Goal: Task Accomplishment & Management: Complete application form

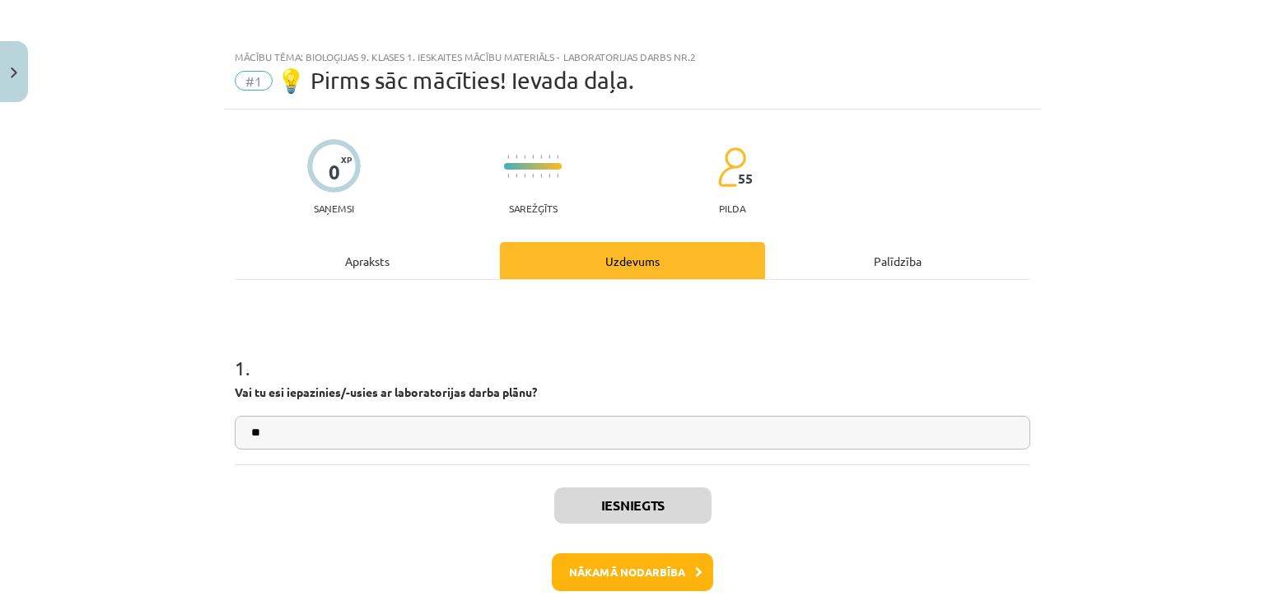
scroll to position [329, 0]
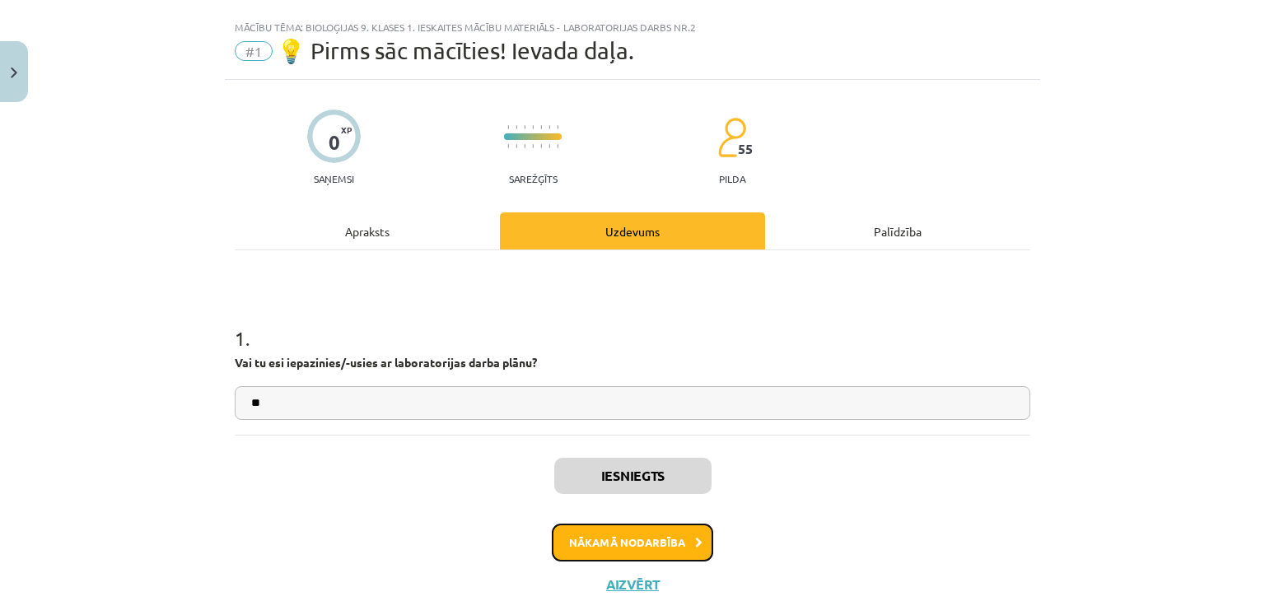
click at [662, 547] on button "Nākamā nodarbība" at bounding box center [632, 543] width 161 height 38
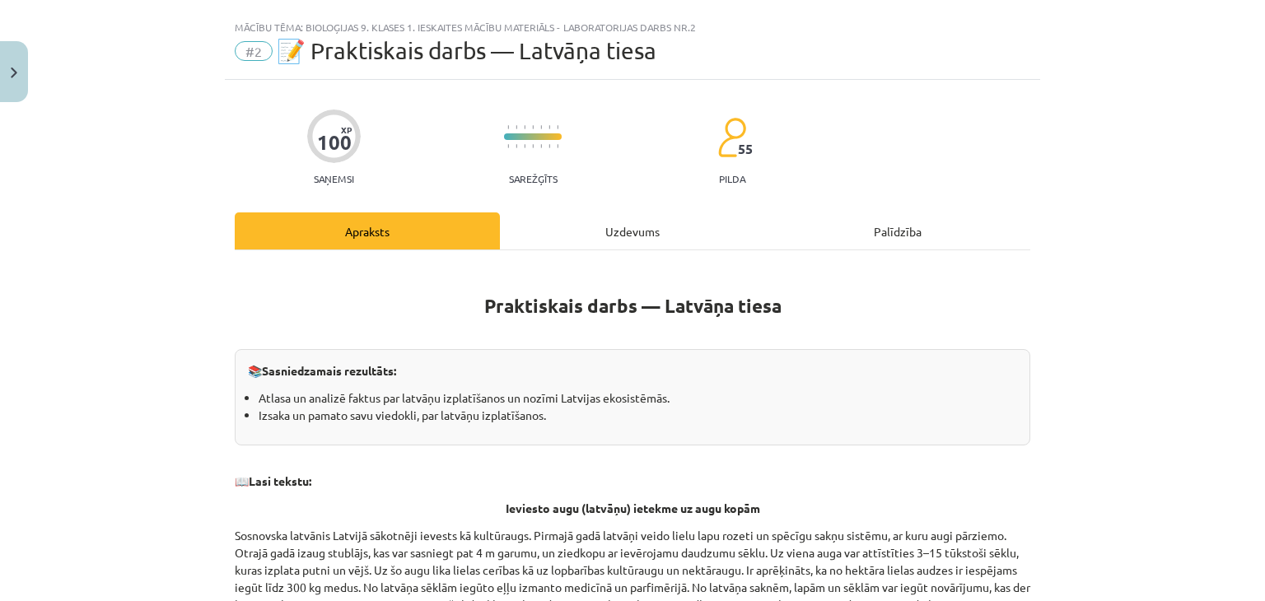
scroll to position [41, 0]
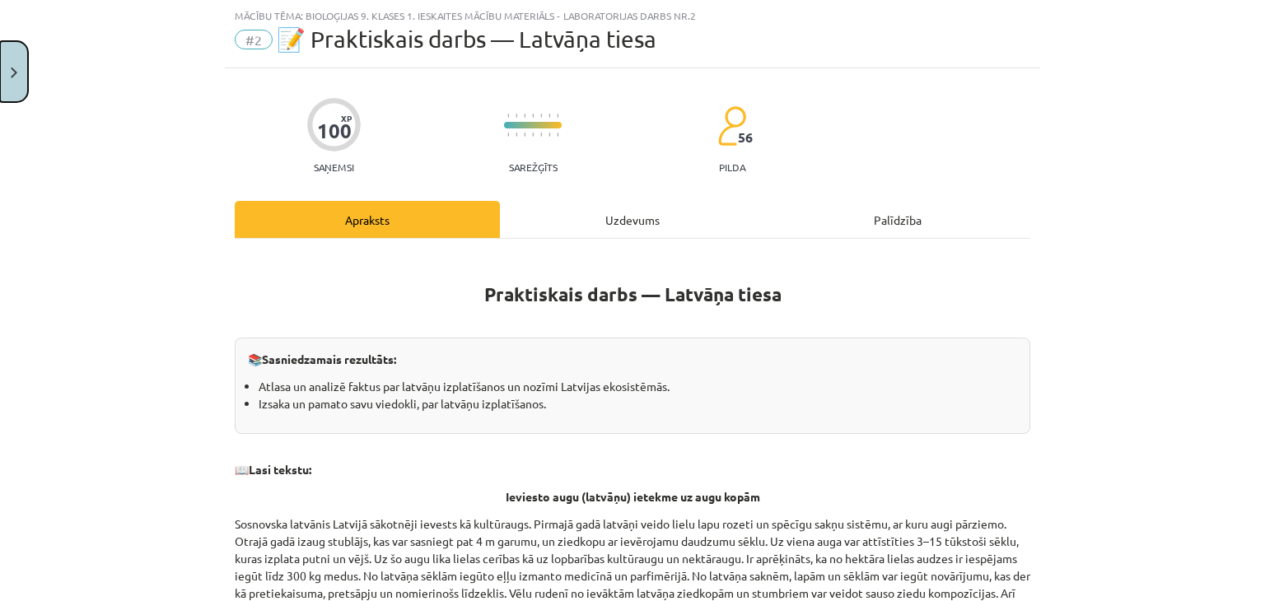
click at [0, 61] on button "Close" at bounding box center [14, 71] width 28 height 61
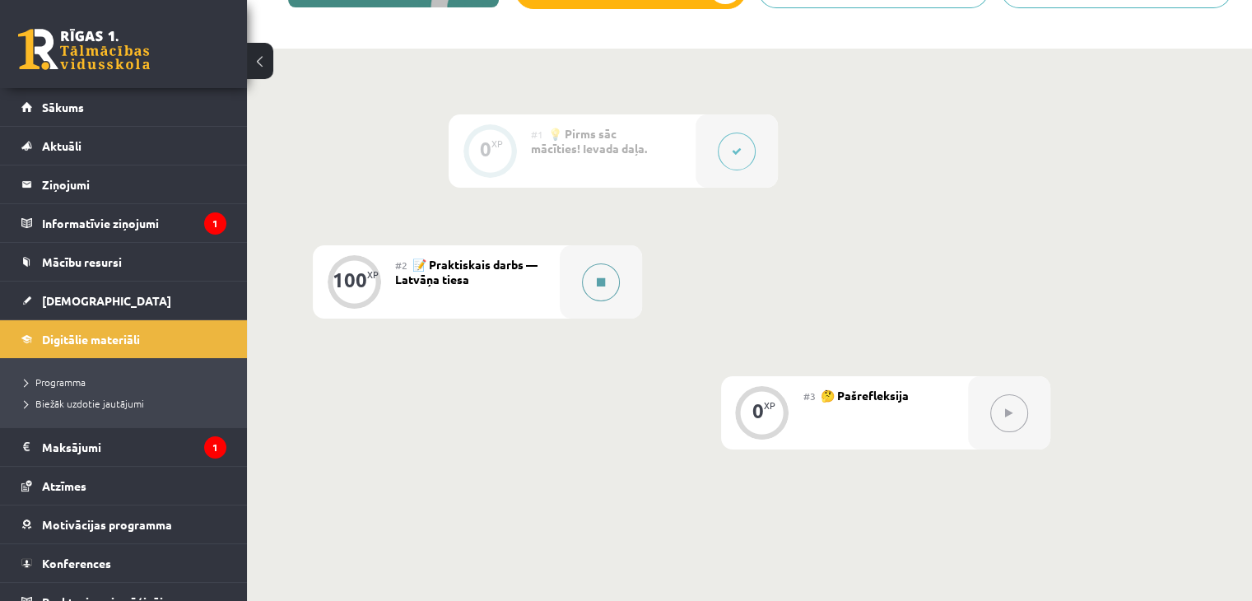
click at [627, 284] on div at bounding box center [601, 281] width 82 height 73
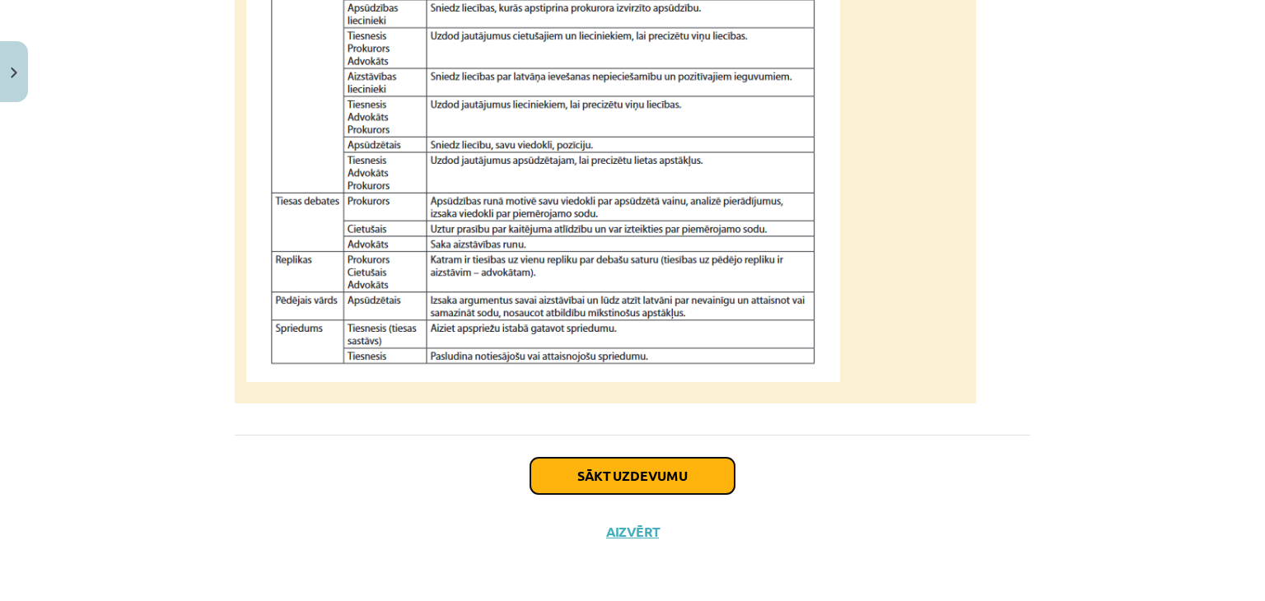
click at [669, 485] on button "Sākt uzdevumu" at bounding box center [632, 476] width 204 height 36
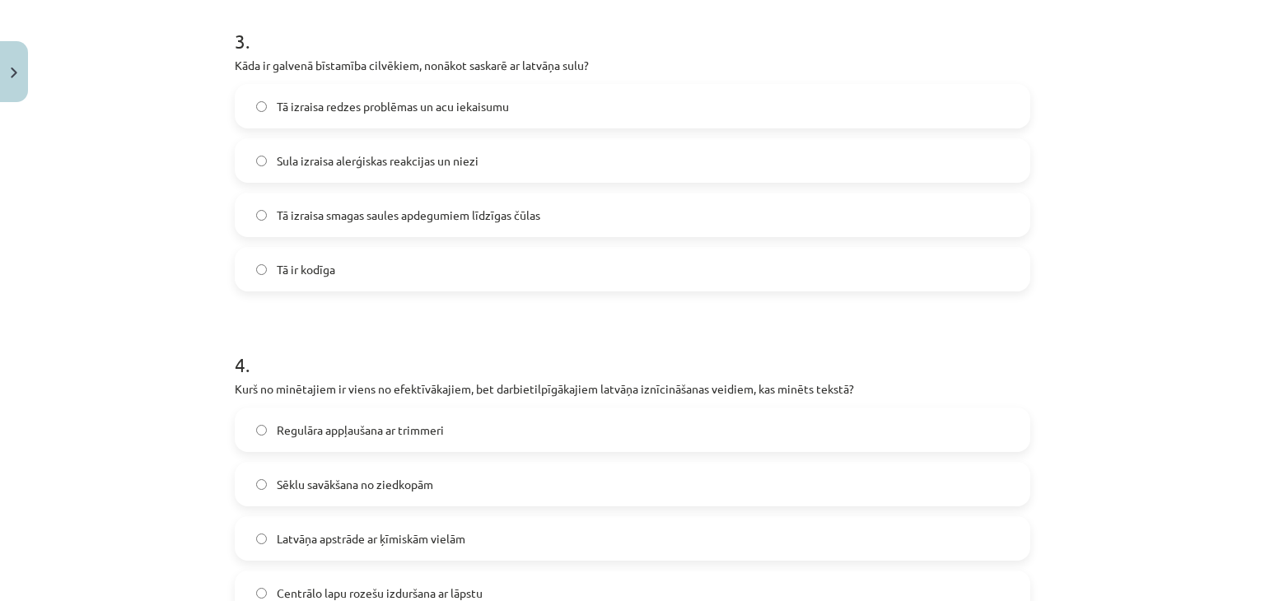
scroll to position [1502, 0]
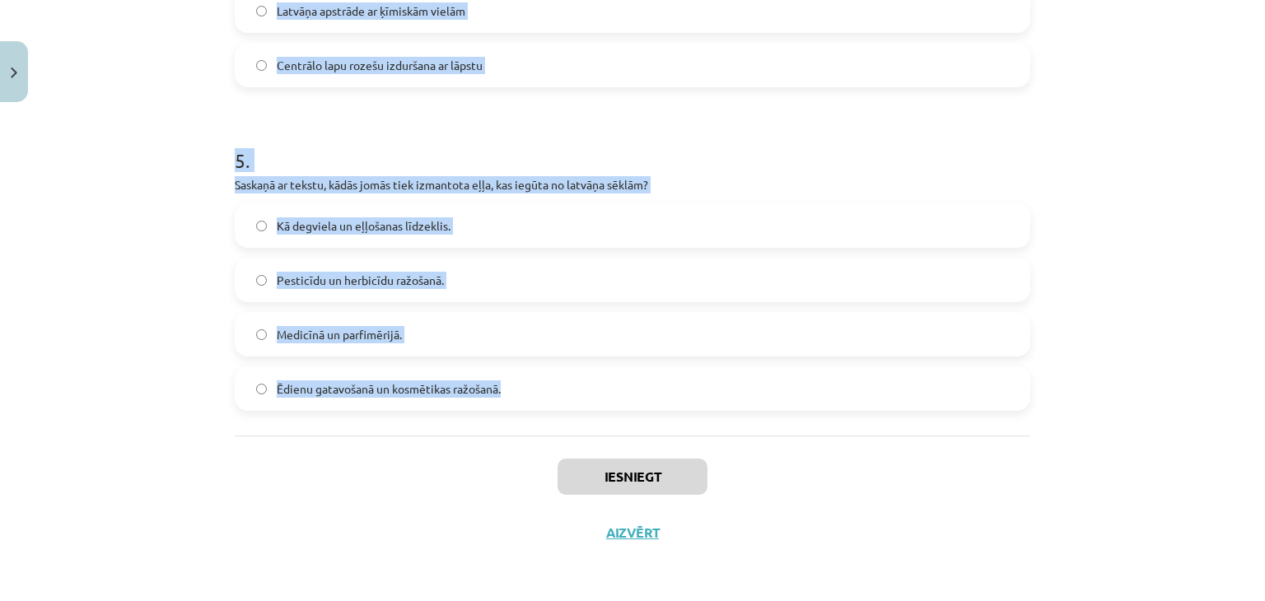
drag, startPoint x: 201, startPoint y: 321, endPoint x: 667, endPoint y: 366, distance: 468.3
click at [667, 366] on div "Mācību tēma: Bioloģijas 9. klases 1. ieskaites mācību materiāls - laboratorijas…" at bounding box center [632, 300] width 1265 height 601
copy form "1 . Kādēļ Sosnovska latvānis sākotnēji tika ievests Latvijā? Kā lopbarības un n…"
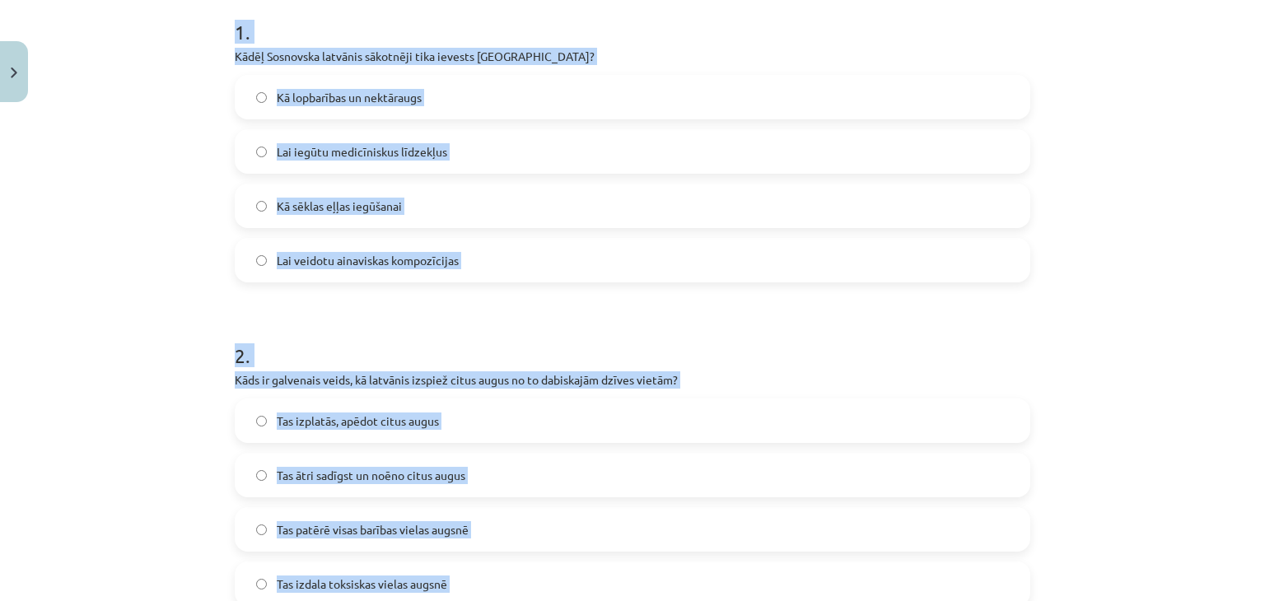
scroll to position [412, 0]
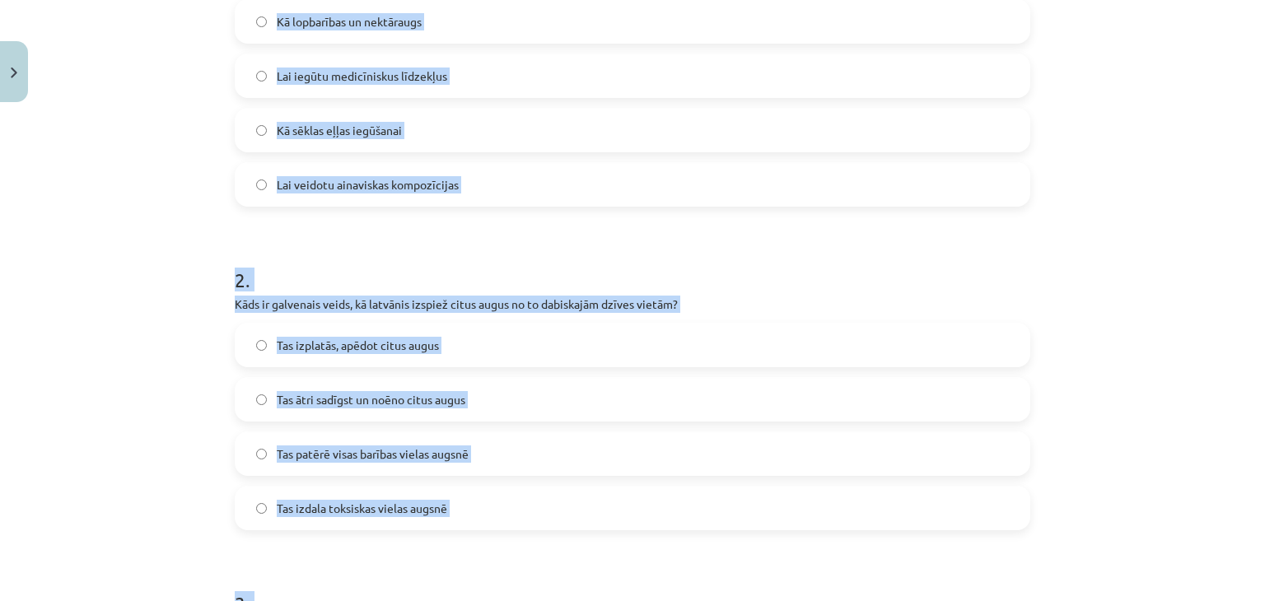
click at [155, 231] on div "Mācību tēma: Bioloģijas 9. klases 1. ieskaites mācību materiāls - laboratorijas…" at bounding box center [632, 300] width 1265 height 601
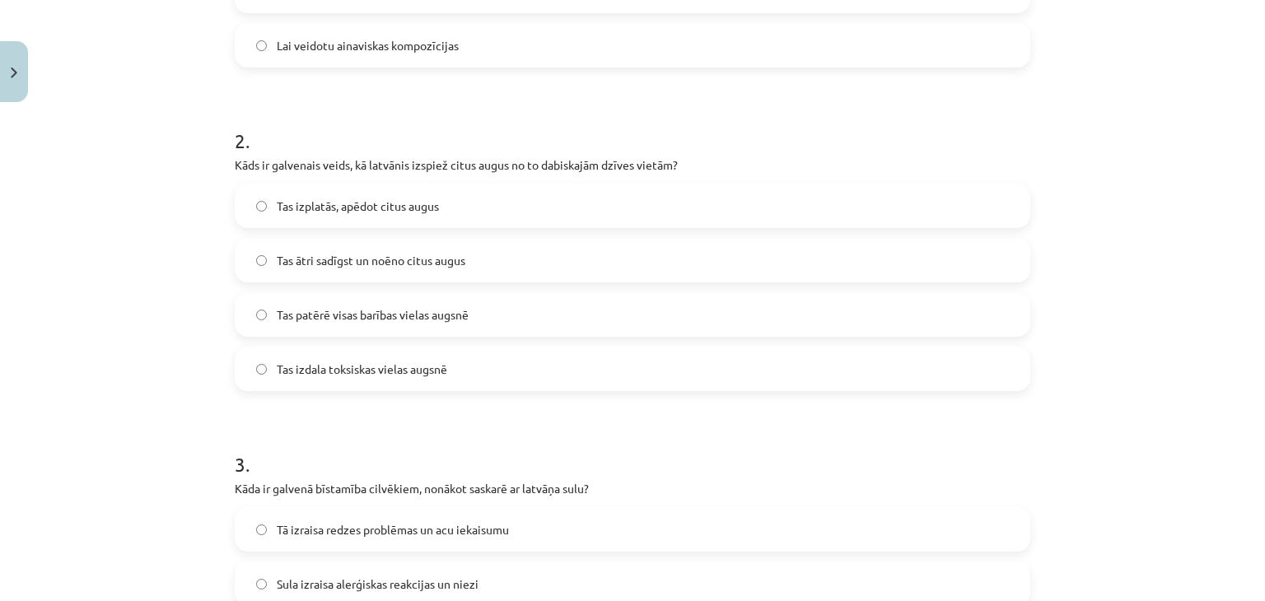
scroll to position [576, 0]
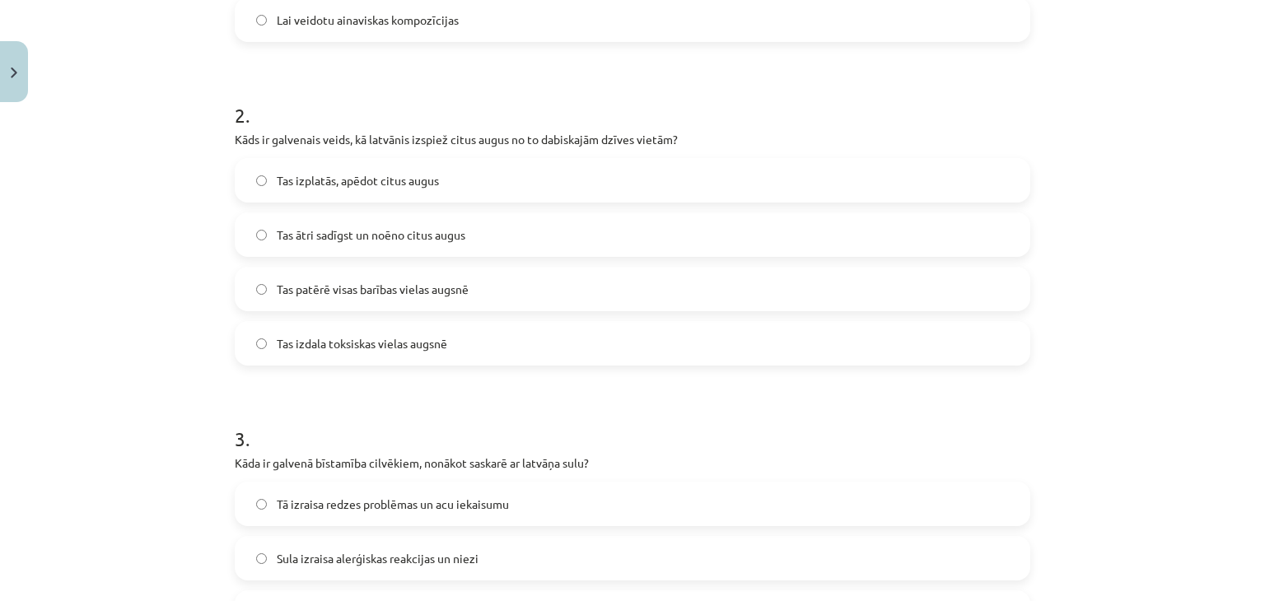
click at [311, 185] on span "Tas izplatās, apēdot citus augus" at bounding box center [358, 180] width 162 height 17
click at [338, 239] on span "Tas ātri sadīgst un noēno citus augus" at bounding box center [371, 234] width 189 height 17
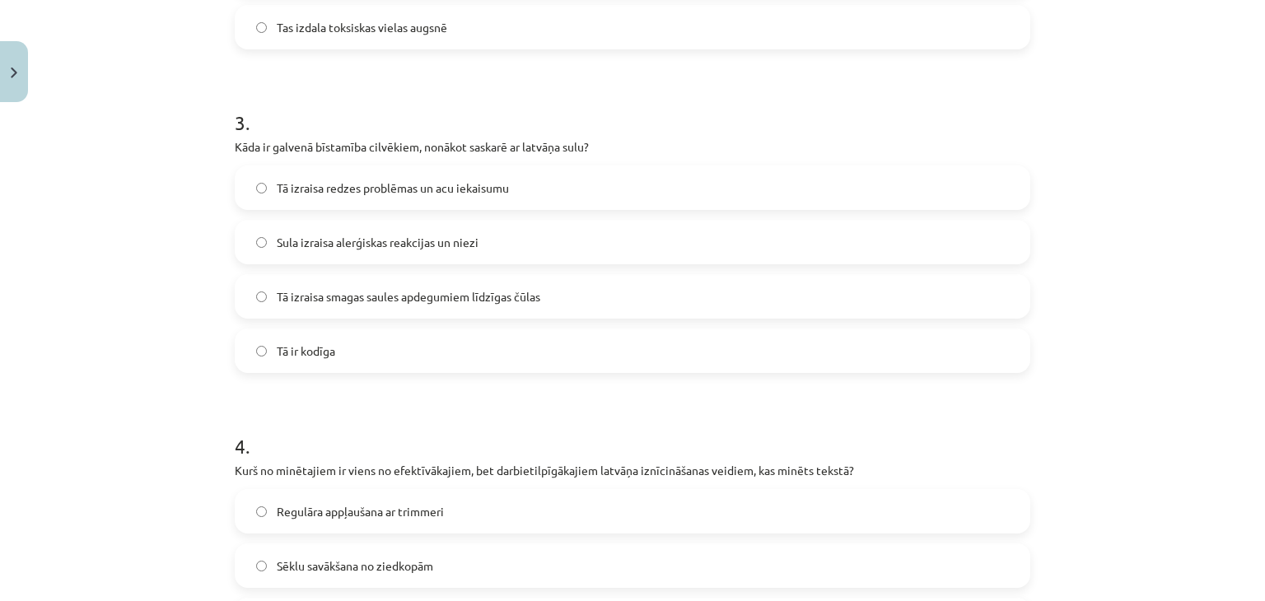
scroll to position [906, 0]
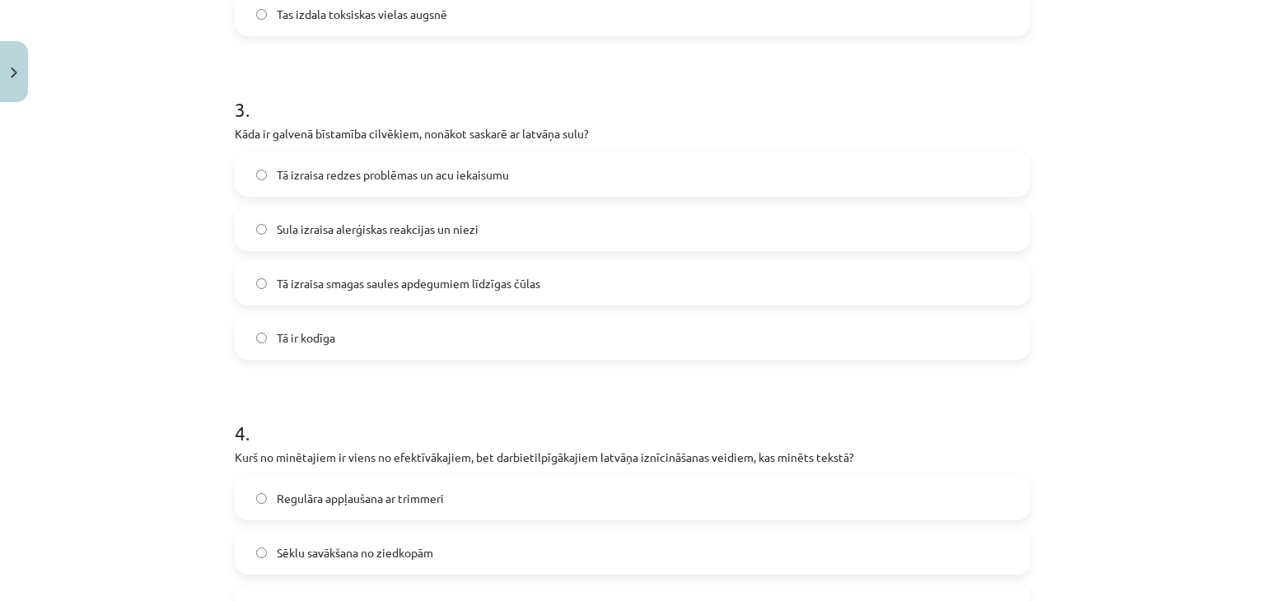
click at [329, 186] on label "Tā izraisa redzes problēmas un acu iekaisumu" at bounding box center [632, 174] width 792 height 41
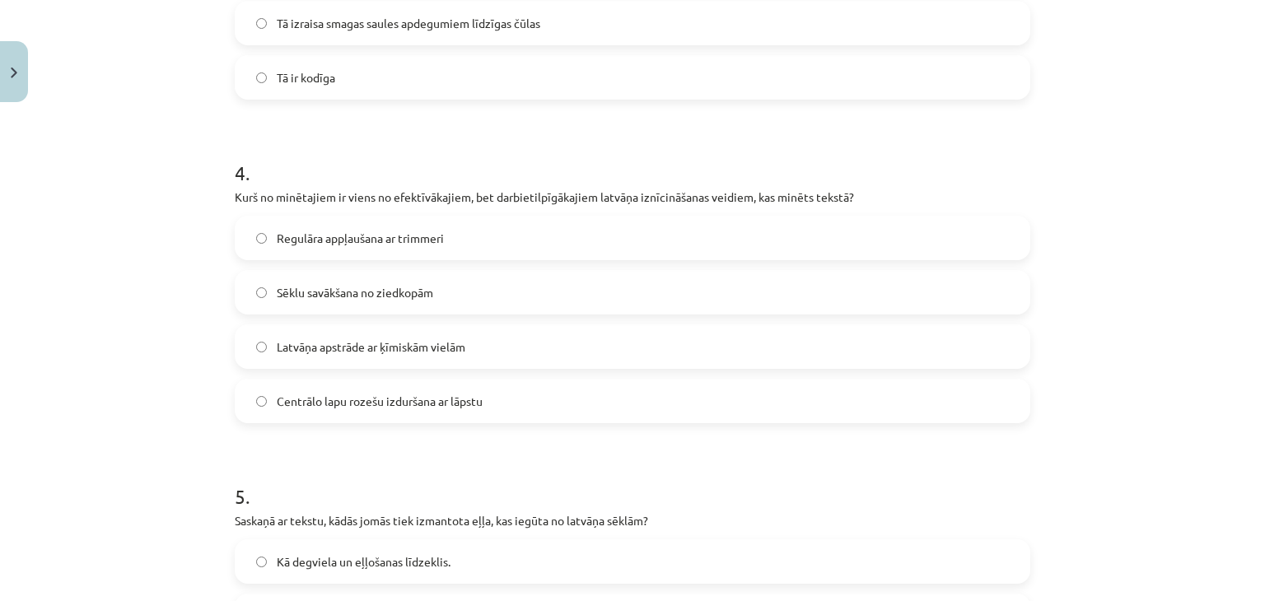
scroll to position [1317, 0]
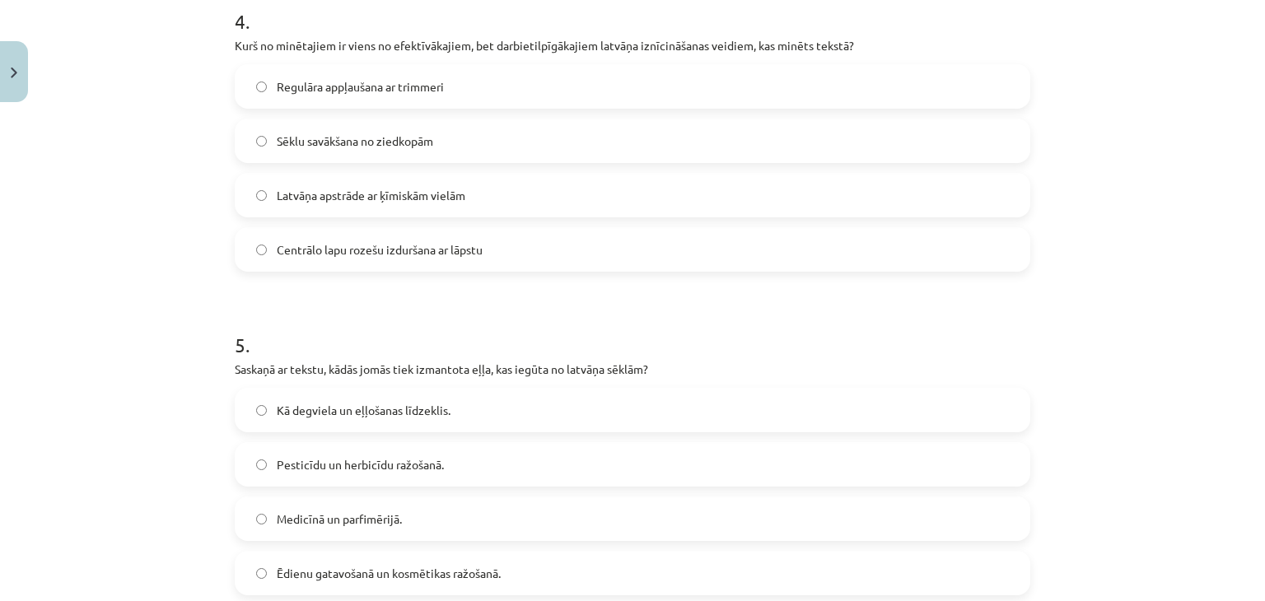
click at [347, 264] on label "Centrālo lapu rozešu izduršana ar lāpstu" at bounding box center [632, 249] width 792 height 41
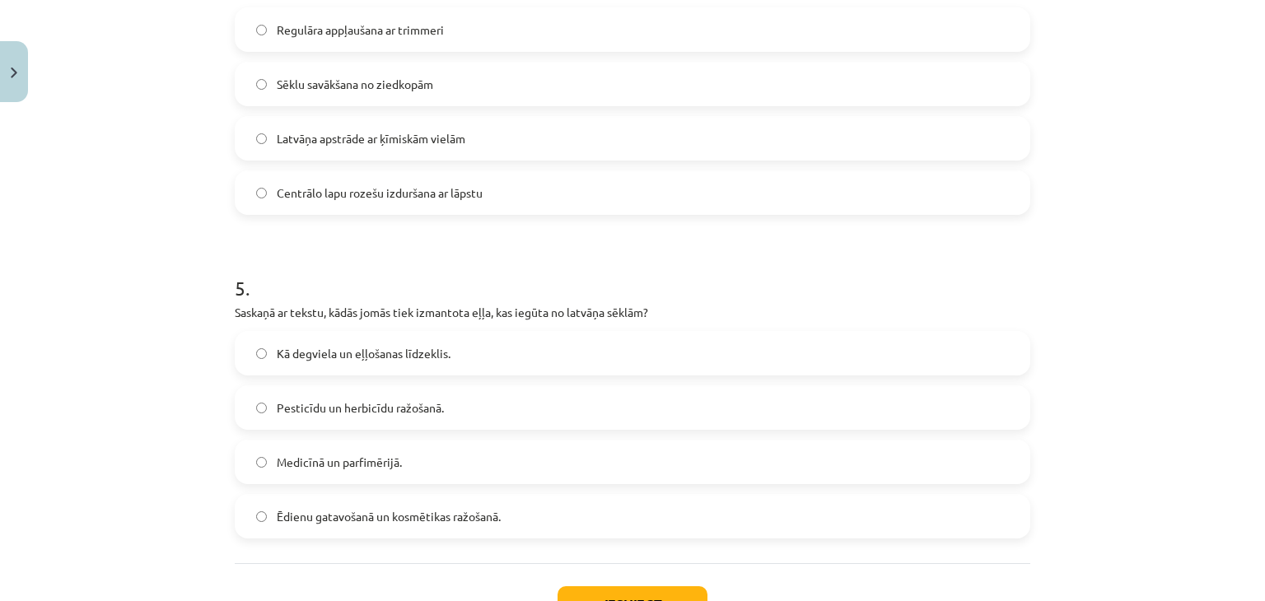
scroll to position [1502, 0]
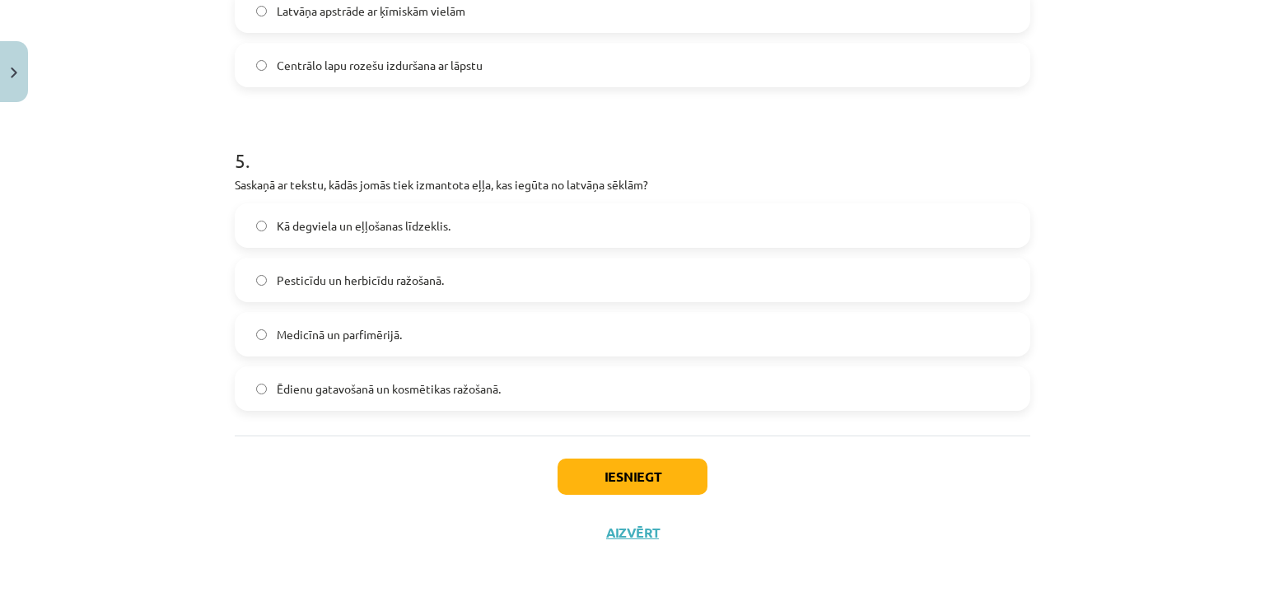
click at [343, 236] on label "Kā degviela un eļļošanas līdzeklis." at bounding box center [632, 225] width 792 height 41
click at [590, 482] on button "Iesniegt" at bounding box center [632, 477] width 150 height 36
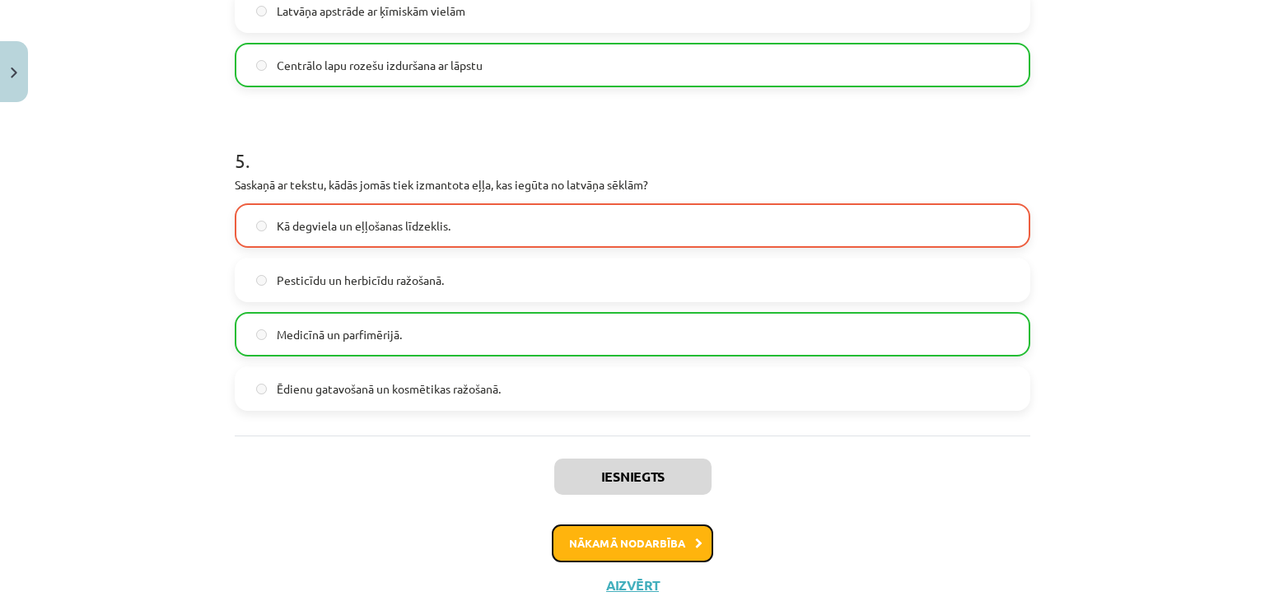
click at [572, 535] on button "Nākamā nodarbība" at bounding box center [632, 544] width 161 height 38
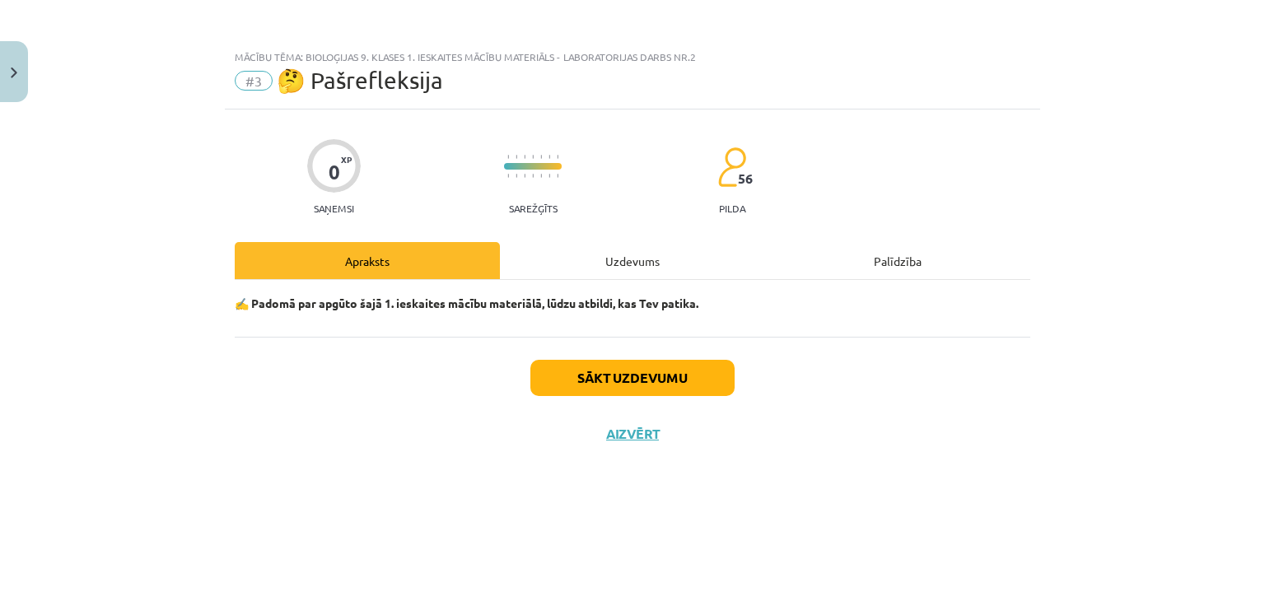
scroll to position [0, 0]
click at [625, 363] on button "Sākt uzdevumu" at bounding box center [632, 378] width 204 height 36
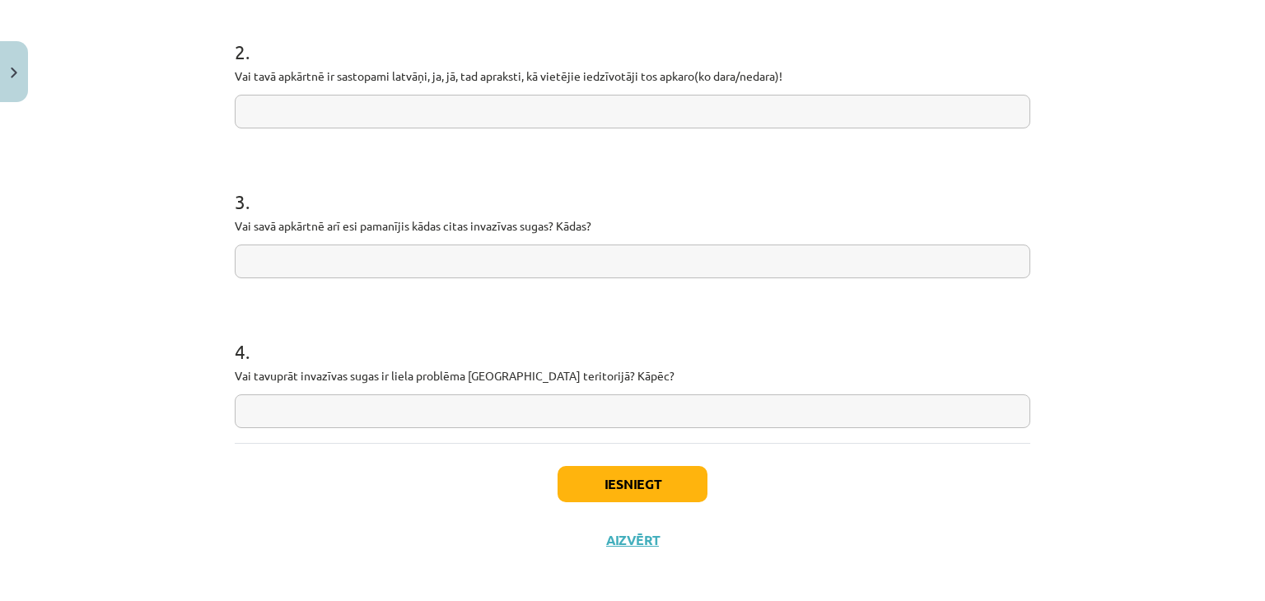
scroll to position [757, 0]
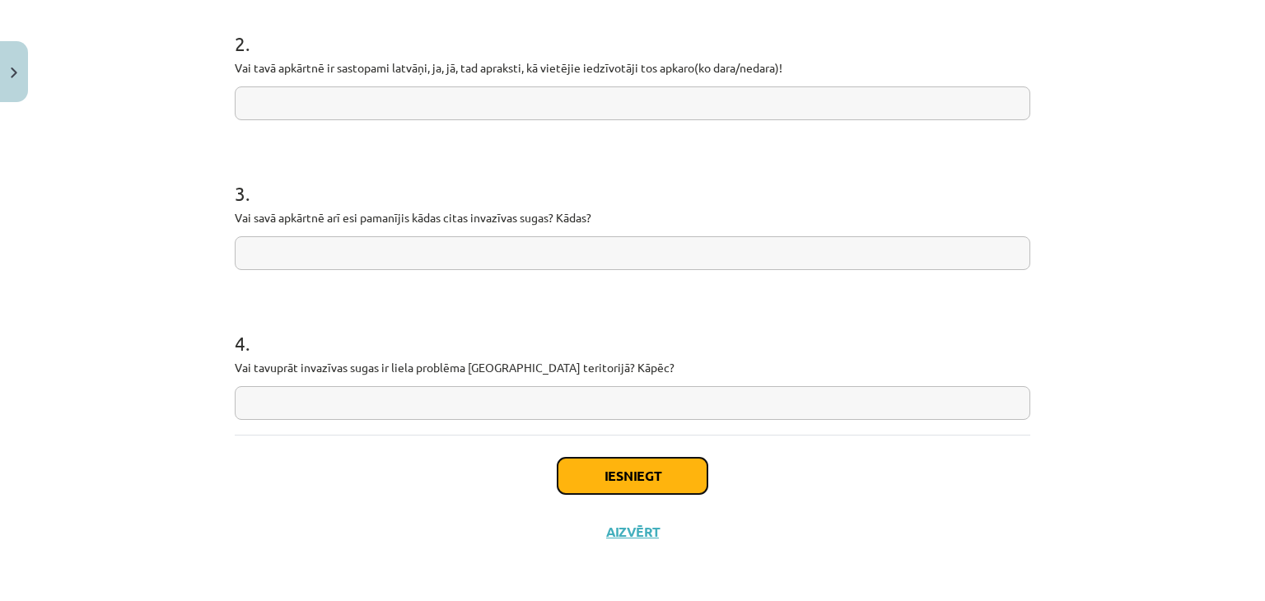
click at [632, 481] on button "Iesniegt" at bounding box center [632, 476] width 150 height 36
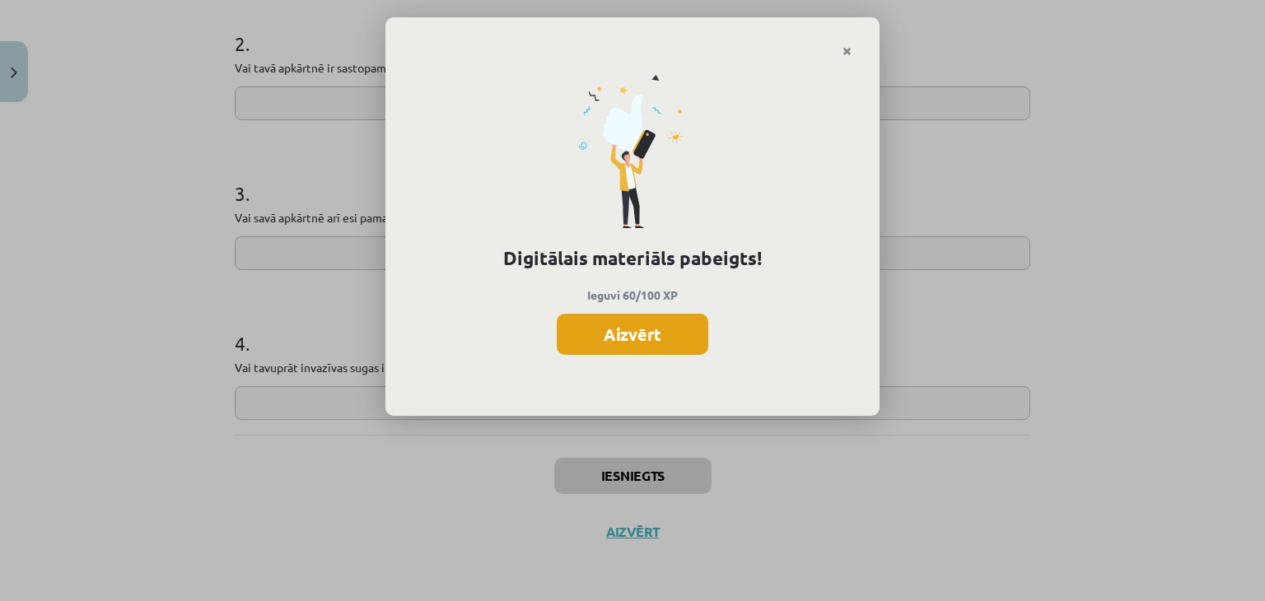
click at [596, 345] on button "Aizvērt" at bounding box center [633, 334] width 152 height 41
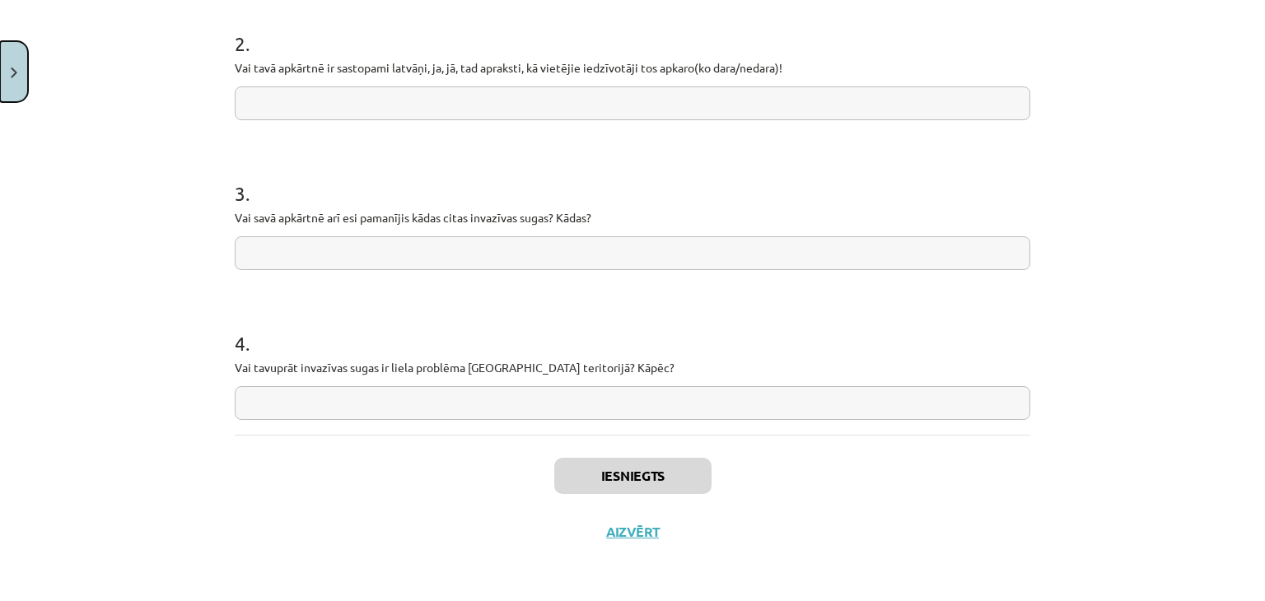
click at [18, 63] on button "Close" at bounding box center [14, 71] width 28 height 61
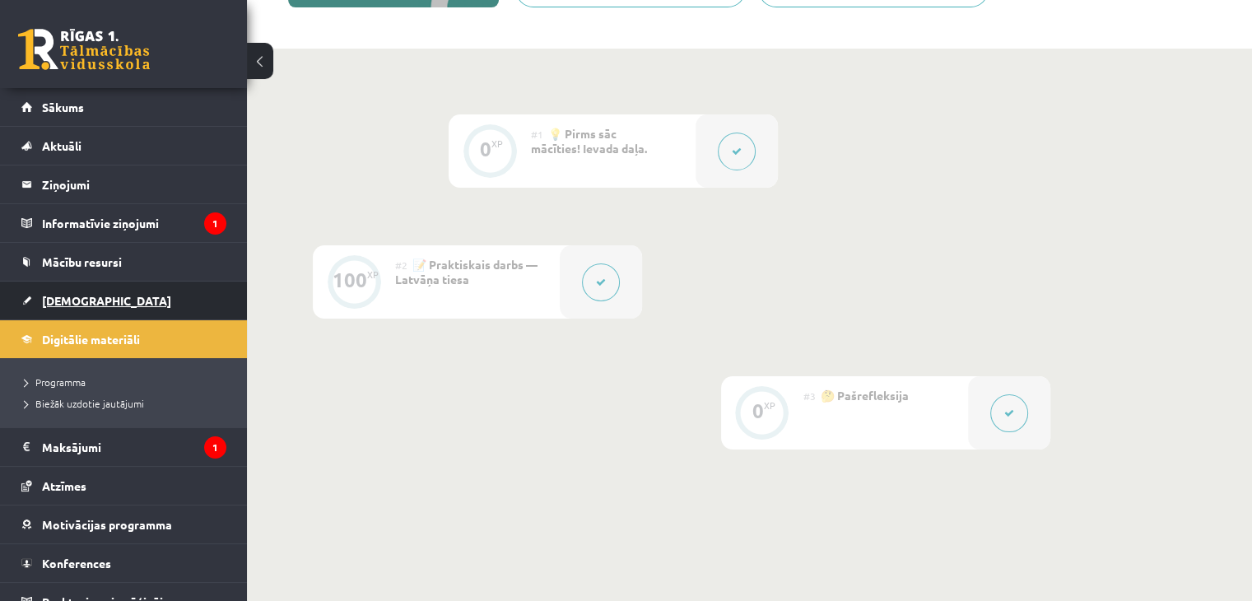
click at [143, 300] on link "[DEMOGRAPHIC_DATA]" at bounding box center [123, 301] width 205 height 38
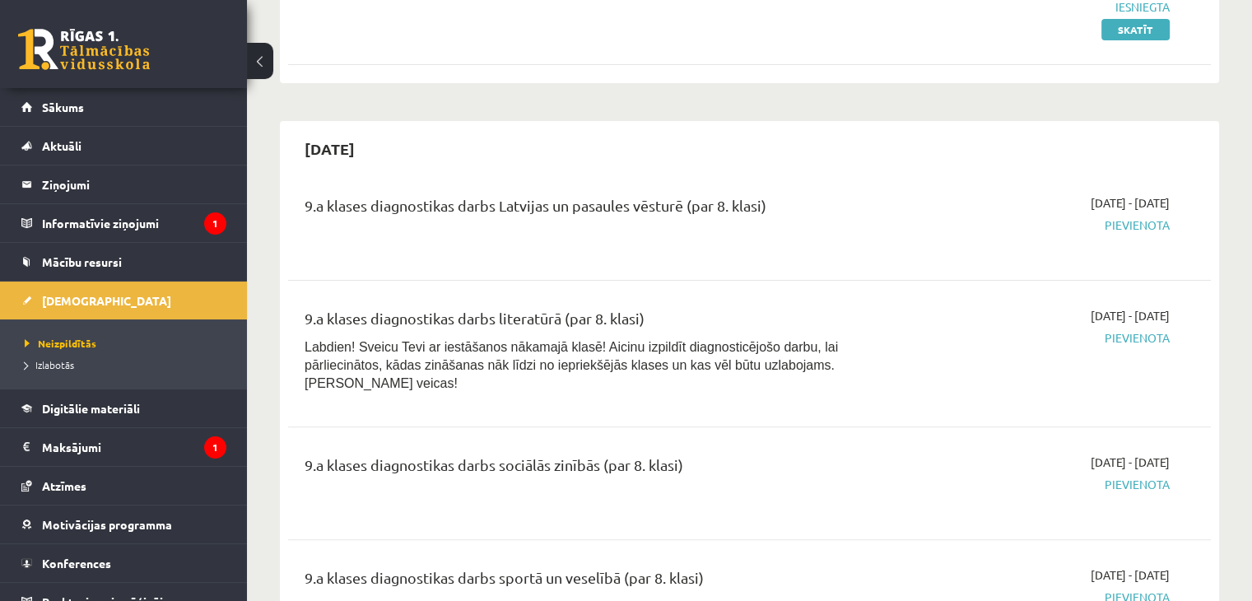
scroll to position [82, 0]
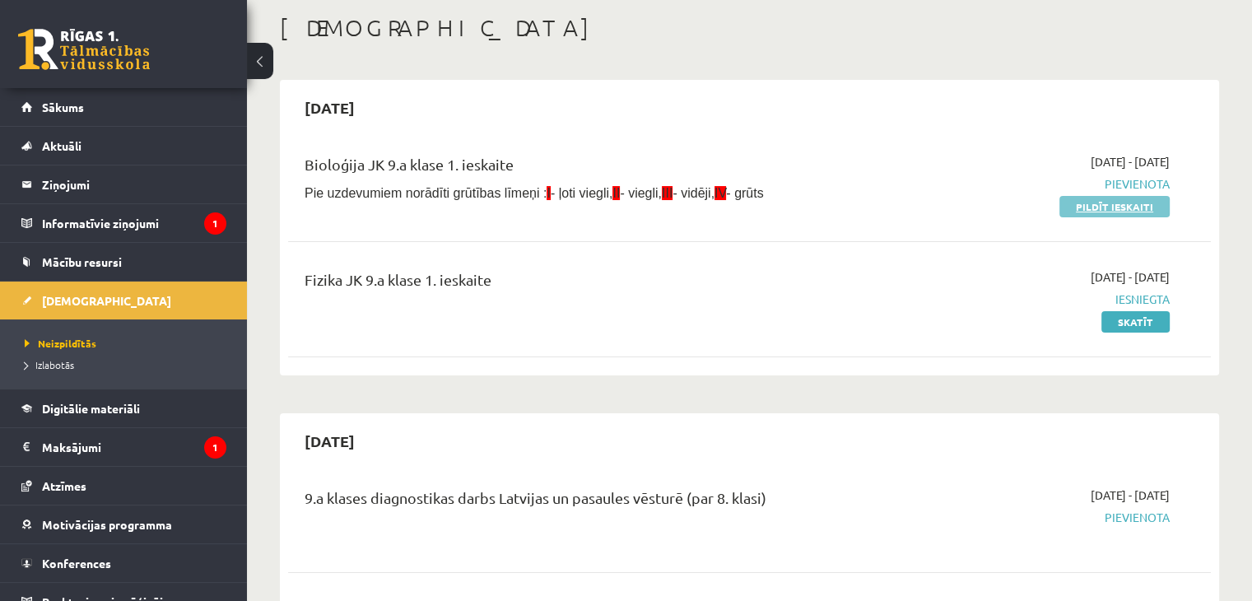
click at [1103, 214] on link "Pildīt ieskaiti" at bounding box center [1115, 206] width 110 height 21
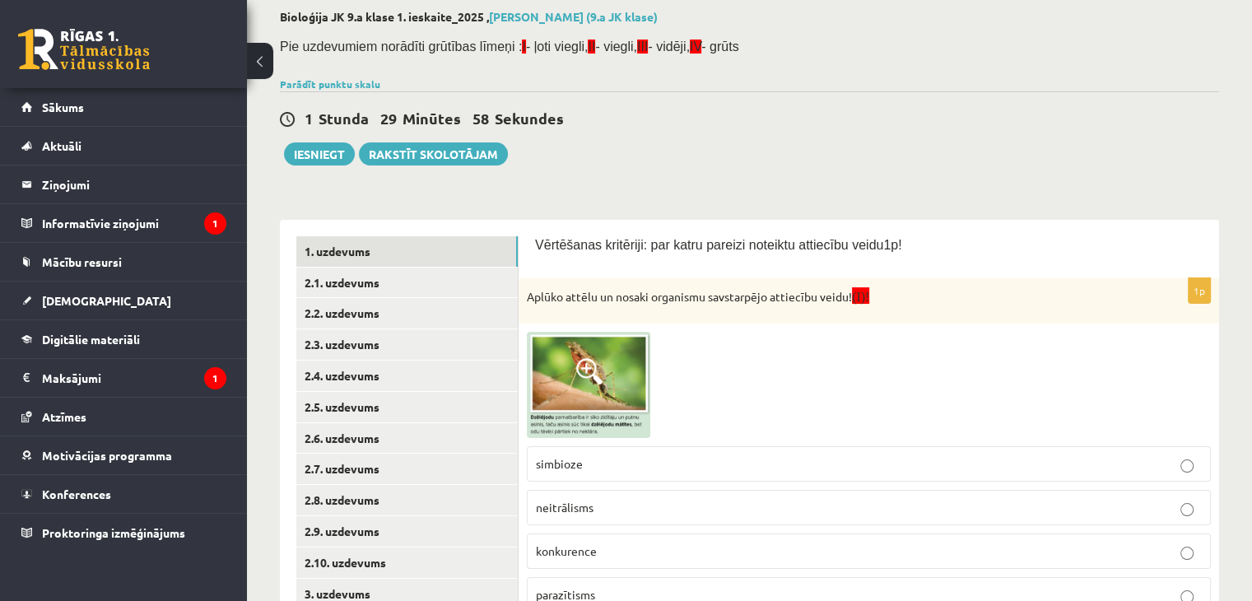
scroll to position [123, 0]
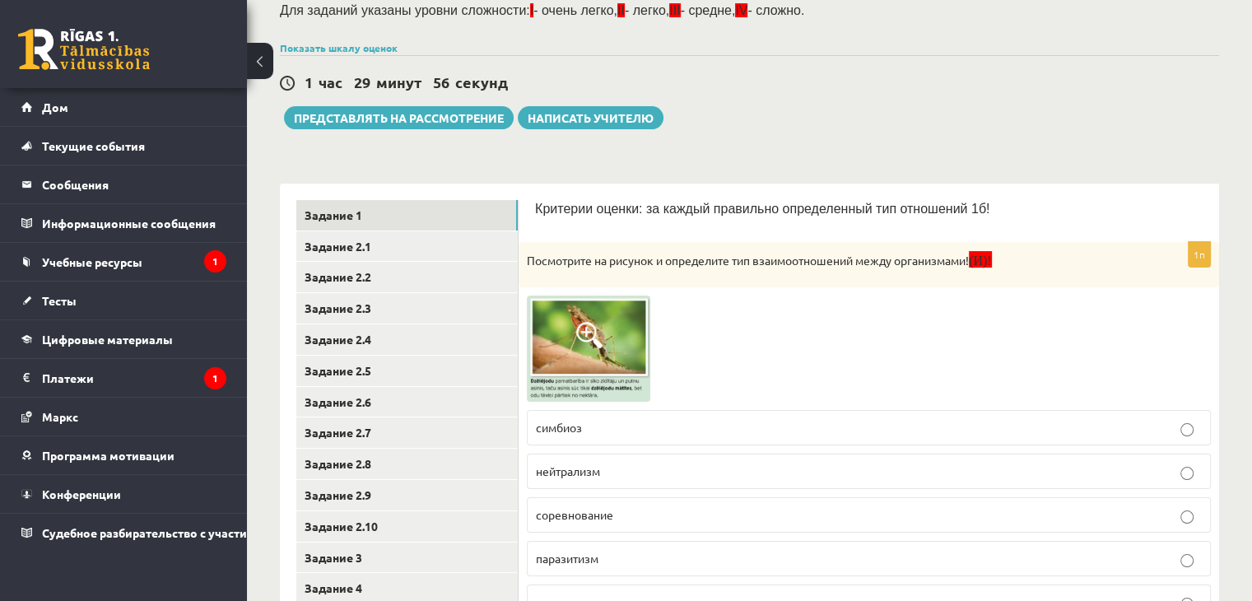
click at [616, 343] on img at bounding box center [589, 349] width 124 height 106
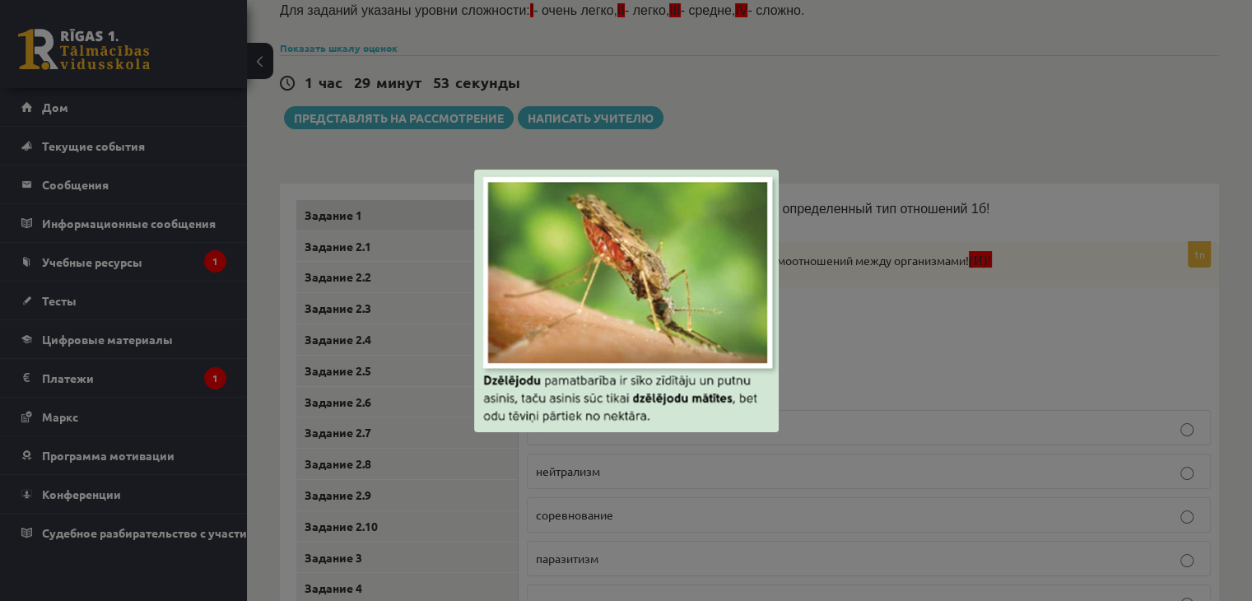
drag, startPoint x: 655, startPoint y: 299, endPoint x: 802, endPoint y: 254, distance: 153.2
click at [802, 254] on div at bounding box center [626, 300] width 1252 height 601
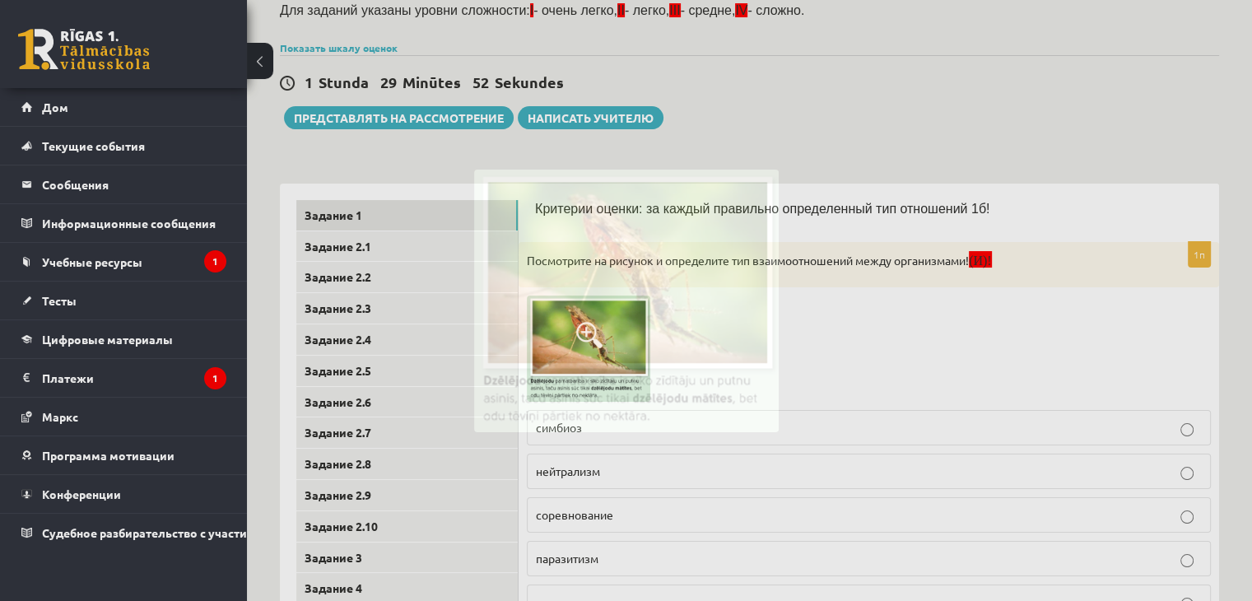
click at [802, 255] on div at bounding box center [626, 300] width 1252 height 601
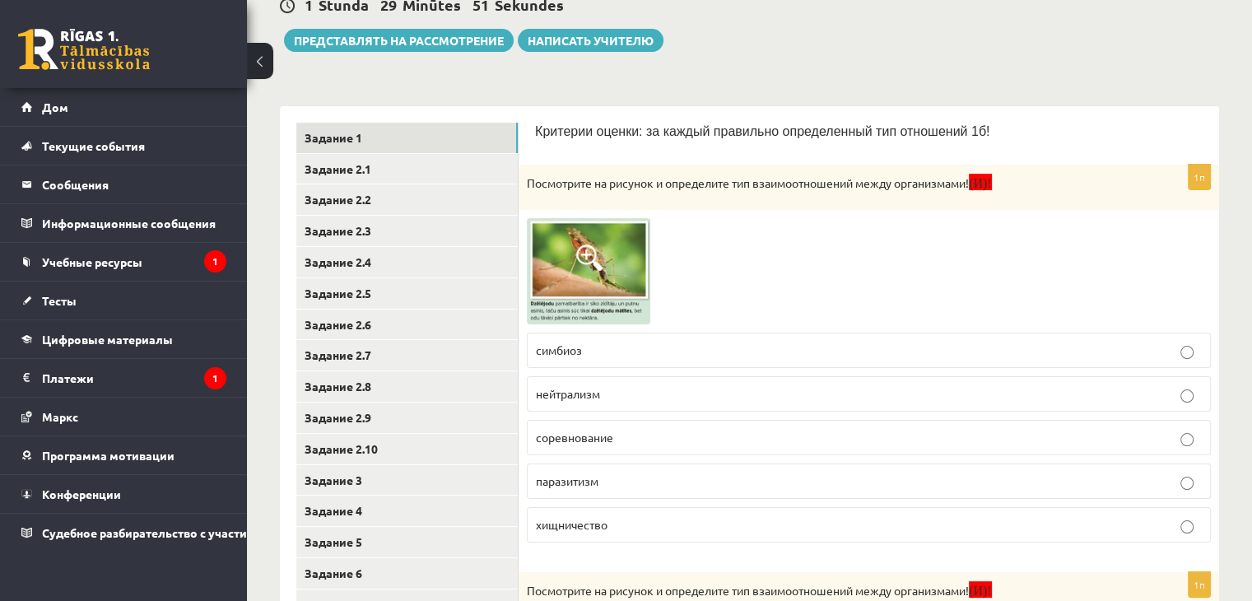
scroll to position [205, 0]
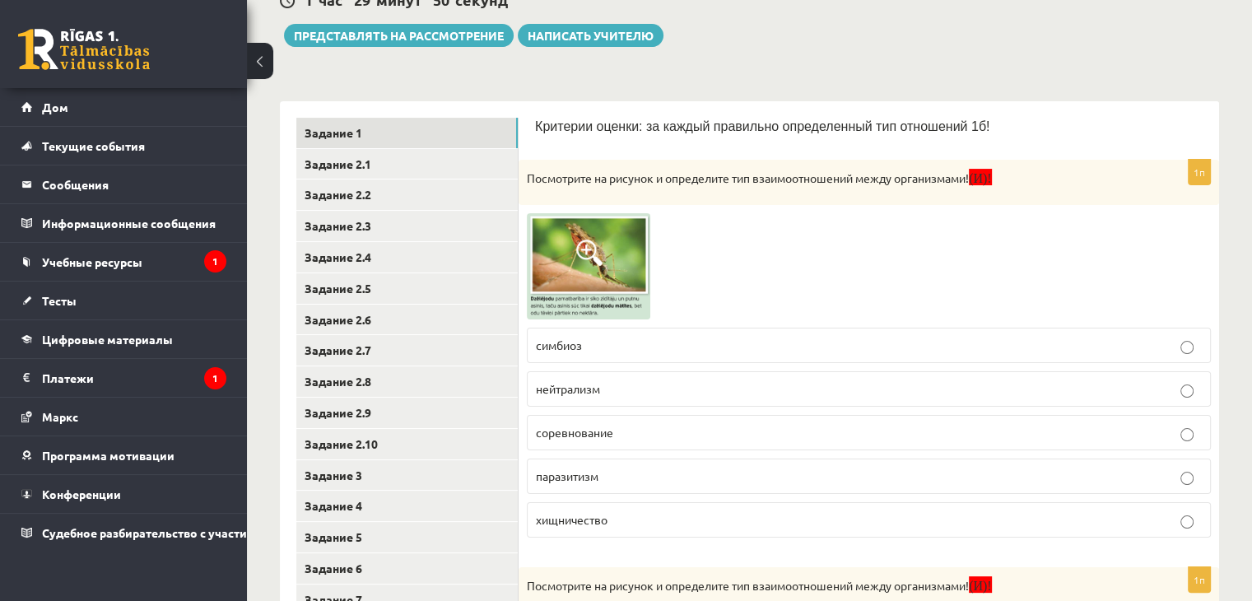
click at [557, 255] on img at bounding box center [589, 266] width 124 height 106
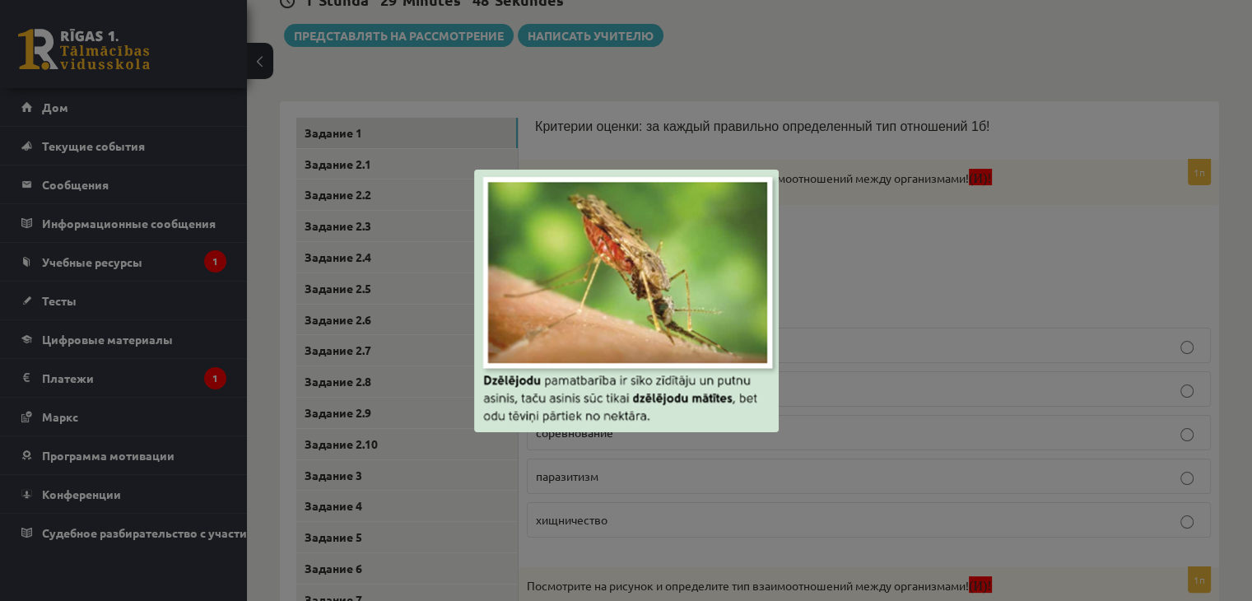
click at [846, 253] on div at bounding box center [626, 300] width 1252 height 601
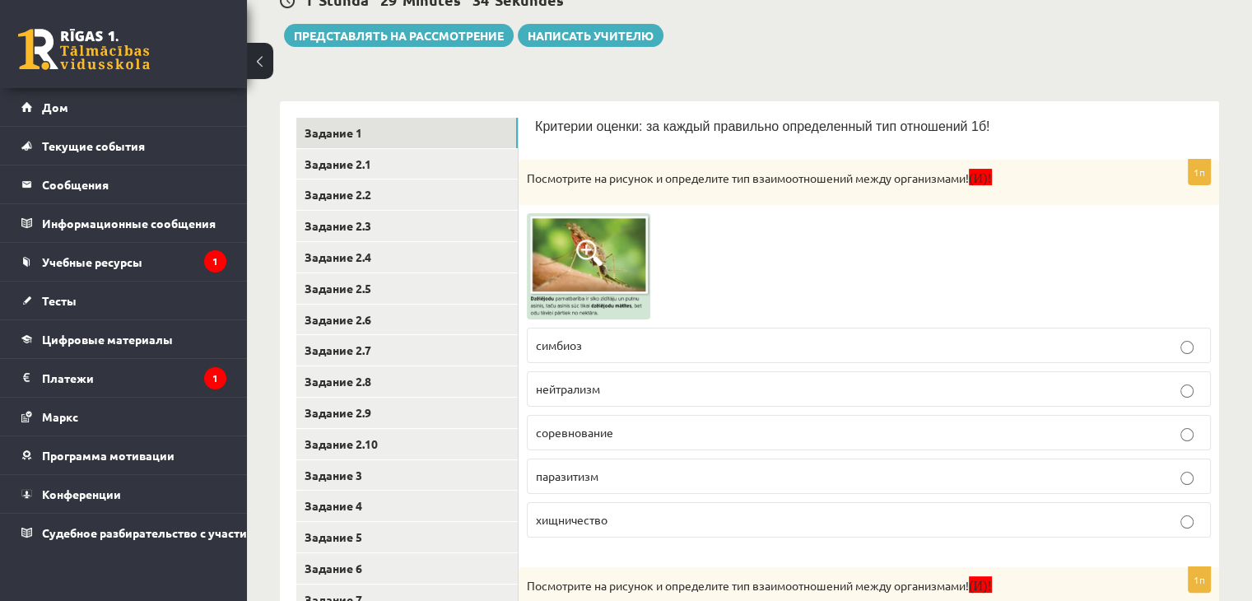
click at [652, 468] on p "паразитизм" at bounding box center [869, 476] width 666 height 17
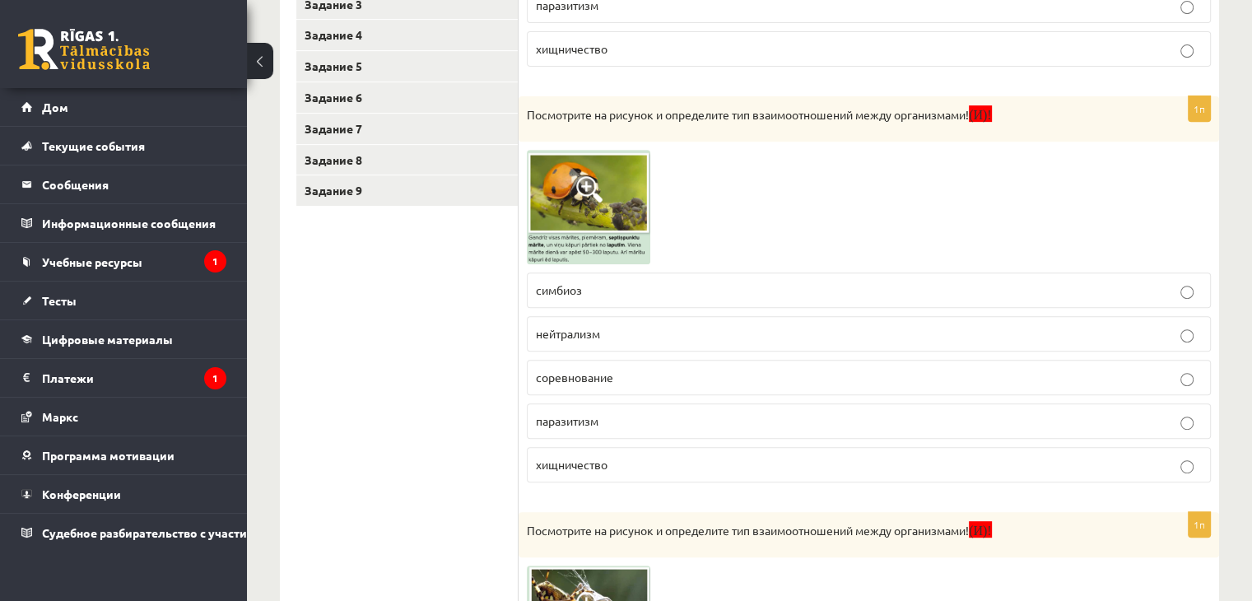
scroll to position [699, 0]
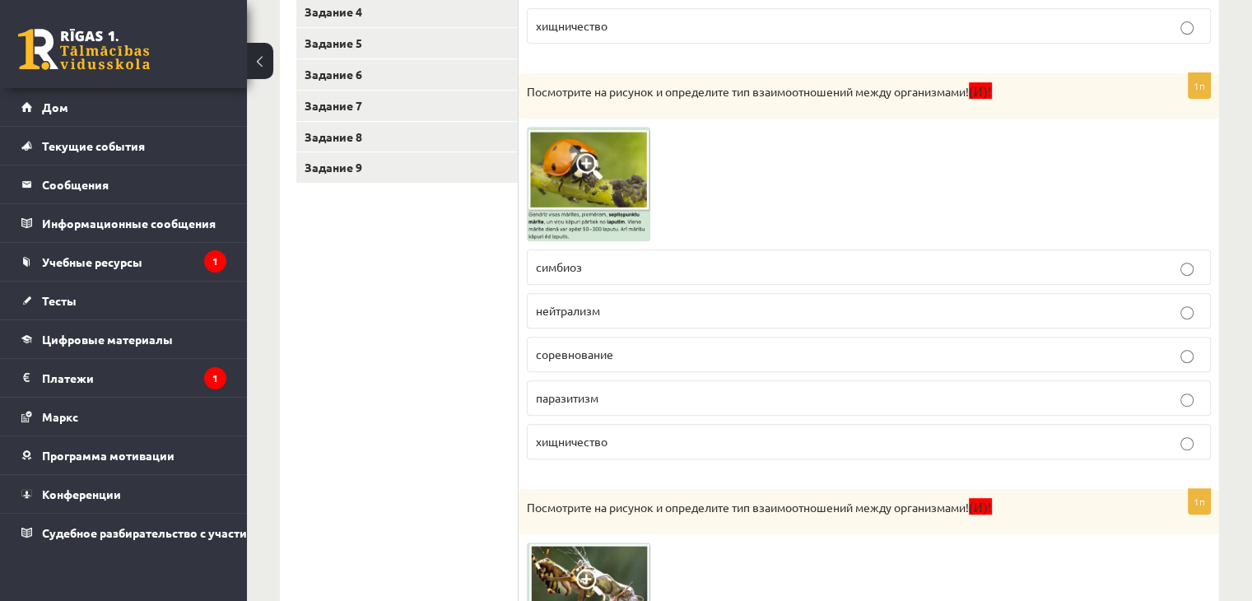
click at [568, 152] on img at bounding box center [589, 184] width 124 height 114
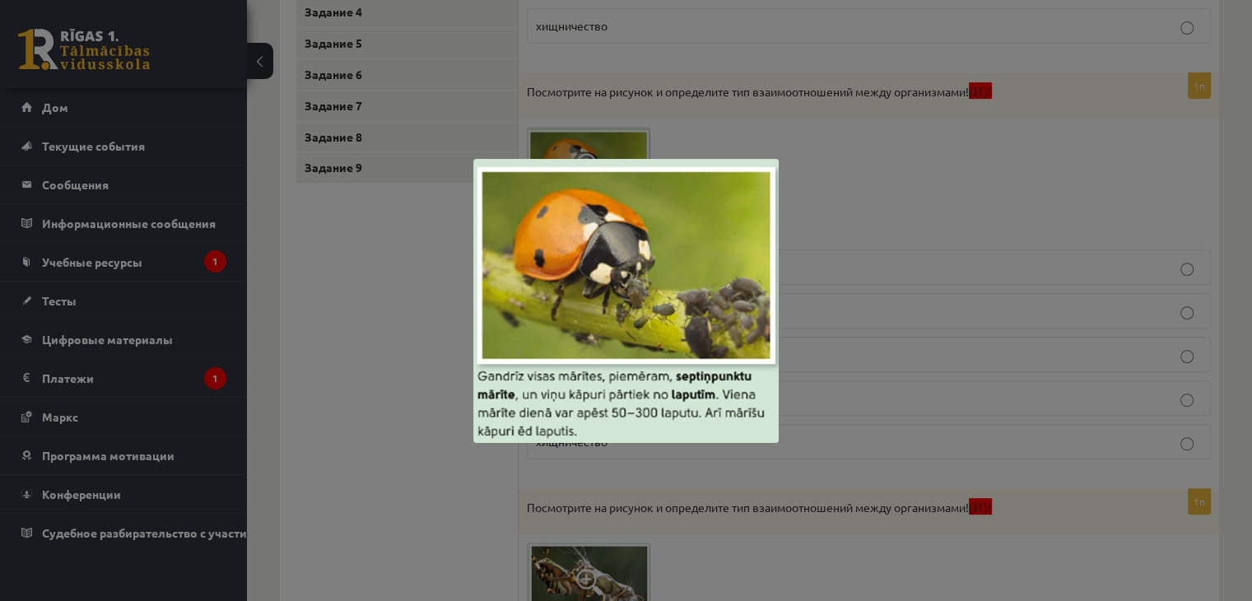
click at [851, 278] on div at bounding box center [626, 300] width 1252 height 601
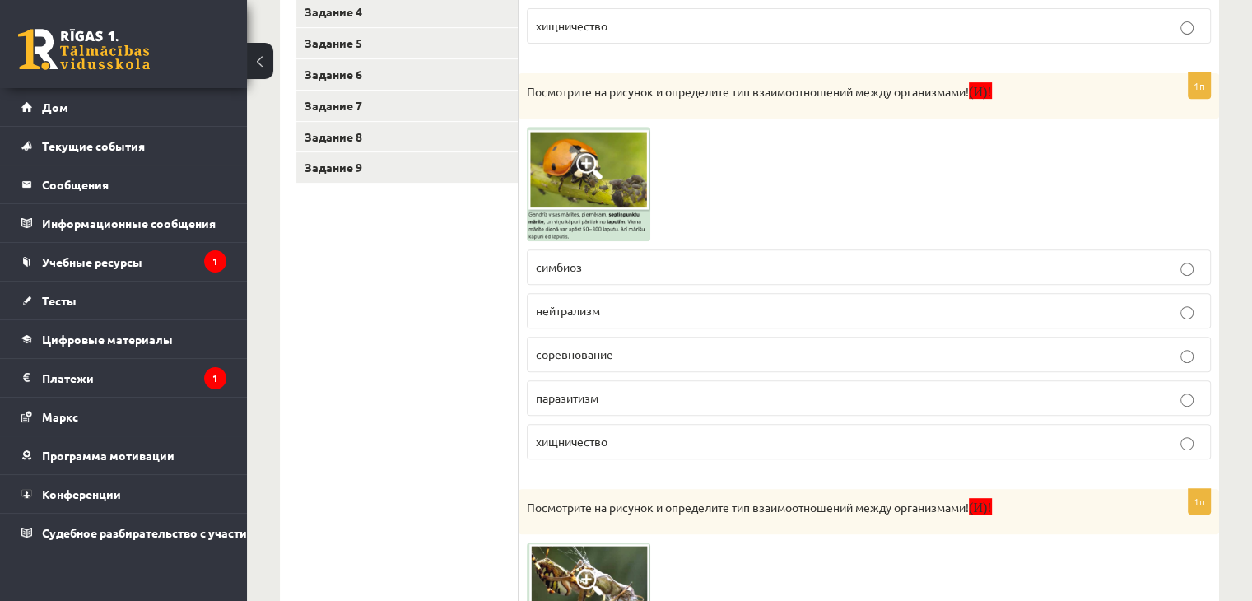
click at [634, 269] on p "симбиоз" at bounding box center [869, 267] width 666 height 17
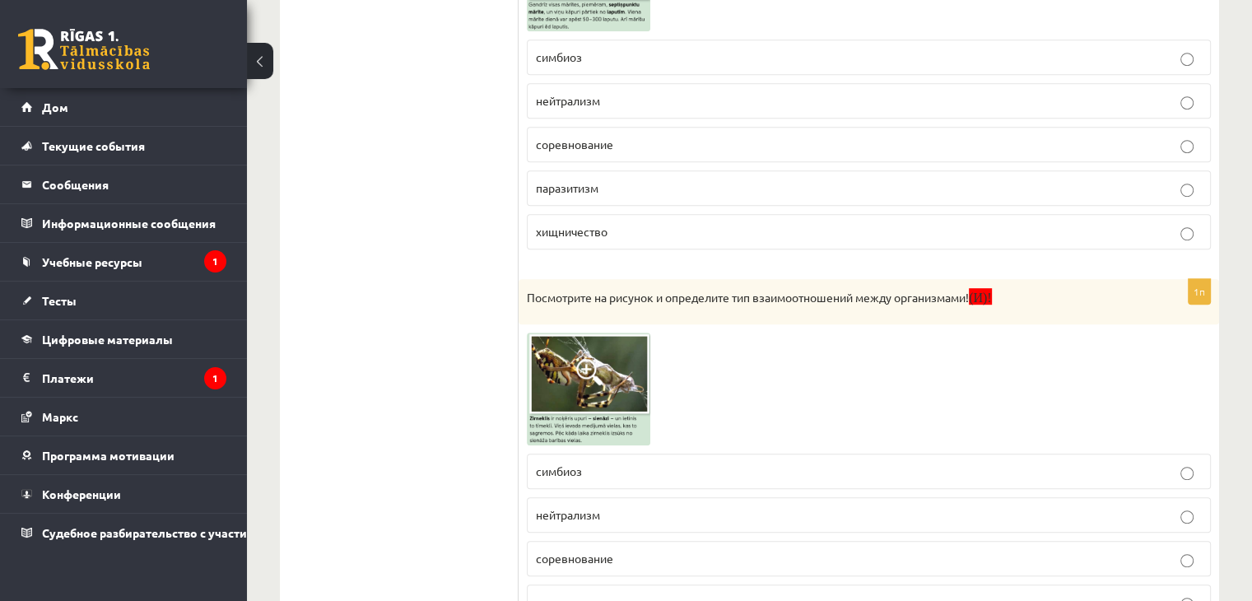
scroll to position [1028, 0]
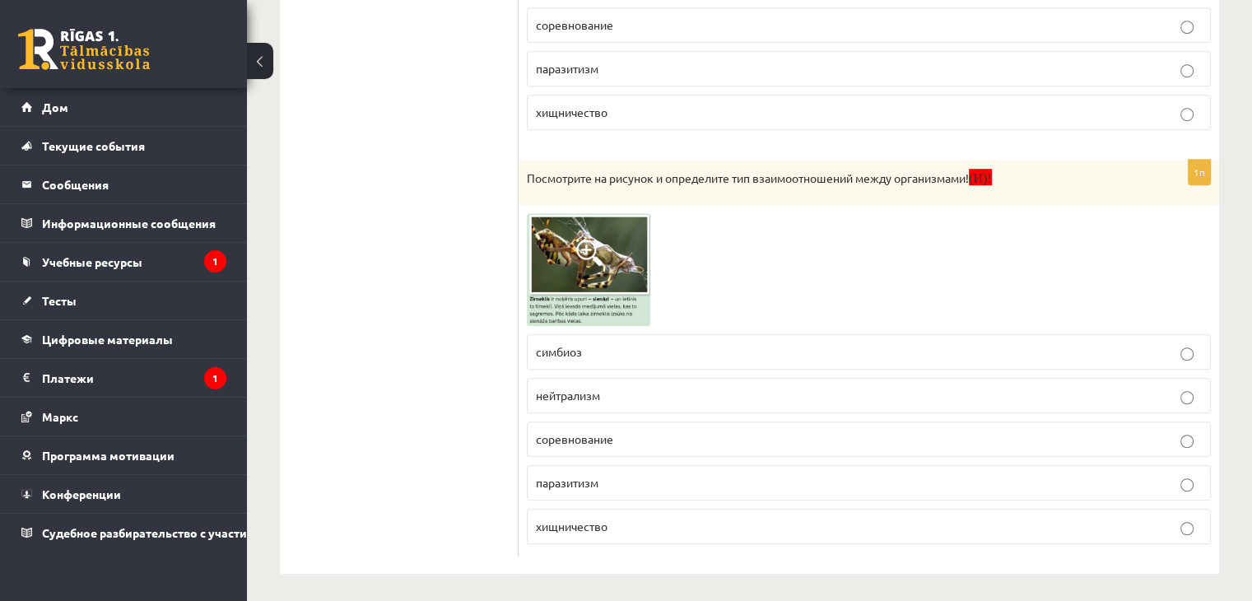
click at [565, 262] on img at bounding box center [589, 269] width 124 height 113
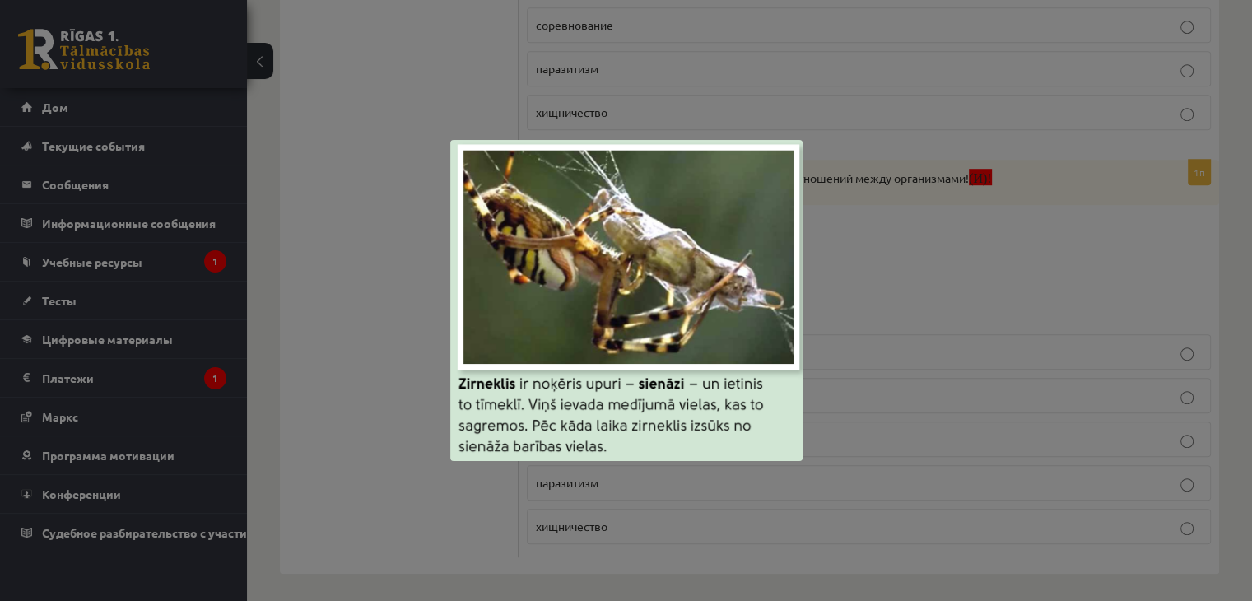
click at [355, 310] on div at bounding box center [626, 300] width 1252 height 601
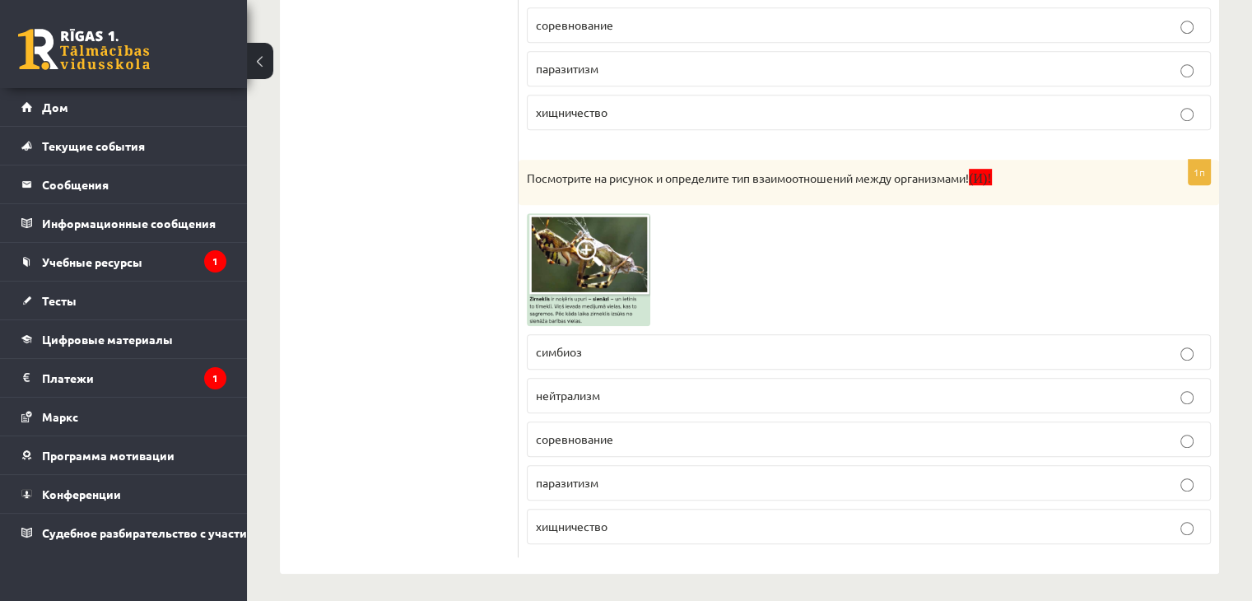
click at [534, 511] on label "хищничество" at bounding box center [869, 526] width 684 height 35
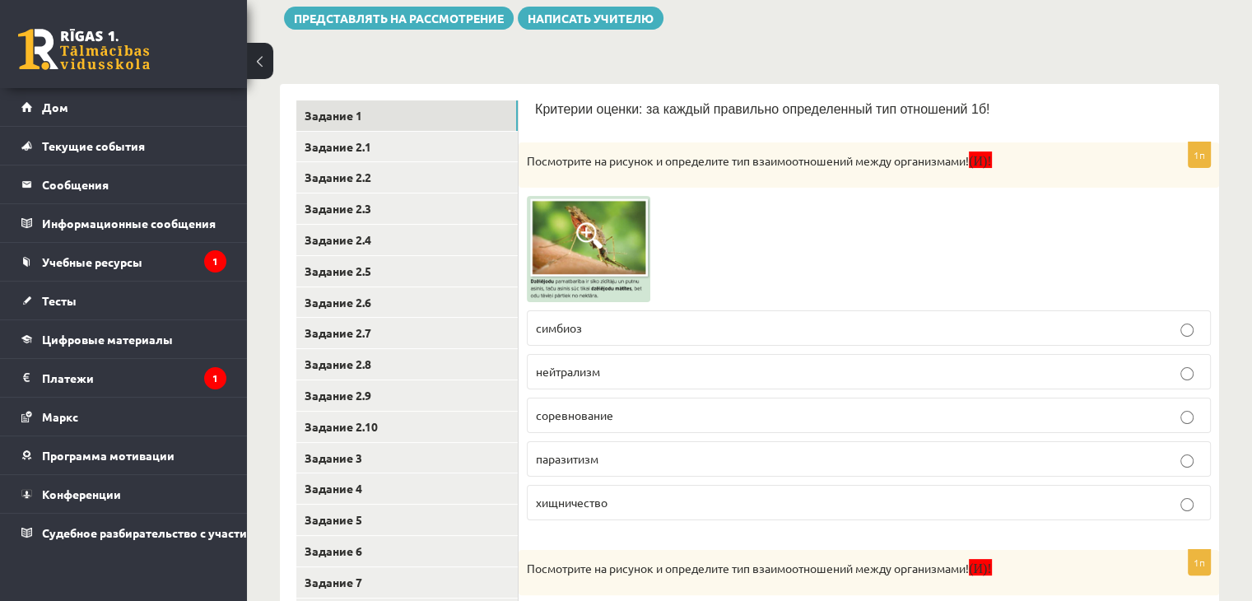
scroll to position [40, 0]
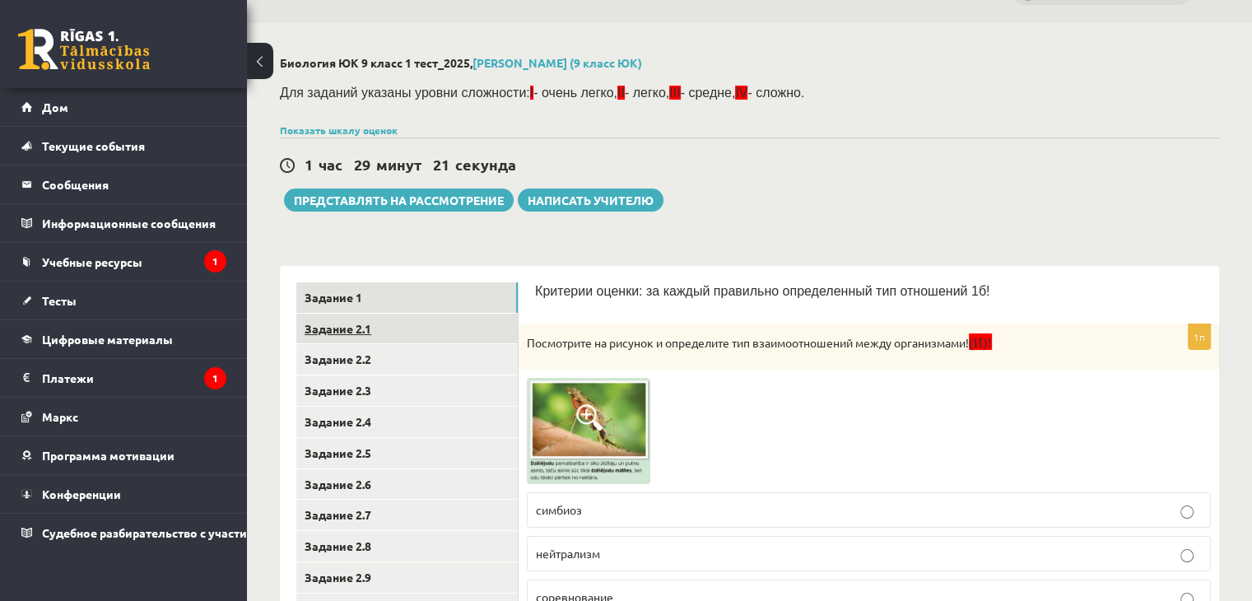
click at [362, 320] on link "Задание 2.1" at bounding box center [407, 329] width 222 height 30
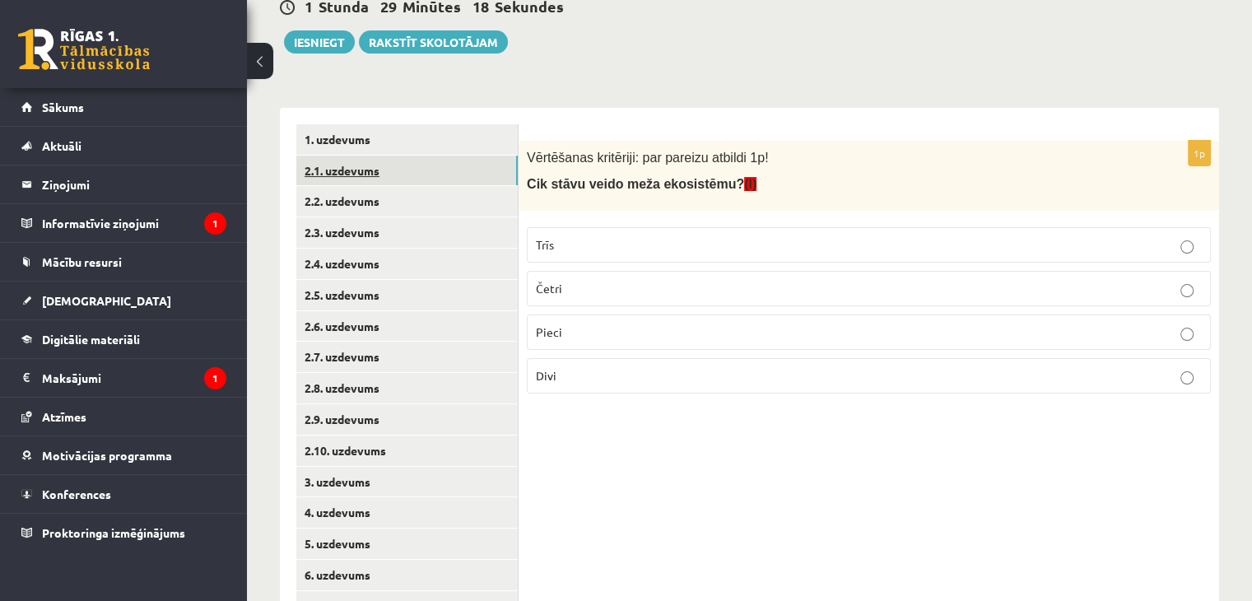
scroll to position [205, 0]
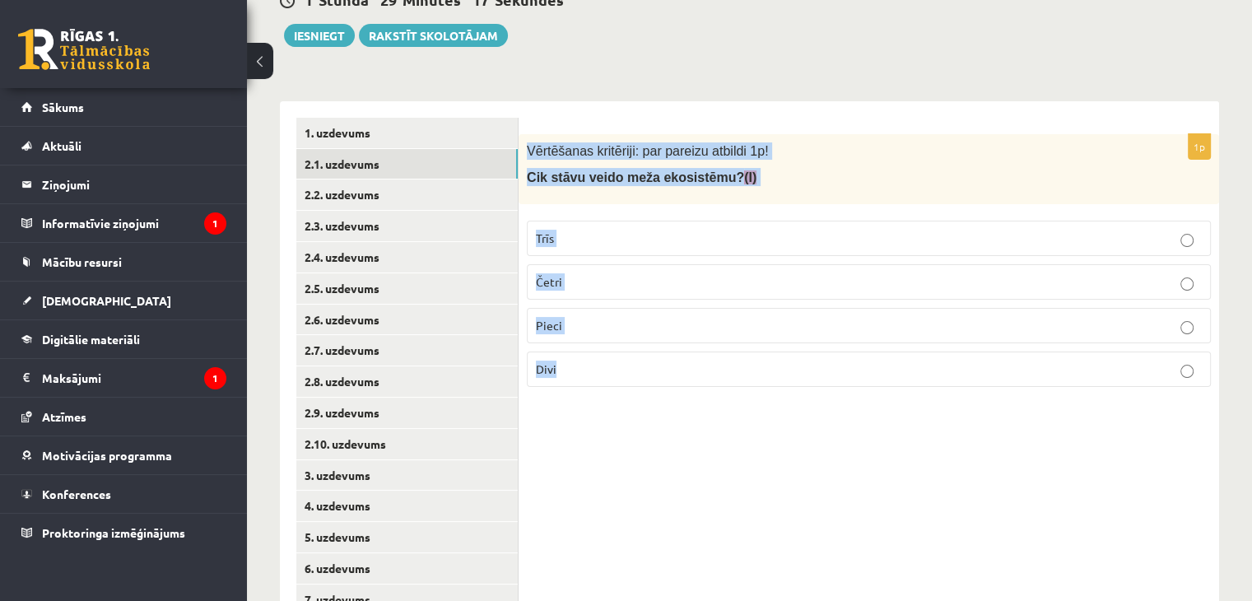
drag, startPoint x: 520, startPoint y: 139, endPoint x: 678, endPoint y: 376, distance: 284.6
click at [678, 386] on div "1p Vērtēšanas kritēriji: par pareizu atbildi 1p! Cik stāvu veido meža ekosistēm…" at bounding box center [869, 267] width 701 height 266
copy div "Vērtēšanas kritēriji: par pareizu atbildi 1p! Cik stāvu veido meža ekosistēmu? …"
click at [565, 269] on label "Četri" at bounding box center [869, 281] width 684 height 35
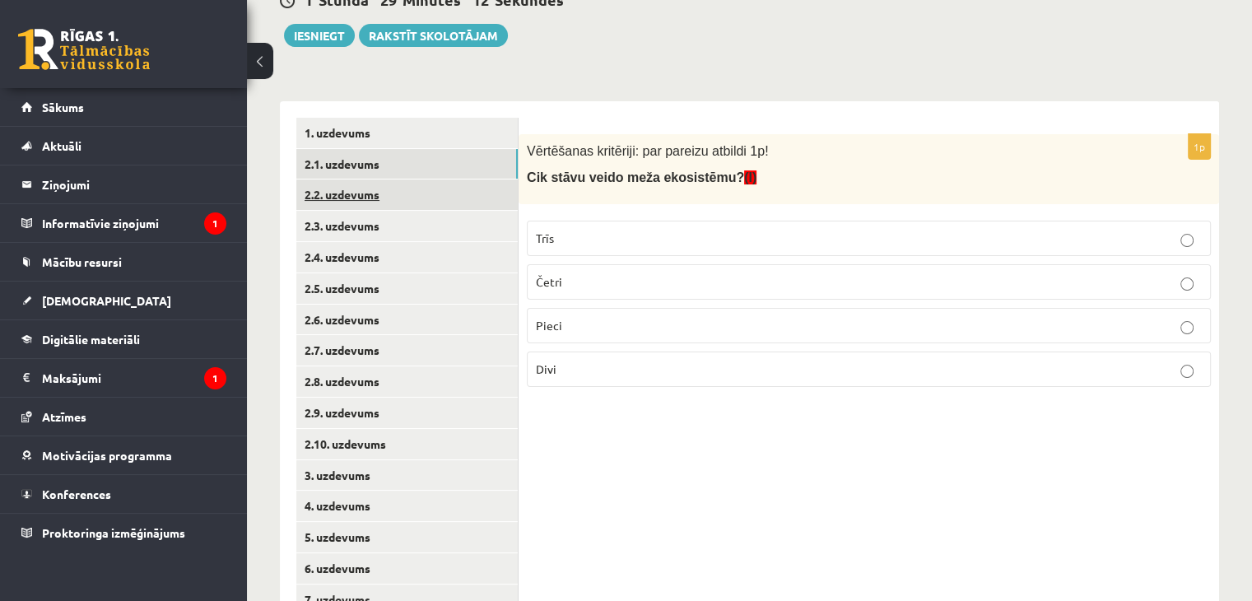
click at [435, 191] on link "2.2. uzdevums" at bounding box center [407, 195] width 222 height 30
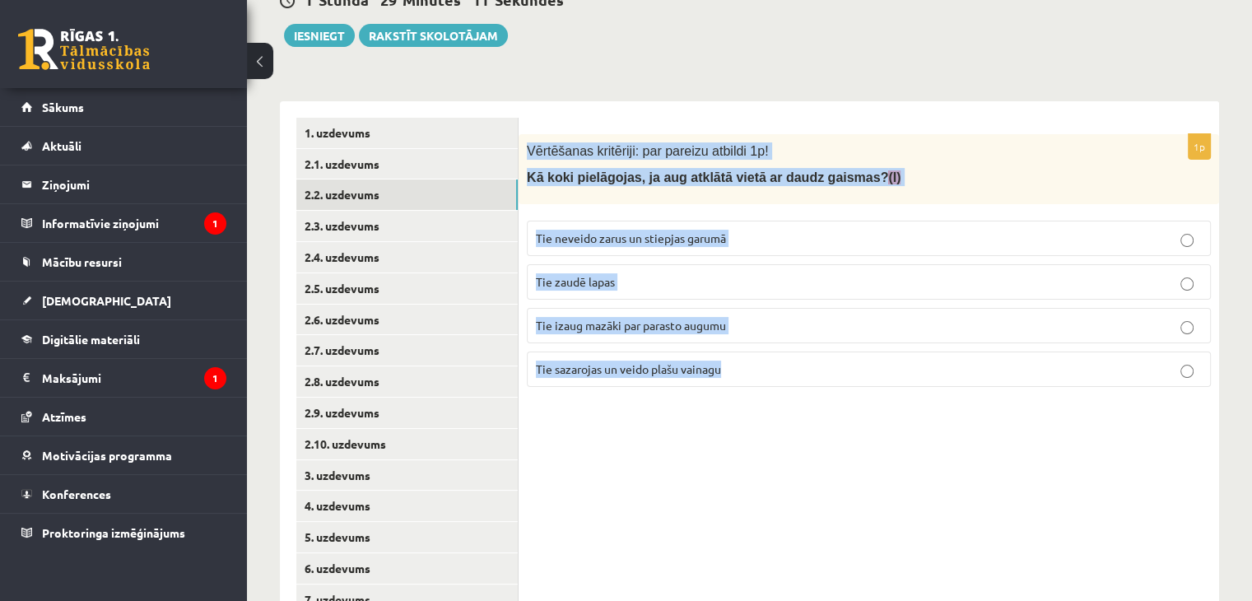
drag, startPoint x: 522, startPoint y: 142, endPoint x: 817, endPoint y: 389, distance: 385.1
click at [817, 393] on div "1p Vērtēšanas kritēriji: par pareizu atbildi 1p! Kā koki pielāgojas, ja aug atk…" at bounding box center [869, 267] width 701 height 266
copy div "Vērtēšanas kritēriji: par pareizu atbildi 1p! Kā koki pielāgojas, ja aug atklāt…"
click at [557, 231] on span "Tie neveido zarus un stiepjas garumā" at bounding box center [631, 238] width 190 height 15
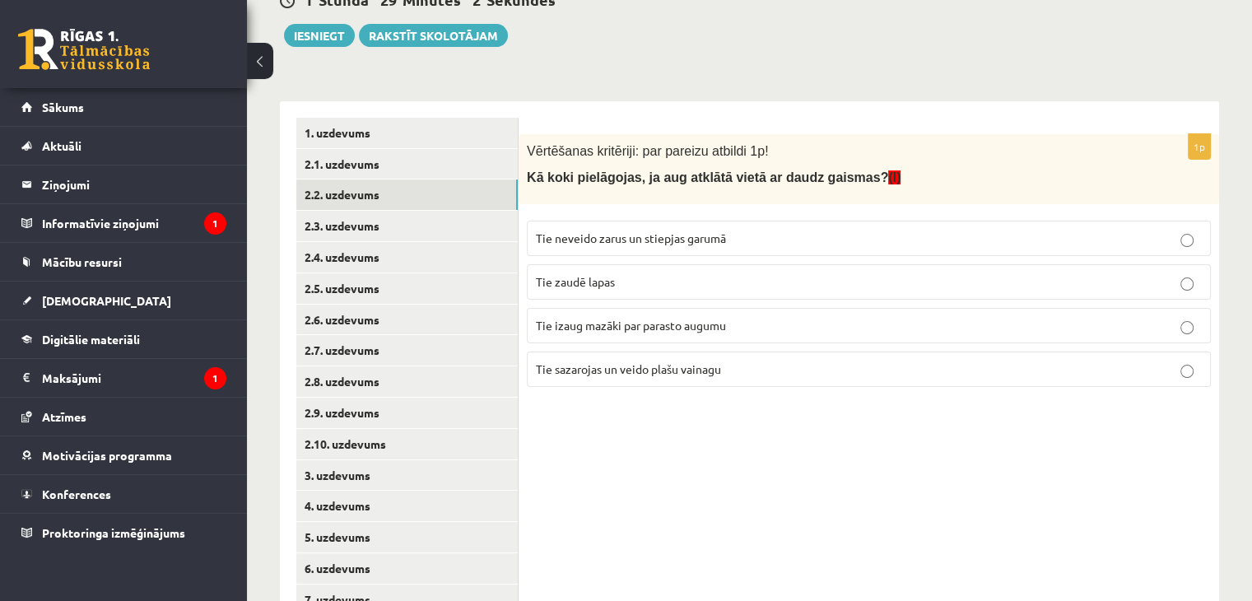
click at [616, 361] on span "Tie sazarojas un veido plašu vainagu" at bounding box center [628, 368] width 185 height 15
click at [408, 201] on link "2.2. uzdevums" at bounding box center [407, 195] width 222 height 30
click at [396, 228] on link "2.3. uzdevums" at bounding box center [407, 226] width 222 height 30
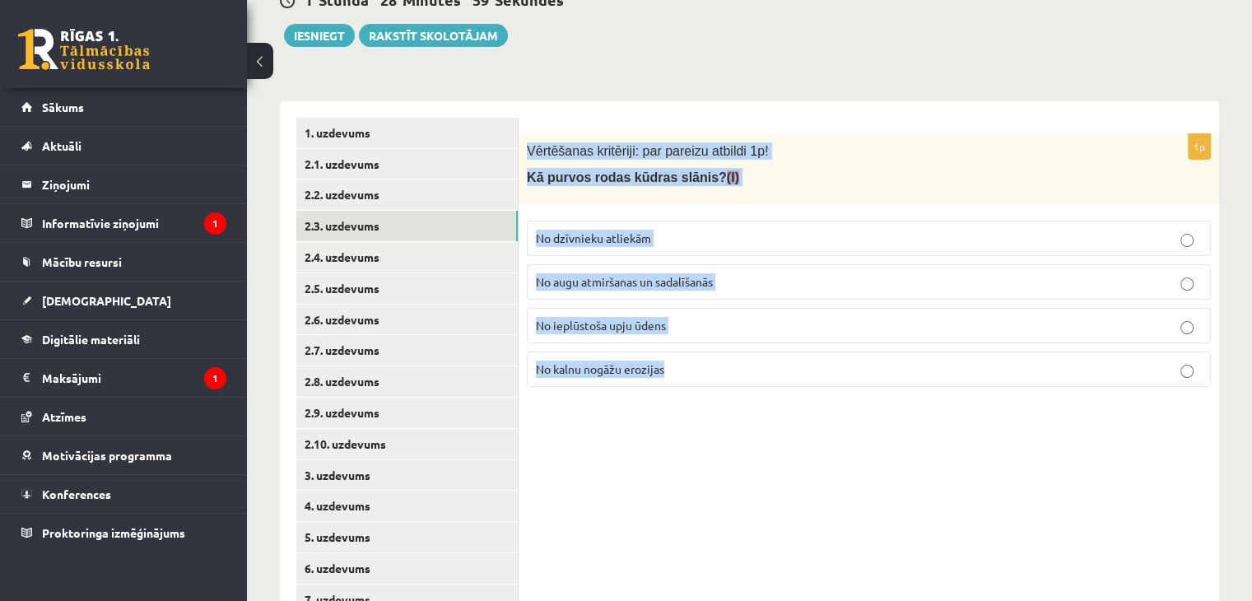
drag, startPoint x: 524, startPoint y: 138, endPoint x: 697, endPoint y: 371, distance: 290.8
click at [697, 371] on div "1p Vērtēšanas kritēriji: par pareizu atbildi 1p! Kā purvos rodas kūdras slānis?…" at bounding box center [869, 267] width 701 height 266
copy div "Vērtēšanas kritēriji: par pareizu atbildi 1p! Kā purvos rodas kūdras slānis? (I…"
click at [606, 287] on p "No augu atmiršanas un sadalīšanās" at bounding box center [869, 281] width 666 height 17
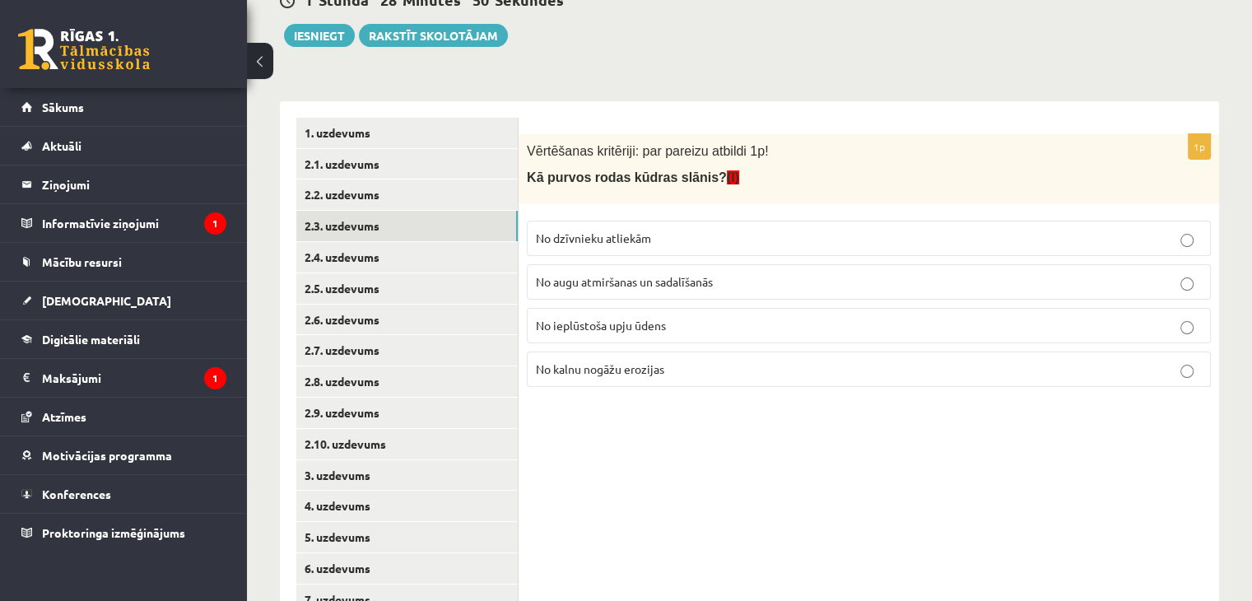
click at [606, 319] on span "No ieplūstoša upju ūdens" at bounding box center [601, 325] width 130 height 15
click at [613, 291] on label "No augu atmiršanas un sadalīšanās" at bounding box center [869, 281] width 684 height 35
click at [429, 263] on link "2.4. uzdevums" at bounding box center [407, 257] width 222 height 30
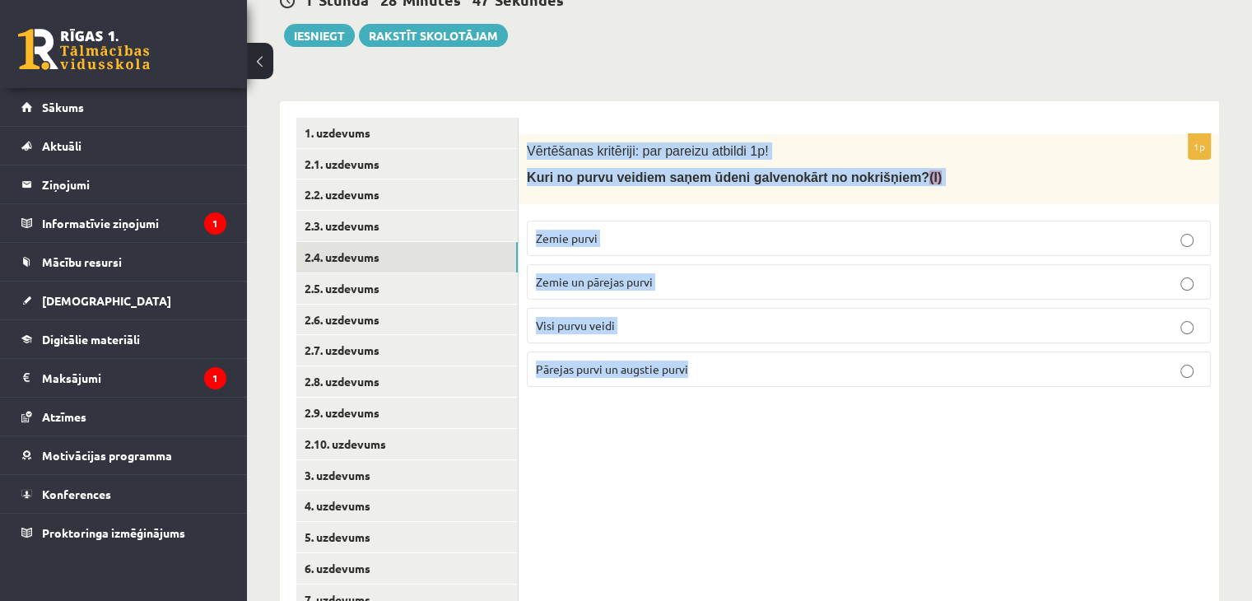
drag, startPoint x: 519, startPoint y: 142, endPoint x: 744, endPoint y: 361, distance: 314.5
click at [744, 361] on div "1p Vērtēšanas kritēriji: par pareizu atbildi 1p! Kuri no purvu veidiem saņem ūd…" at bounding box center [869, 267] width 701 height 266
copy div "Vērtēšanas kritēriji: par pareizu atbildi 1p! Kuri no purvu veidiem saņem ūdeni…"
click at [566, 361] on p "Pārejas purvi un augstie purvi" at bounding box center [869, 369] width 666 height 17
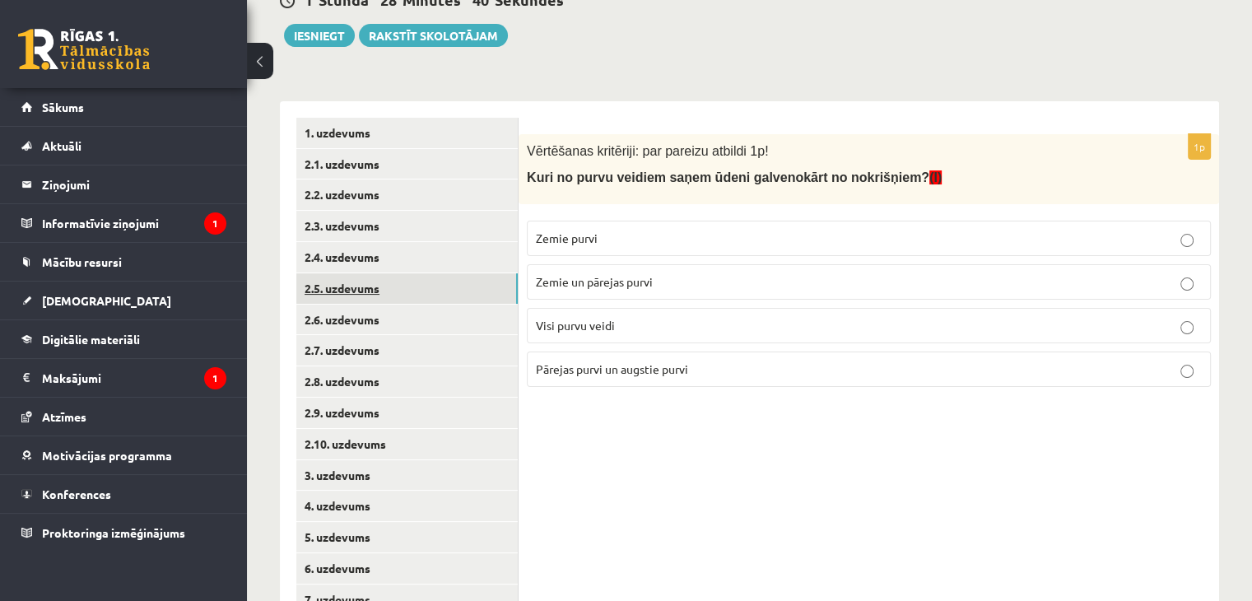
click at [446, 293] on link "2.5. uzdevums" at bounding box center [407, 288] width 222 height 30
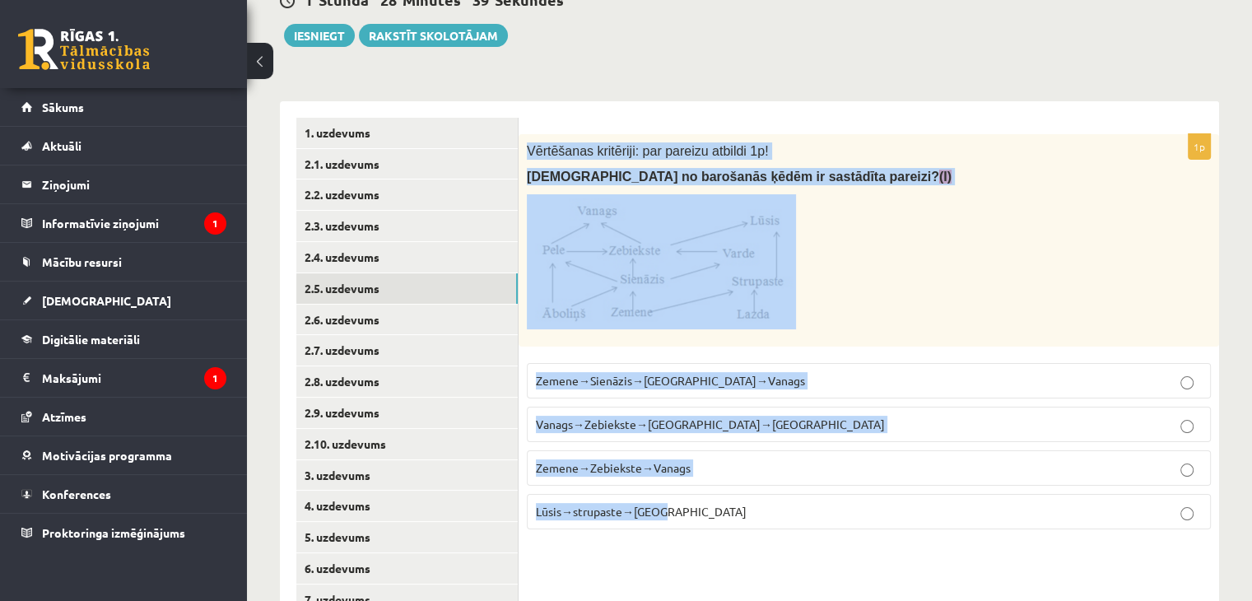
drag, startPoint x: 522, startPoint y: 143, endPoint x: 735, endPoint y: 515, distance: 428.6
click at [735, 515] on div "1p Vērtēšanas kritēriji: par pareizu atbildi 1p! Kura no barošanās ķēdēm ir sas…" at bounding box center [869, 338] width 701 height 408
copy div "Vērtēšanas kritēriji: par pareizu atbildi 1p! Kura no barošanās ķēdēm ir sastād…"
click at [866, 287] on p at bounding box center [828, 261] width 602 height 135
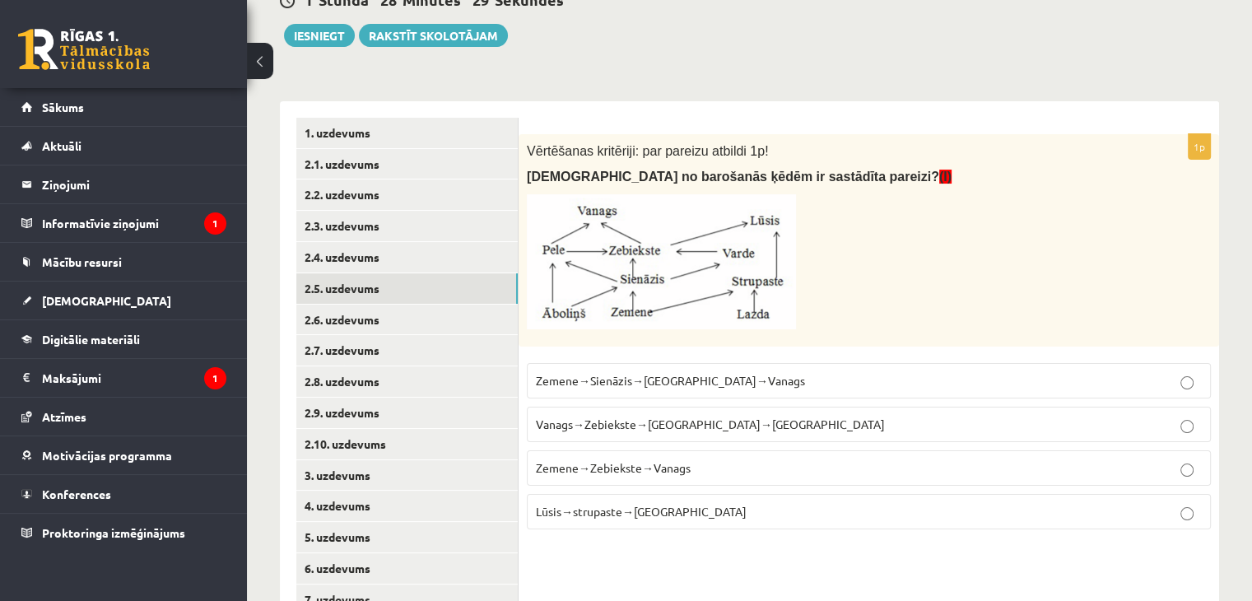
click at [671, 380] on span "Zemene→Sienāzis→[GEOGRAPHIC_DATA]→Vanags" at bounding box center [670, 380] width 269 height 15
click at [397, 312] on link "2.6. uzdevums" at bounding box center [407, 320] width 222 height 30
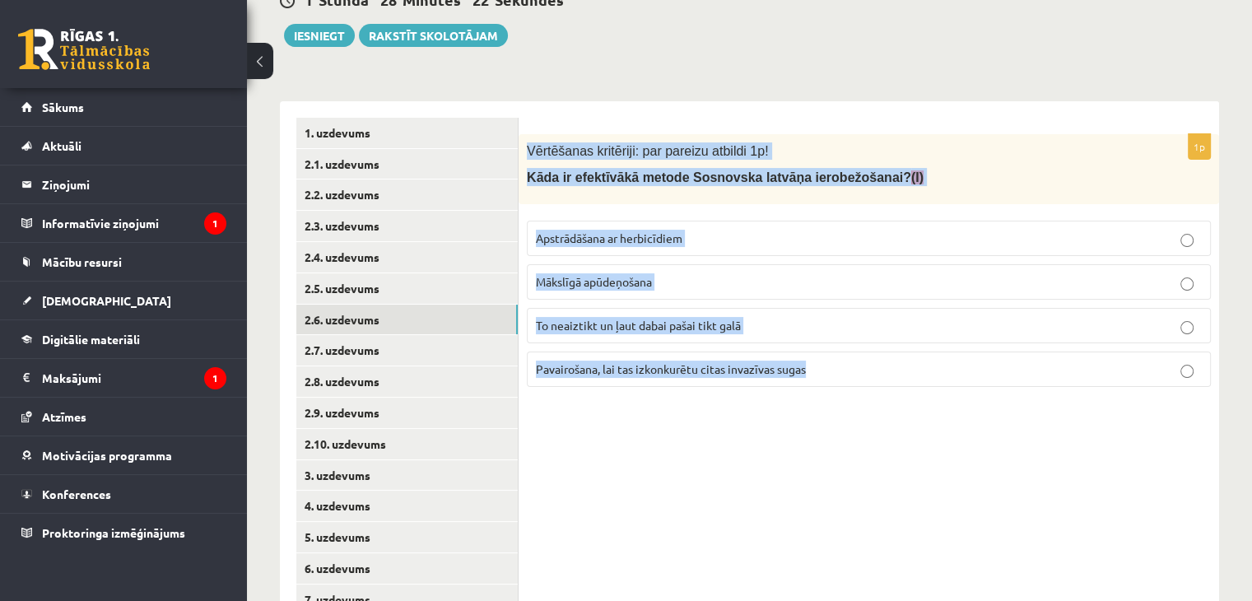
drag, startPoint x: 520, startPoint y: 128, endPoint x: 876, endPoint y: 357, distance: 423.0
click at [876, 357] on div "1p Vērtēšanas kritēriji: par pareizu atbildi 1p! Kāda ir efektīvākā metode Sosn…" at bounding box center [869, 397] width 701 height 593
copy div "Vērtēšanas kritēriji: par pareizu atbildi 1p! Kāda ir efektīvākā metode Sosnovs…"
click at [595, 221] on label "Apstrādāšana ar herbicīdiem" at bounding box center [869, 238] width 684 height 35
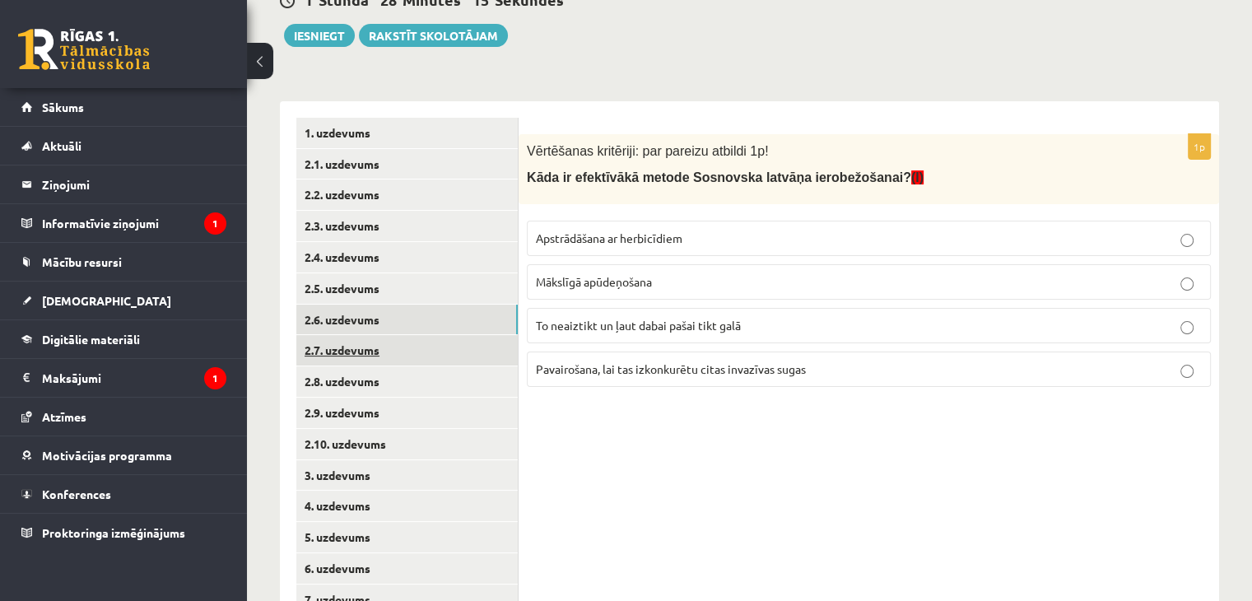
click at [431, 348] on link "2.7. uzdevums" at bounding box center [407, 350] width 222 height 30
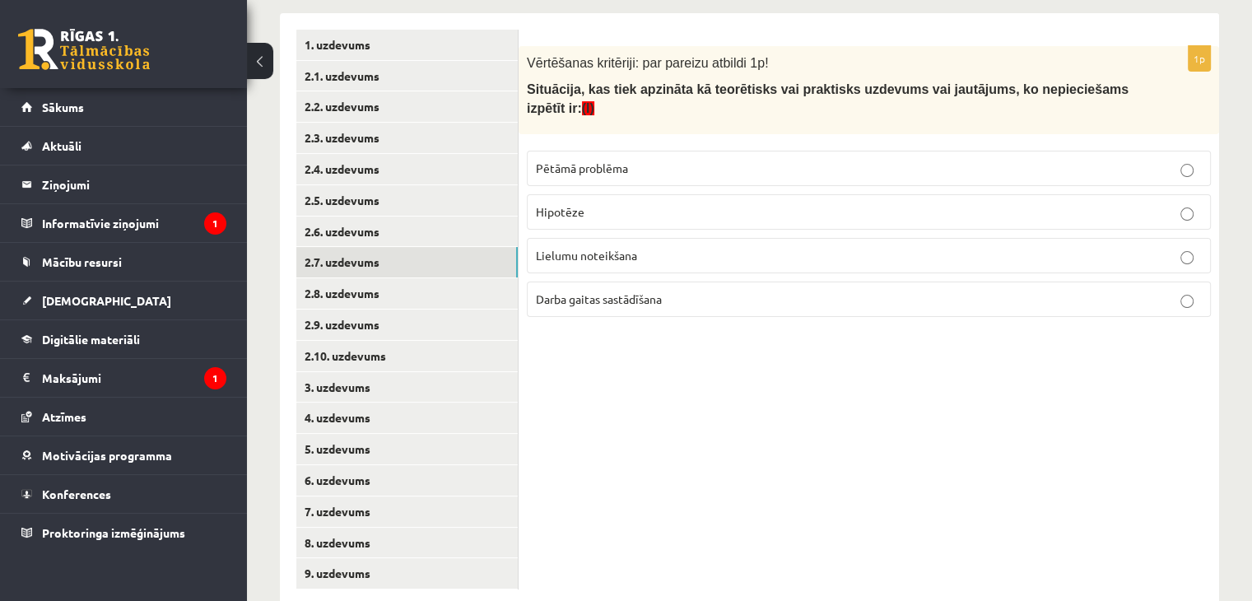
scroll to position [331, 0]
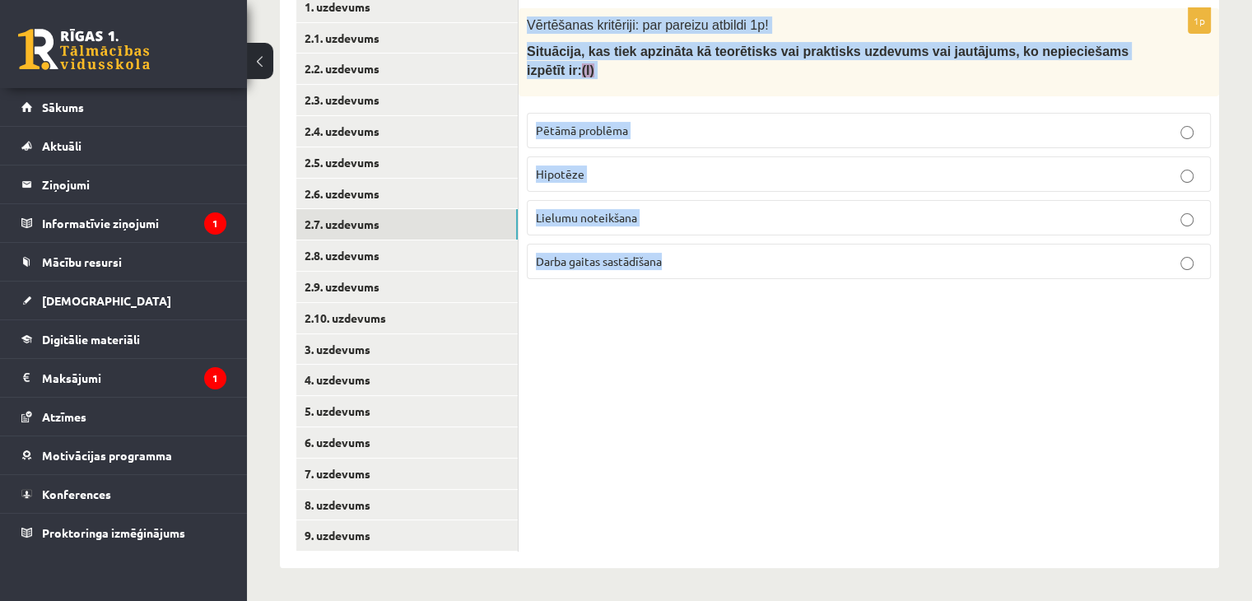
drag, startPoint x: 520, startPoint y: 15, endPoint x: 771, endPoint y: 257, distance: 348.8
click at [771, 257] on div "1p Vērtēšanas kritēriji: par pareizu atbildi 1p! Situācija, kas tiek apzināta k…" at bounding box center [869, 150] width 701 height 284
copy div "Vērtēšanas kritēriji: par pareizu atbildi 1p! Situācija, kas tiek apzināta kā t…"
click at [555, 123] on span "Pētāmā problēma" at bounding box center [582, 130] width 92 height 15
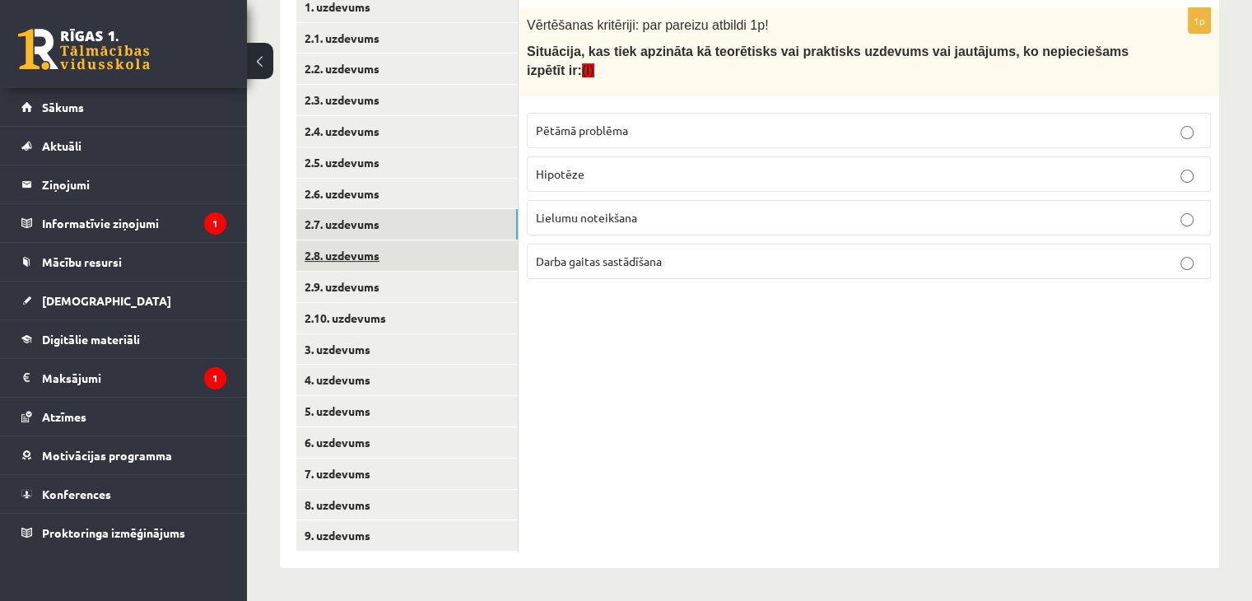
click at [427, 268] on link "2.8. uzdevums" at bounding box center [407, 255] width 222 height 30
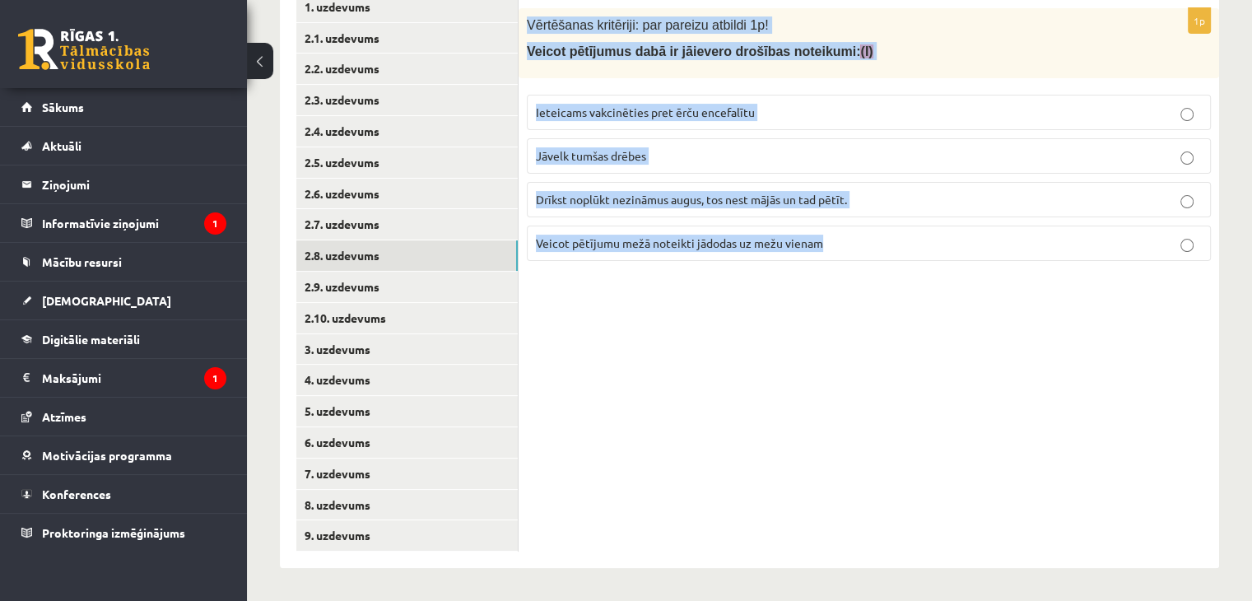
drag, startPoint x: 537, startPoint y: 30, endPoint x: 870, endPoint y: 245, distance: 395.6
click at [870, 245] on div "1p Vērtēšanas kritēriji: par pareizu atbildi 1p! Veicot pētījumus dabā ir jāiev…" at bounding box center [869, 141] width 701 height 266
copy div "Vērtēšanas kritēriji: par pareizu atbildi 1p! Veicot pētījumus dabā ir jāievero…"
click at [559, 112] on span "Ieteicams vakcinēties pret ērču encefalītu" at bounding box center [645, 112] width 219 height 15
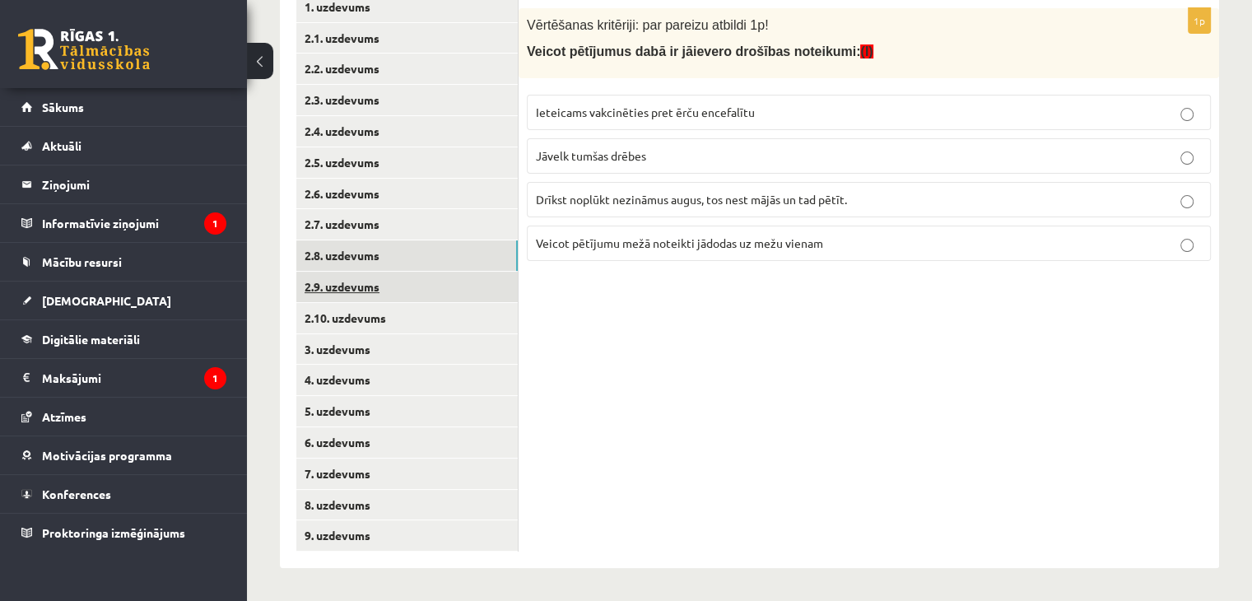
click at [392, 297] on link "2.9. uzdevums" at bounding box center [407, 287] width 222 height 30
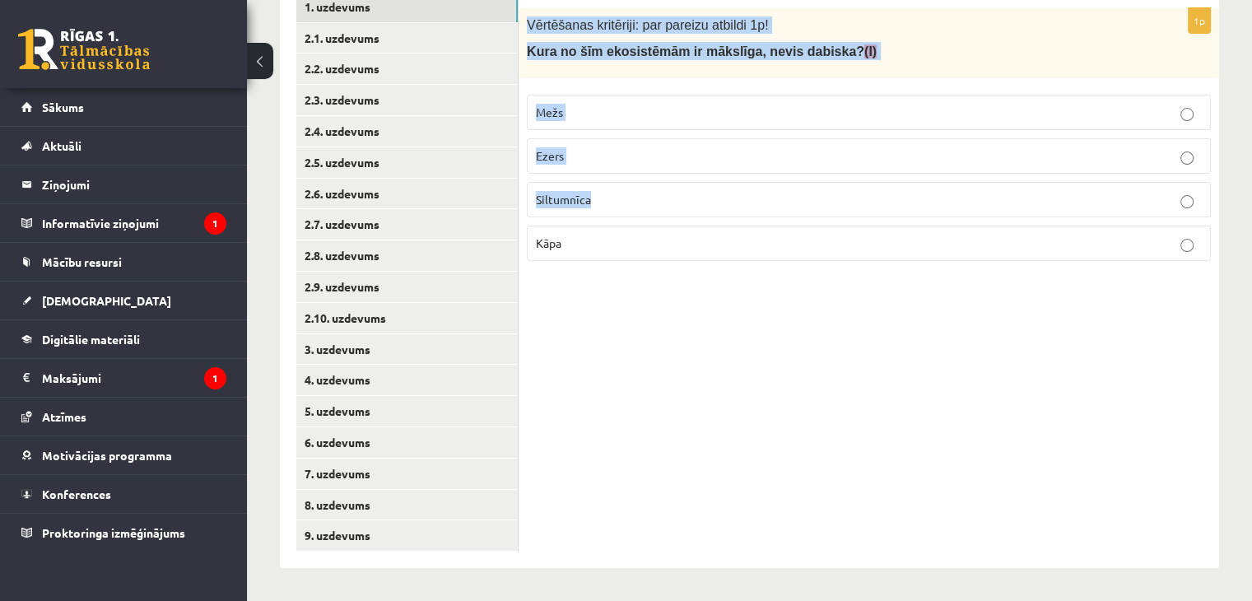
drag, startPoint x: 528, startPoint y: 17, endPoint x: 594, endPoint y: 221, distance: 213.8
click at [592, 208] on div "1p Vērtēšanas kritēriji: par pareizu atbildi 1p! Kura no šīm ekosistēmām ir māk…" at bounding box center [869, 141] width 701 height 266
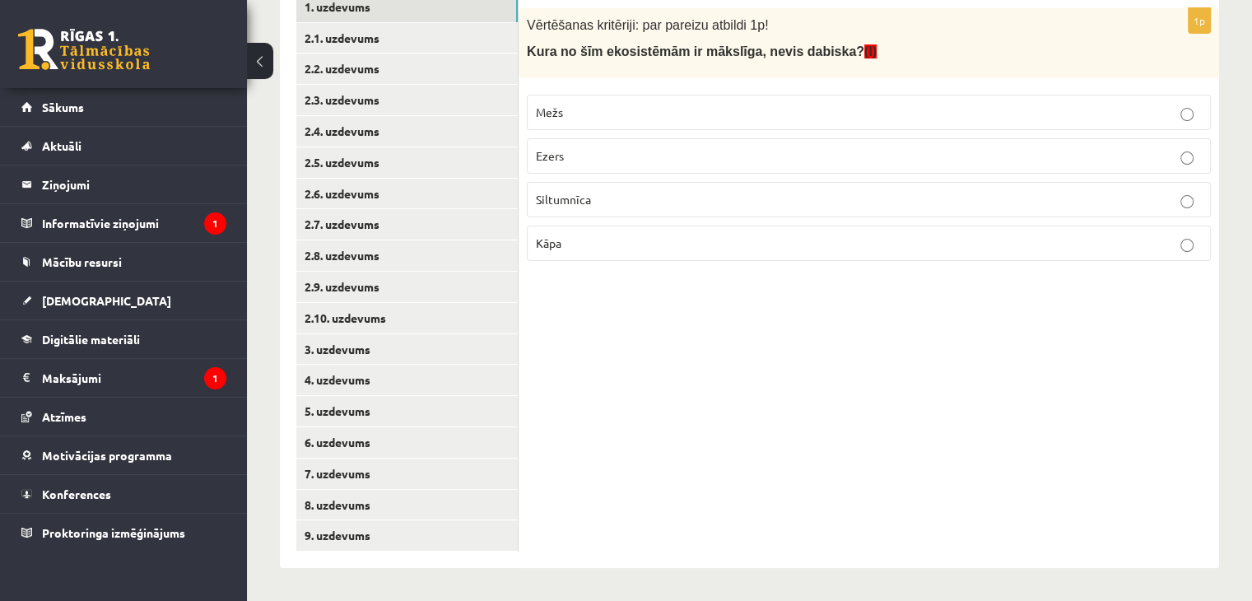
click at [594, 221] on fieldset "Mežs Ezers Siltumnīca [GEOGRAPHIC_DATA]" at bounding box center [869, 176] width 684 height 180
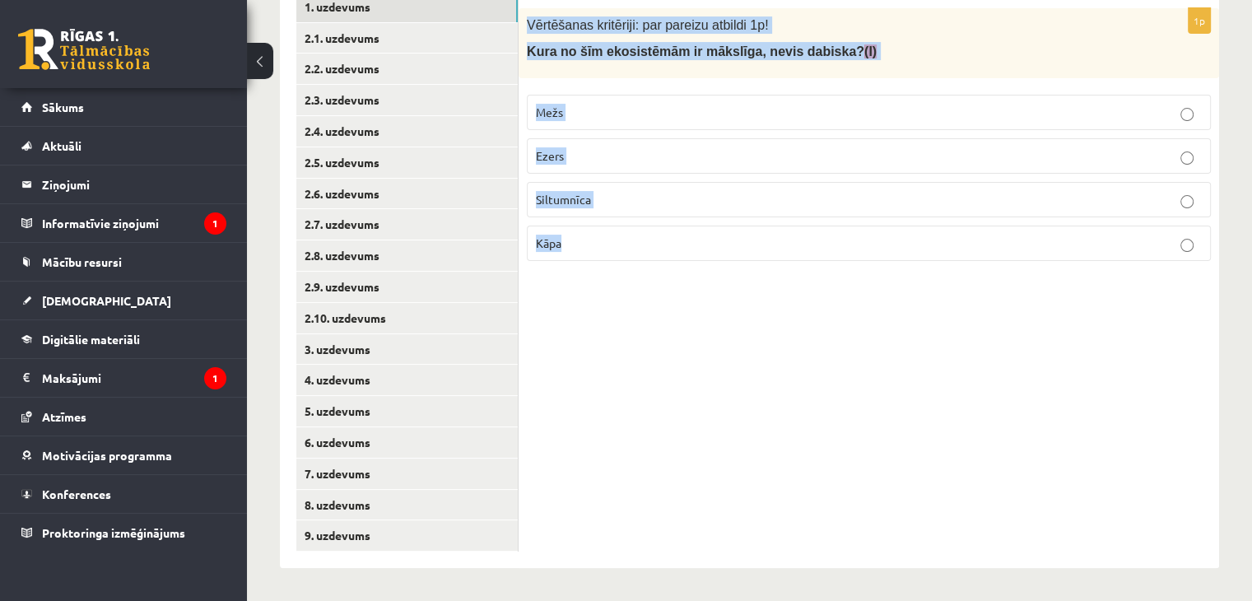
drag, startPoint x: 524, startPoint y: 22, endPoint x: 576, endPoint y: 248, distance: 231.5
click at [576, 248] on div "1p Vērtēšanas kritēriji: par pareizu atbildi 1p! Kura no šīm ekosistēmām ir māk…" at bounding box center [869, 141] width 701 height 266
copy div "Vērtēšanas kritēriji: par pareizu atbildi 1p! Kura no šīm ekosistēmām ir mākslī…"
click at [574, 205] on p "Siltumnīca" at bounding box center [869, 199] width 666 height 17
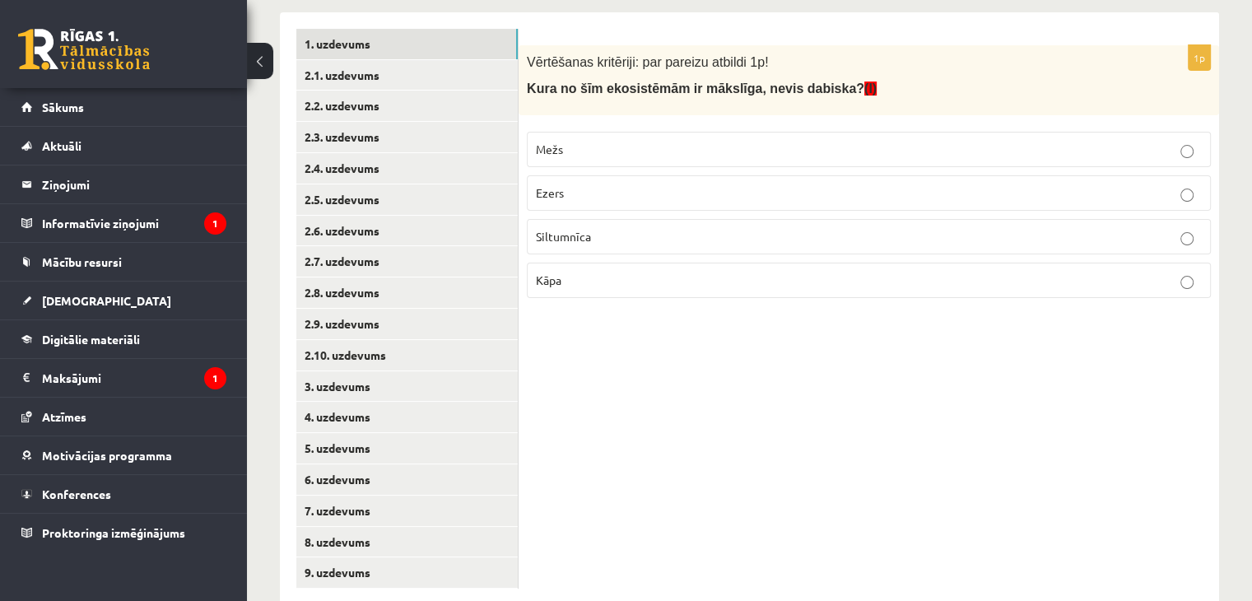
scroll to position [249, 0]
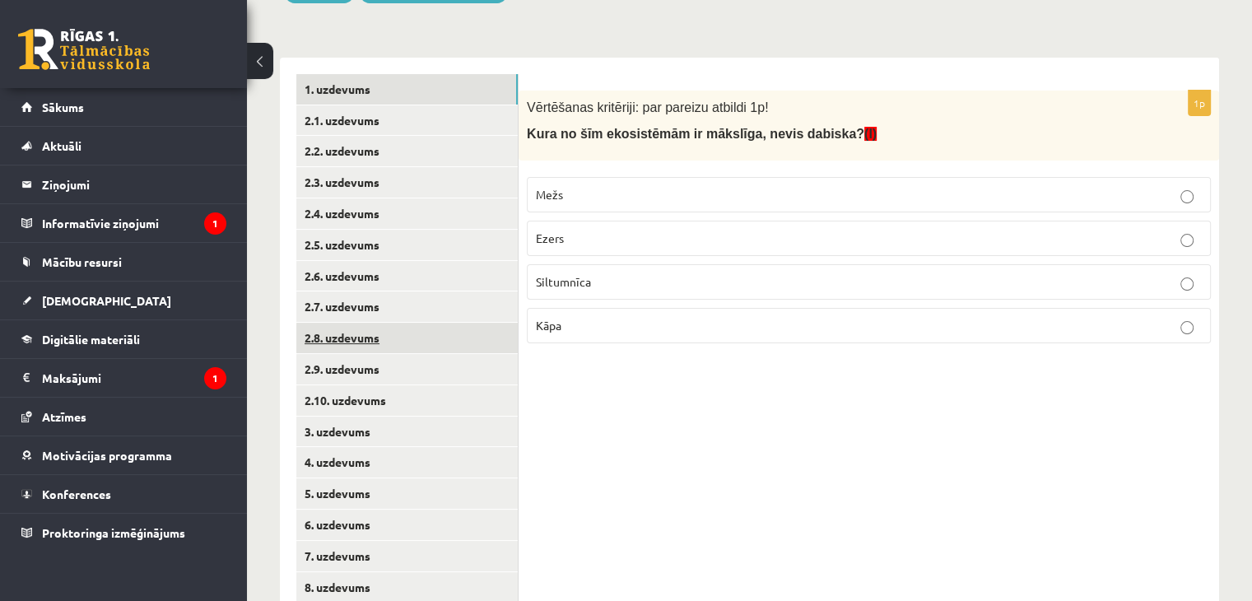
click at [408, 352] on link "2.8. uzdevums" at bounding box center [407, 338] width 222 height 30
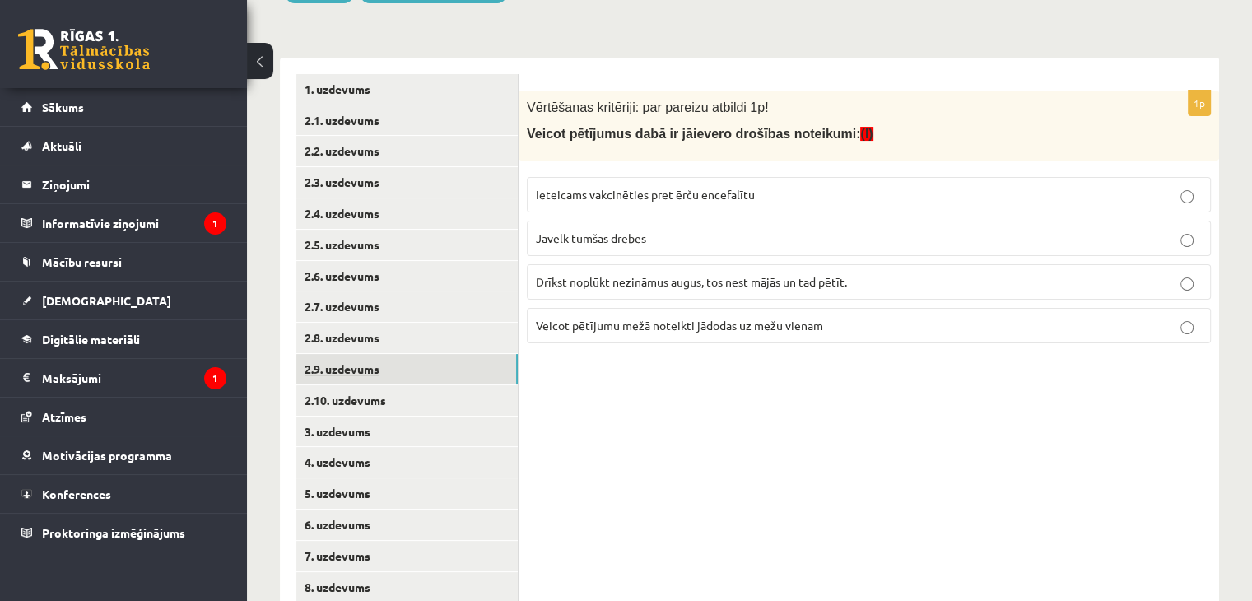
click at [395, 372] on link "2.9. uzdevums" at bounding box center [407, 369] width 222 height 30
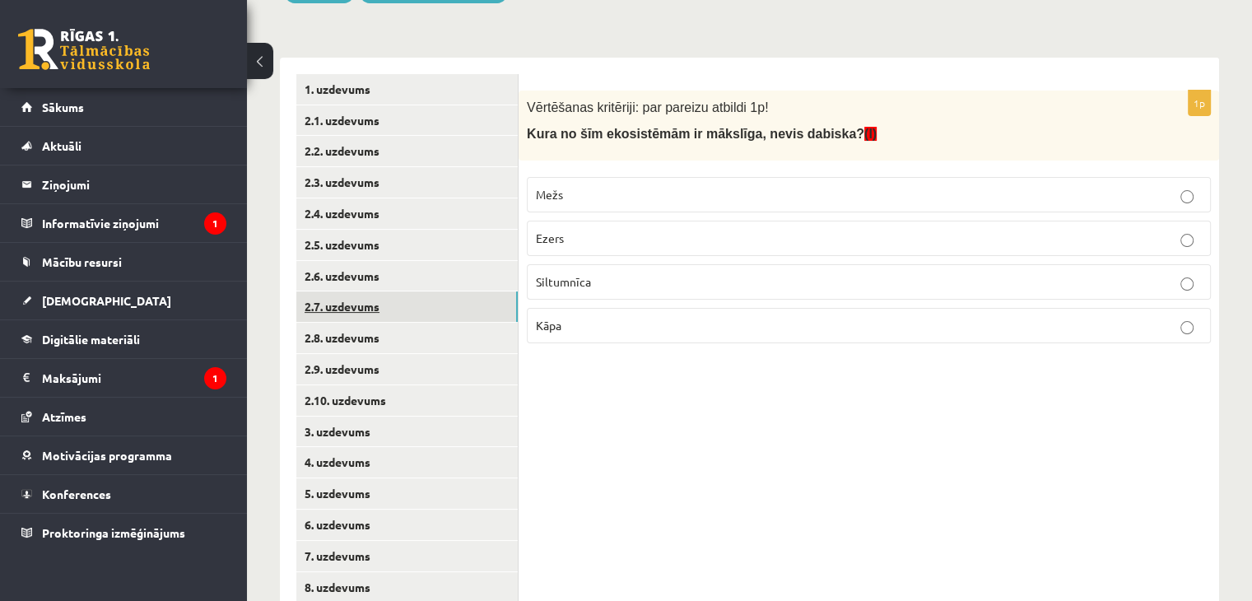
click at [397, 294] on link "2.7. uzdevums" at bounding box center [407, 306] width 222 height 30
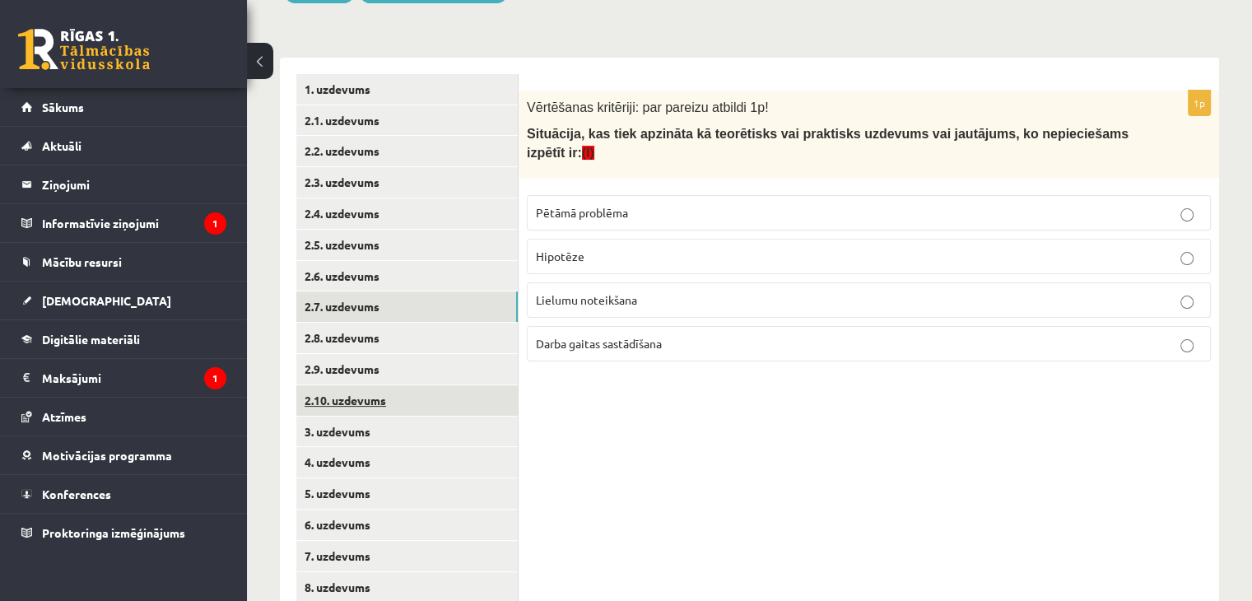
click at [393, 386] on link "2.10. uzdevums" at bounding box center [407, 400] width 222 height 30
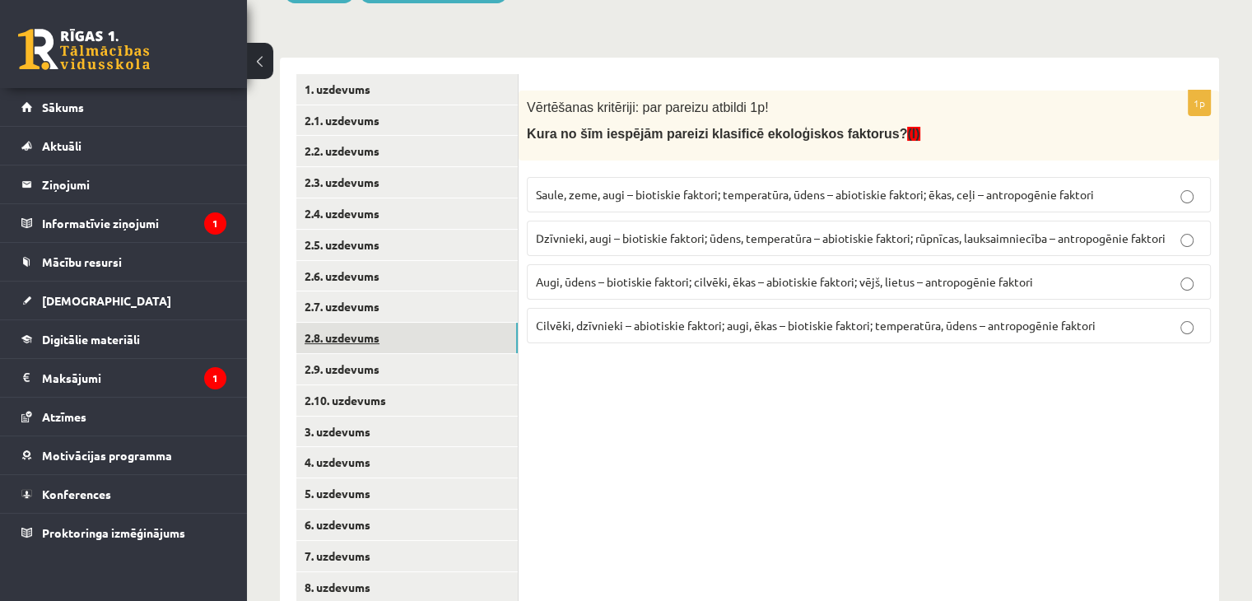
click at [392, 343] on link "2.8. uzdevums" at bounding box center [407, 338] width 222 height 30
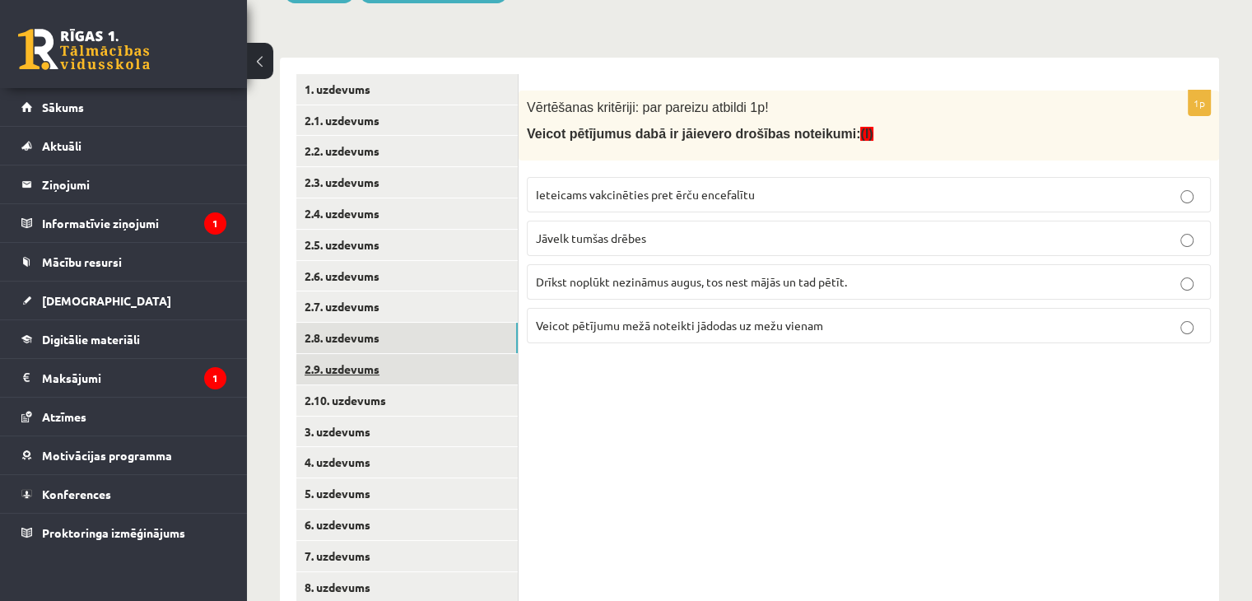
click at [389, 368] on link "2.9. uzdevums" at bounding box center [407, 369] width 222 height 30
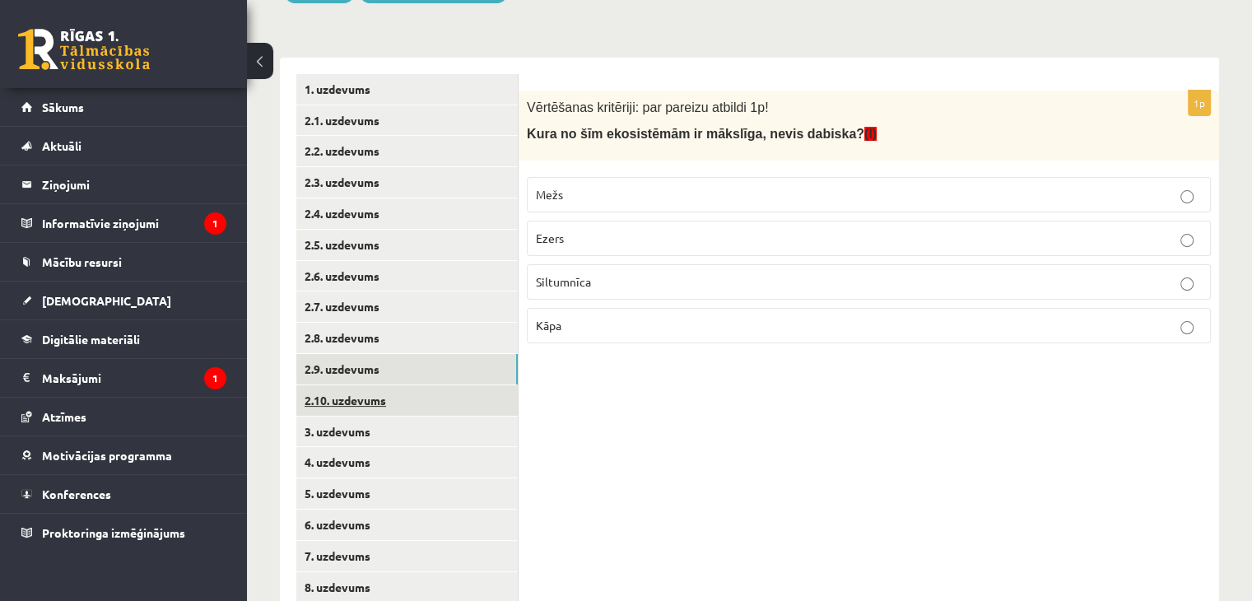
click at [384, 409] on link "2.10. uzdevums" at bounding box center [407, 400] width 222 height 30
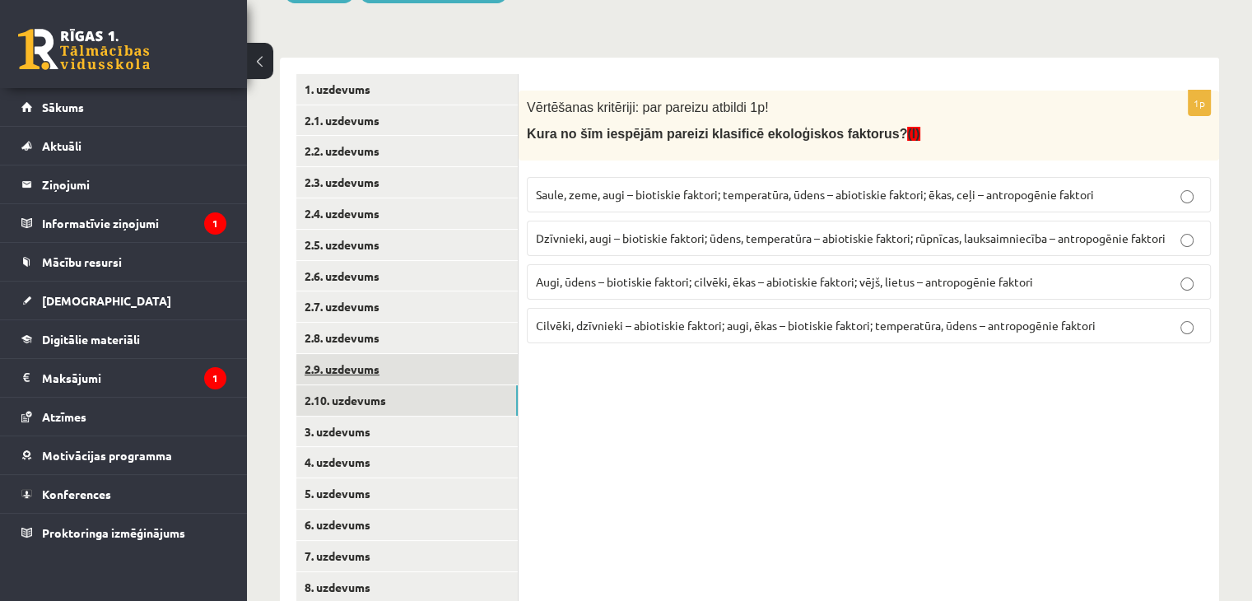
click at [385, 373] on link "2.9. uzdevums" at bounding box center [407, 369] width 222 height 30
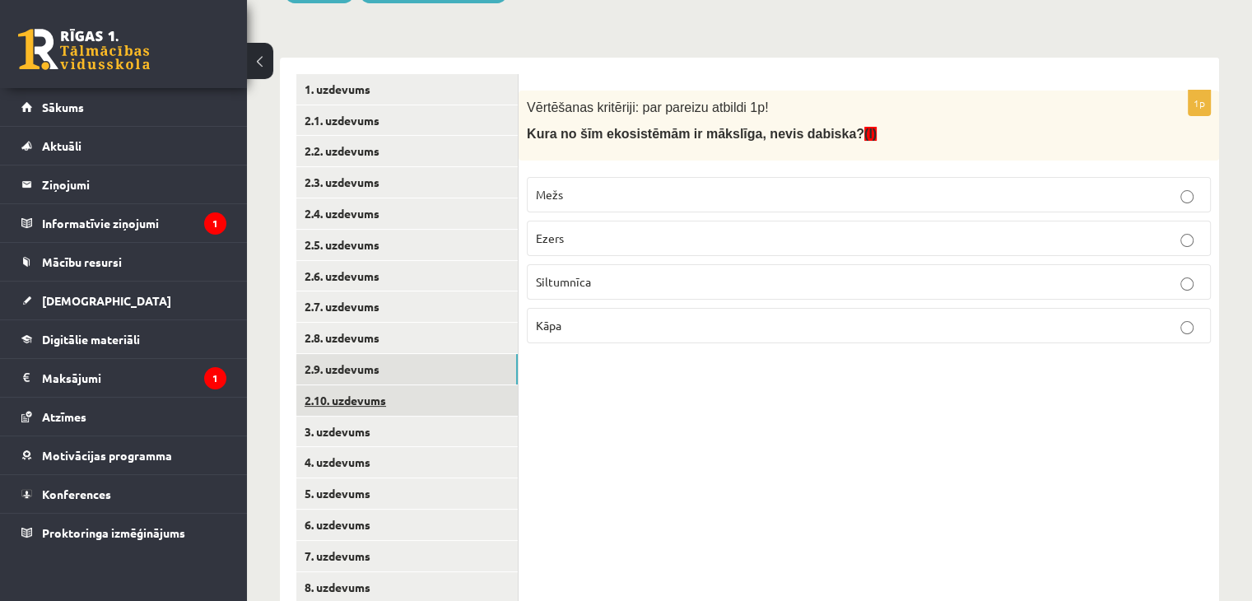
click at [375, 409] on link "2.10. uzdevums" at bounding box center [407, 400] width 222 height 30
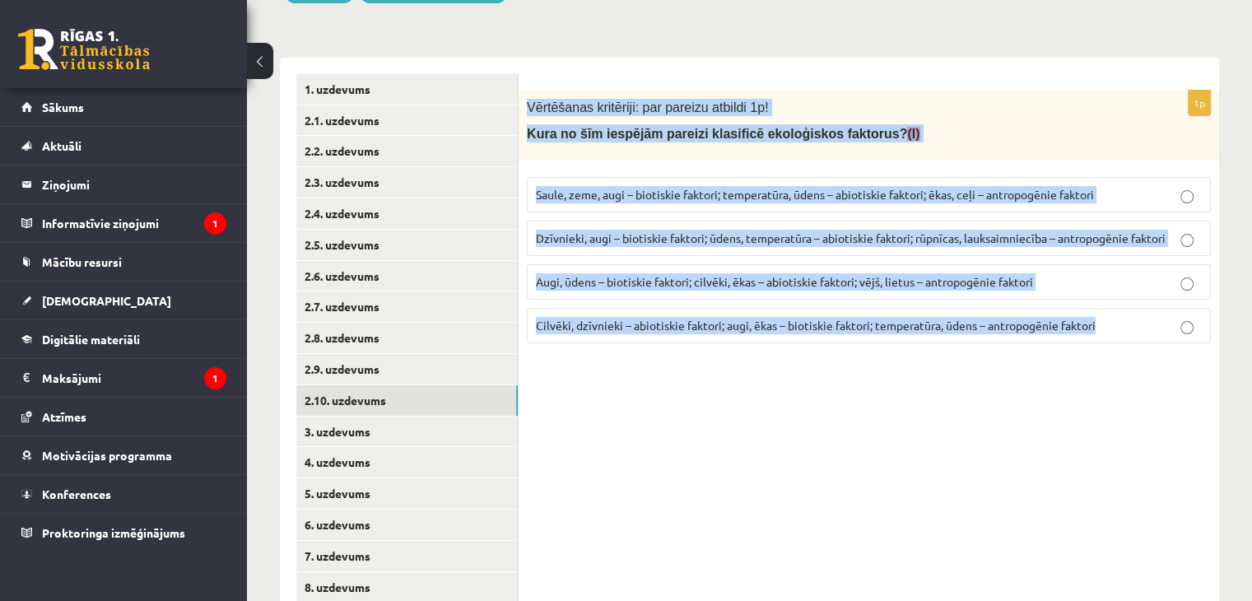
drag, startPoint x: 591, startPoint y: 140, endPoint x: 1161, endPoint y: 358, distance: 610.2
click at [1161, 358] on div "1p Vērtēšanas kritēriji: par pareizu atbildi 1p! Kura no šīm iespējām pareizi k…" at bounding box center [869, 354] width 701 height 593
copy div "Vērtēšanas kritēriji: par pareizu atbildi 1p! Kura no šīm iespējām pareizi klas…"
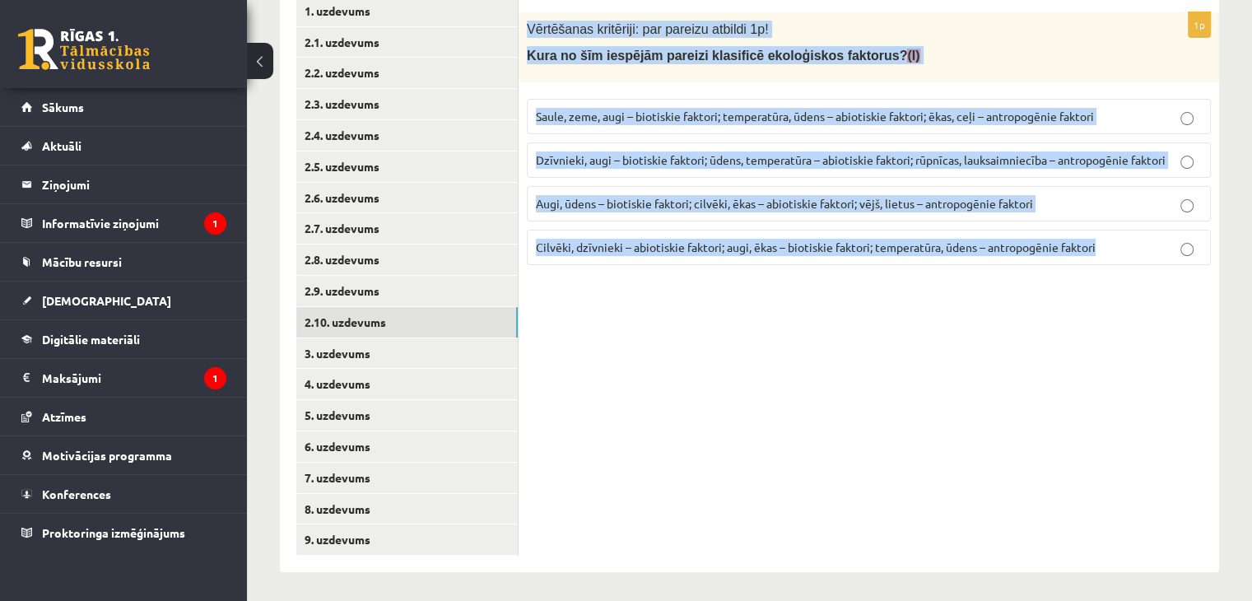
scroll to position [331, 0]
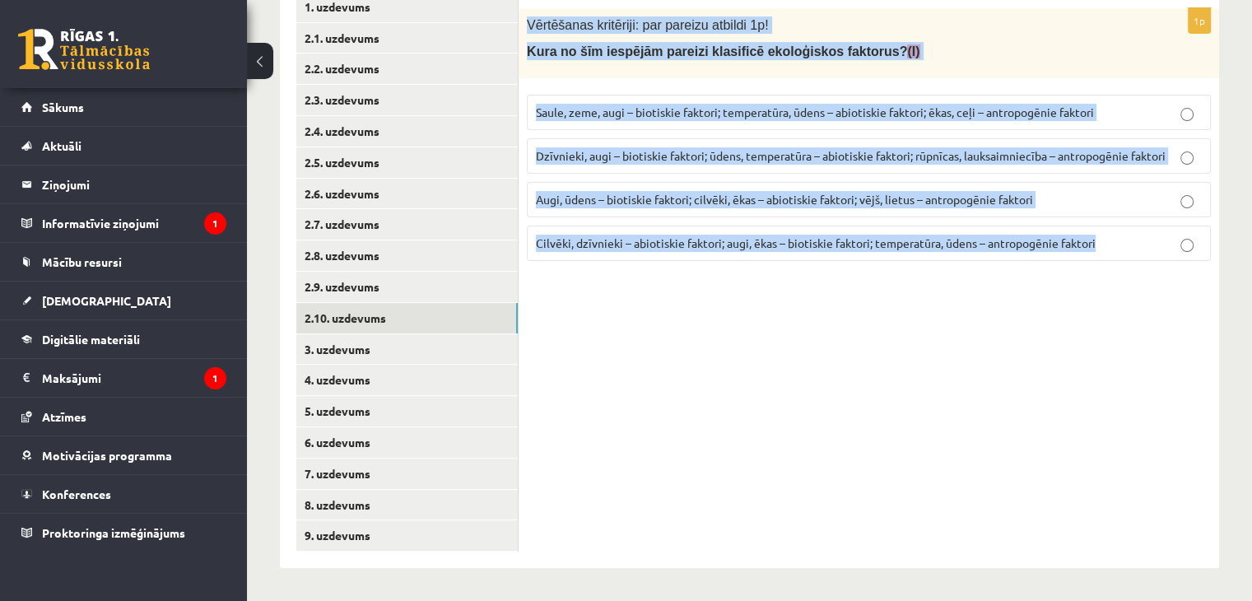
click at [629, 268] on div "1p Vērtēšanas kritēriji: par pareizu atbildi 1p! Kura no šīm iespējām pareizi k…" at bounding box center [869, 141] width 701 height 266
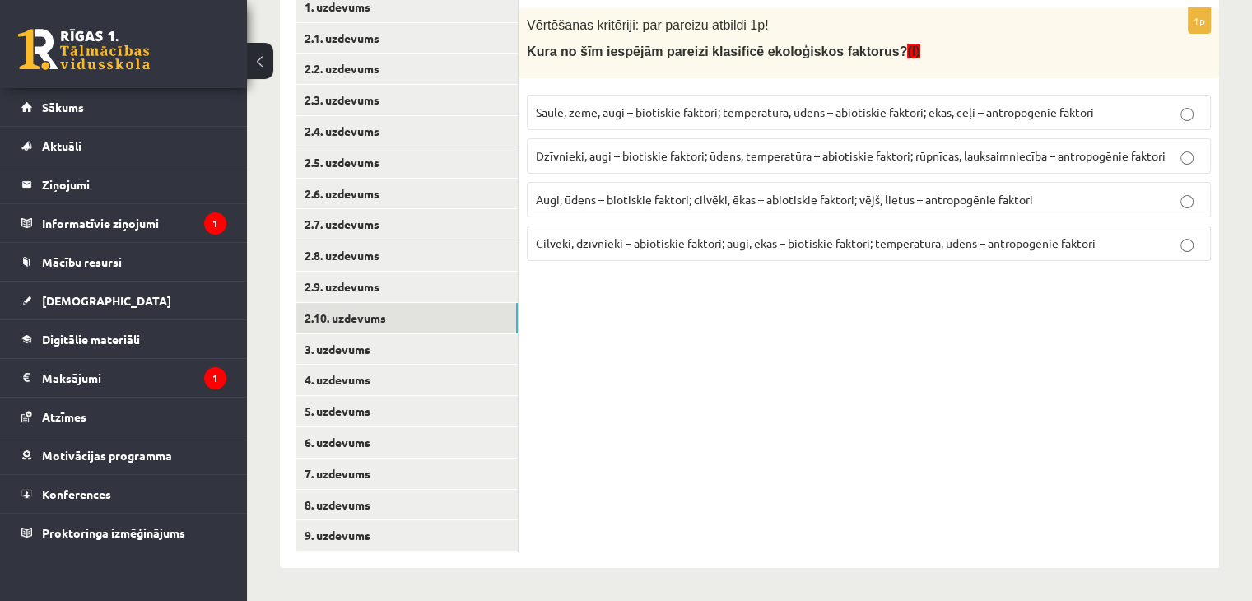
click at [599, 145] on label "Dzīvnieki, augi – biotiskie faktori; ūdens, temperatūra – abiotiskie faktori; r…" at bounding box center [869, 155] width 684 height 35
click at [598, 149] on span "Dzīvnieki, augi – biotiskie faktori; ūdens, temperatūra – abiotiskie faktori; r…" at bounding box center [851, 155] width 630 height 15
click at [326, 357] on link "3. uzdevums" at bounding box center [407, 349] width 222 height 30
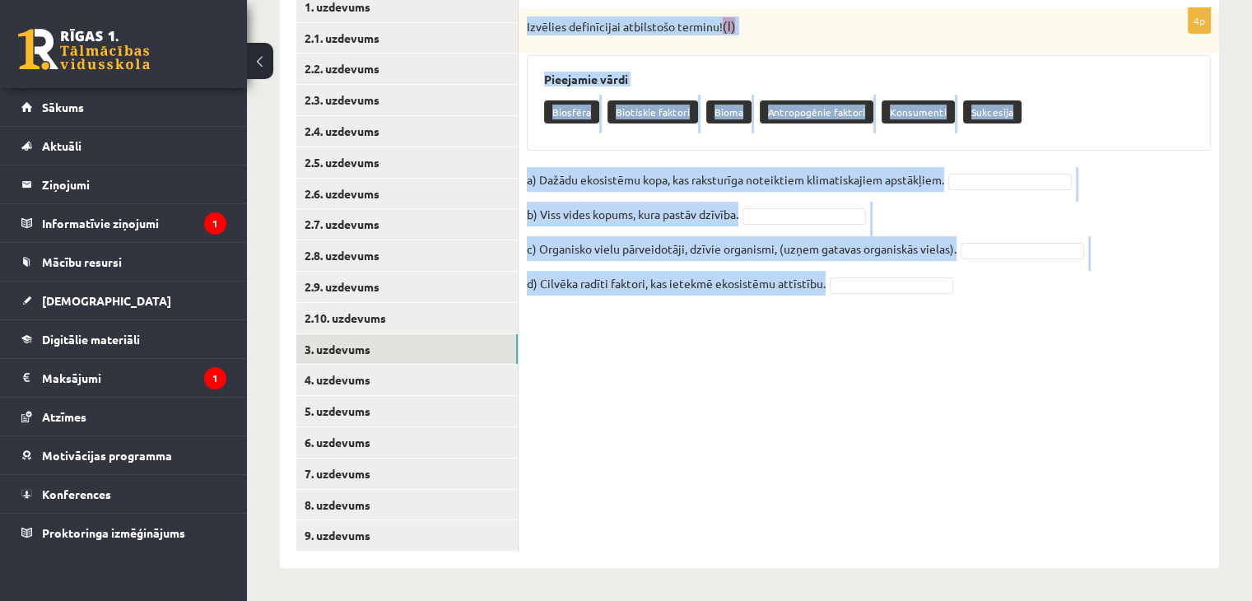
drag, startPoint x: 522, startPoint y: 23, endPoint x: 853, endPoint y: 188, distance: 369.7
click at [971, 268] on div "4p Izvēlies definīcijai atbilstošo terminu! (I) Pieejamie vārdi Biosfēra Biotis…" at bounding box center [869, 160] width 701 height 305
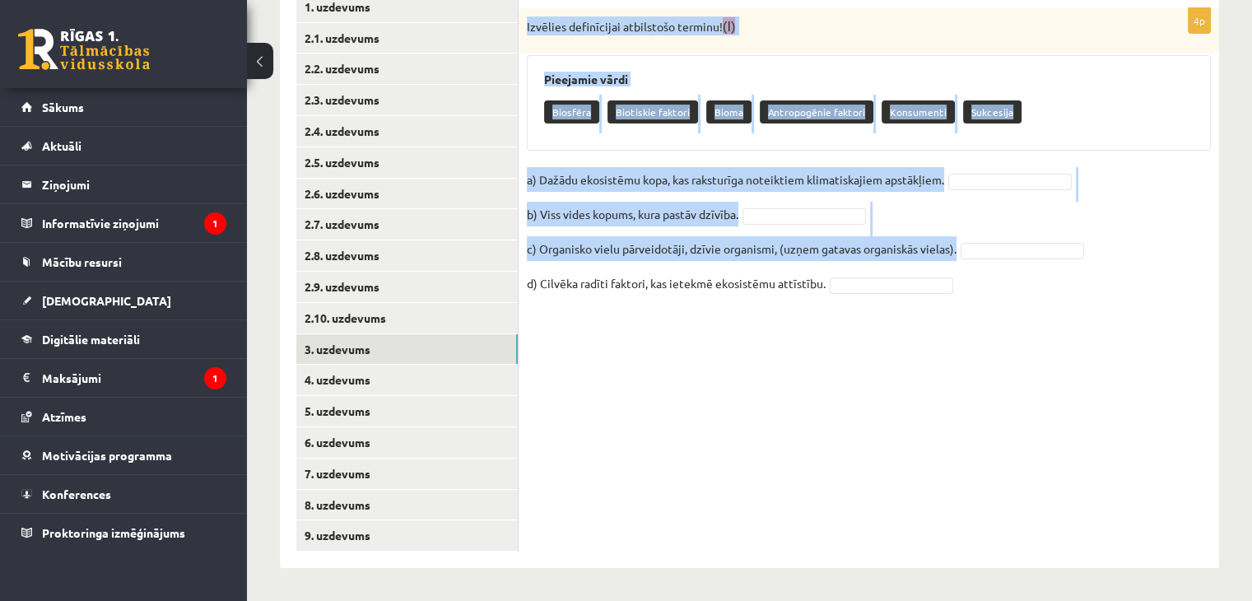
click at [530, 21] on p "Izvēlies definīcijai atbilstošo terminu! (I)" at bounding box center [828, 25] width 602 height 19
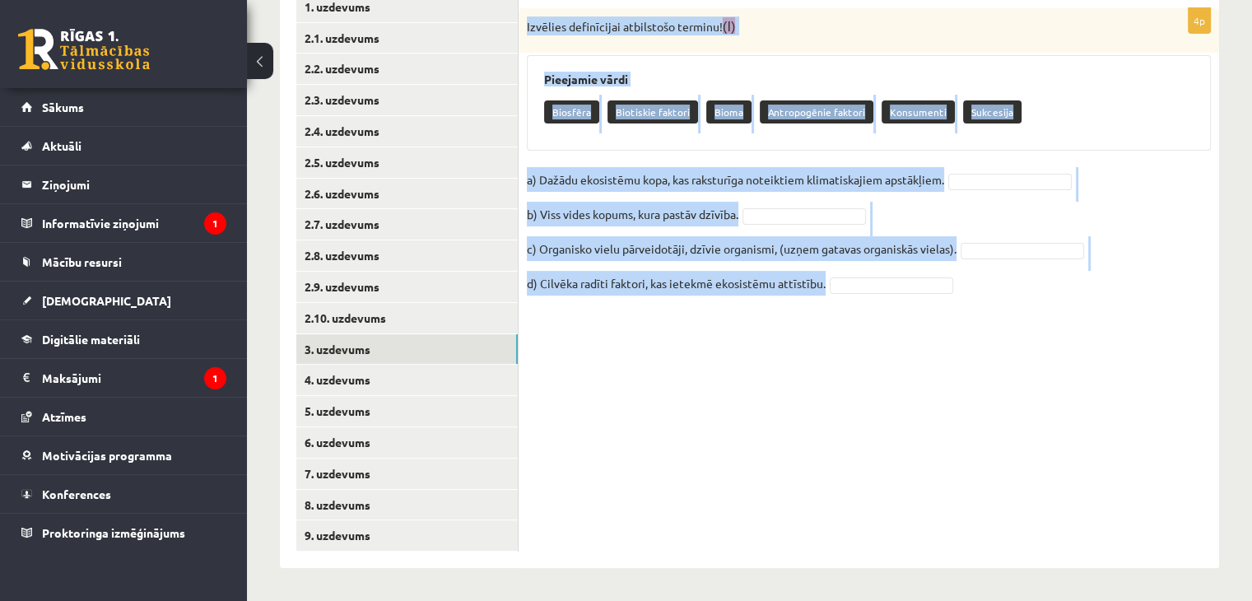
drag, startPoint x: 527, startPoint y: 21, endPoint x: 906, endPoint y: 308, distance: 475.5
click at [906, 308] on div "4p Izvēlies definīcijai atbilstošo terminu! (I) Pieejamie vārdi Biosfēra Biotis…" at bounding box center [869, 160] width 701 height 305
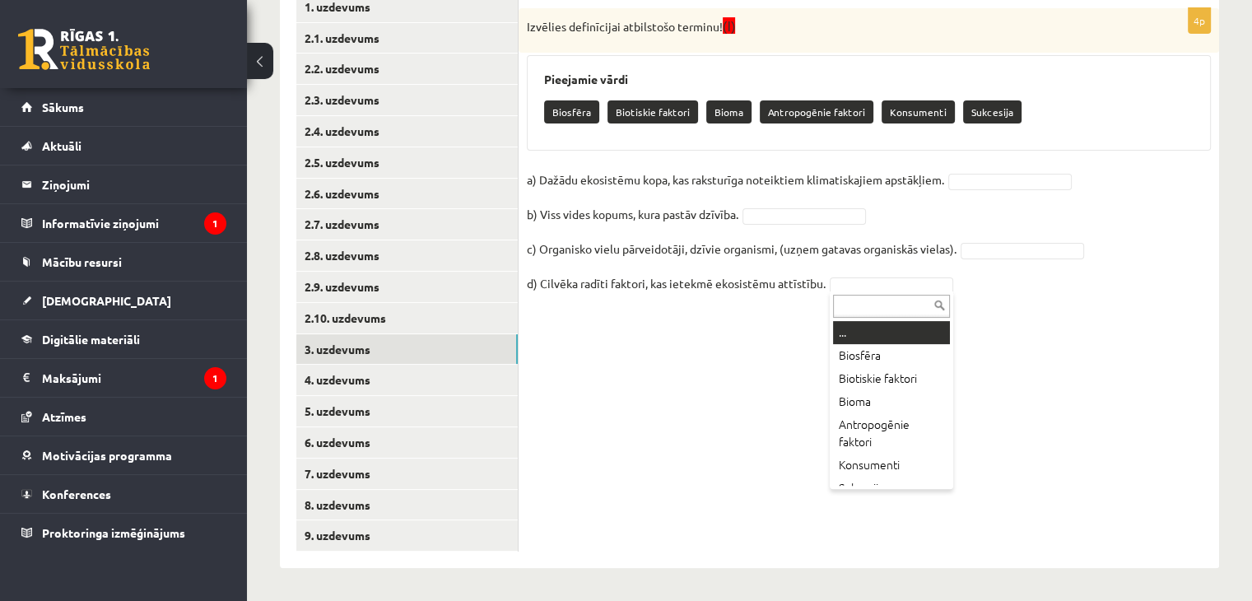
drag, startPoint x: 837, startPoint y: 282, endPoint x: 524, endPoint y: 18, distance: 410.2
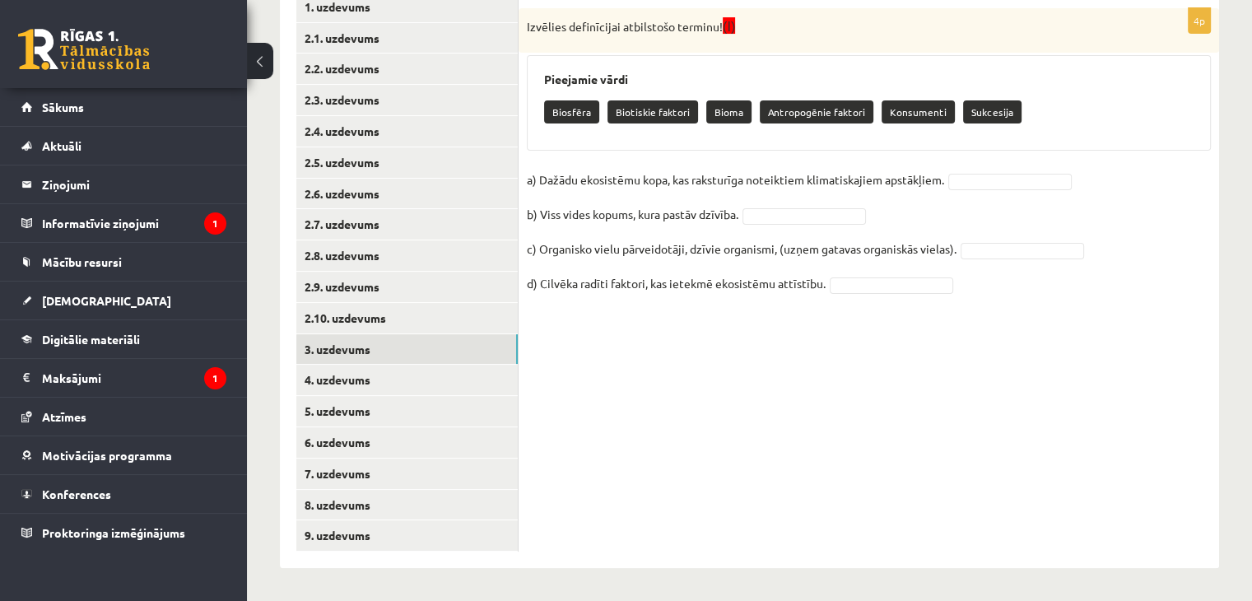
click at [527, 20] on p "Izvēlies definīcijai atbilstošo terminu! (I)" at bounding box center [828, 25] width 602 height 19
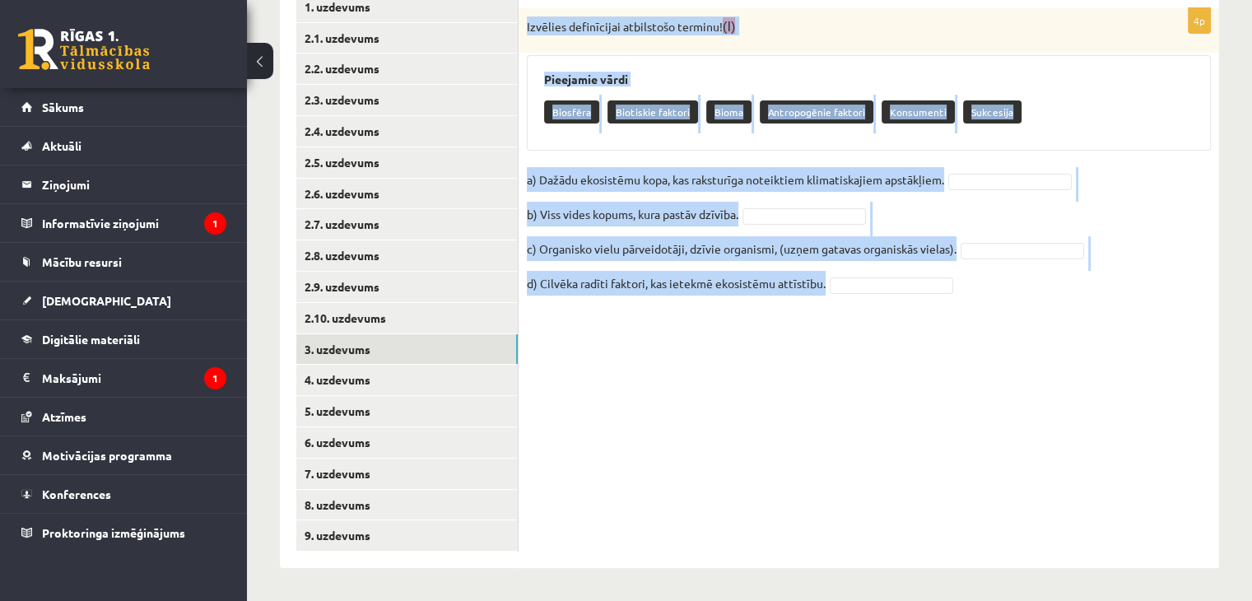
drag, startPoint x: 522, startPoint y: 20, endPoint x: 1029, endPoint y: 309, distance: 583.8
click at [1029, 309] on div "4p Izvēlies definīcijai atbilstošo terminu! (I) Pieejamie vārdi Biosfēra Biotis…" at bounding box center [869, 160] width 701 height 305
click at [738, 329] on div "4p Izvēlies definīcijai atbilstošo terminu! (I) Pieejamie vārdi Biosfēra Biotis…" at bounding box center [869, 271] width 701 height 593
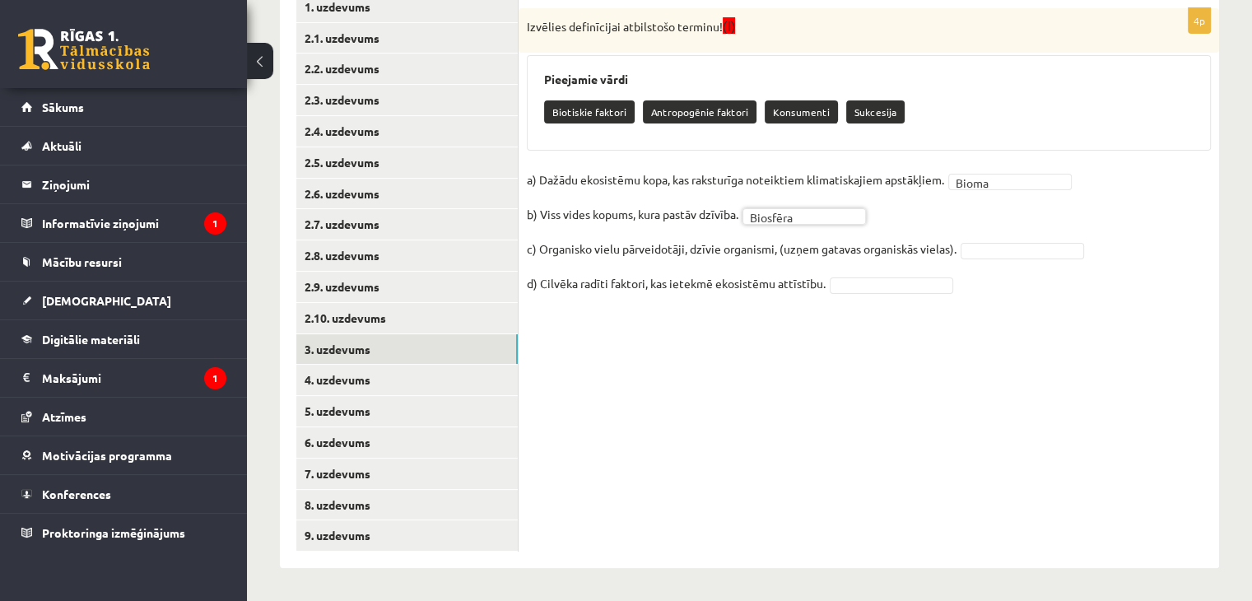
drag, startPoint x: 975, startPoint y: 261, endPoint x: 978, endPoint y: 250, distance: 12.0
click at [978, 251] on fieldset "a) Dažādu ekosistēmu kopa, kas raksturīga noteiktiem klimatiskajiem apstākļiem.…" at bounding box center [869, 236] width 684 height 138
click at [846, 274] on fieldset "**********" at bounding box center [869, 236] width 684 height 138
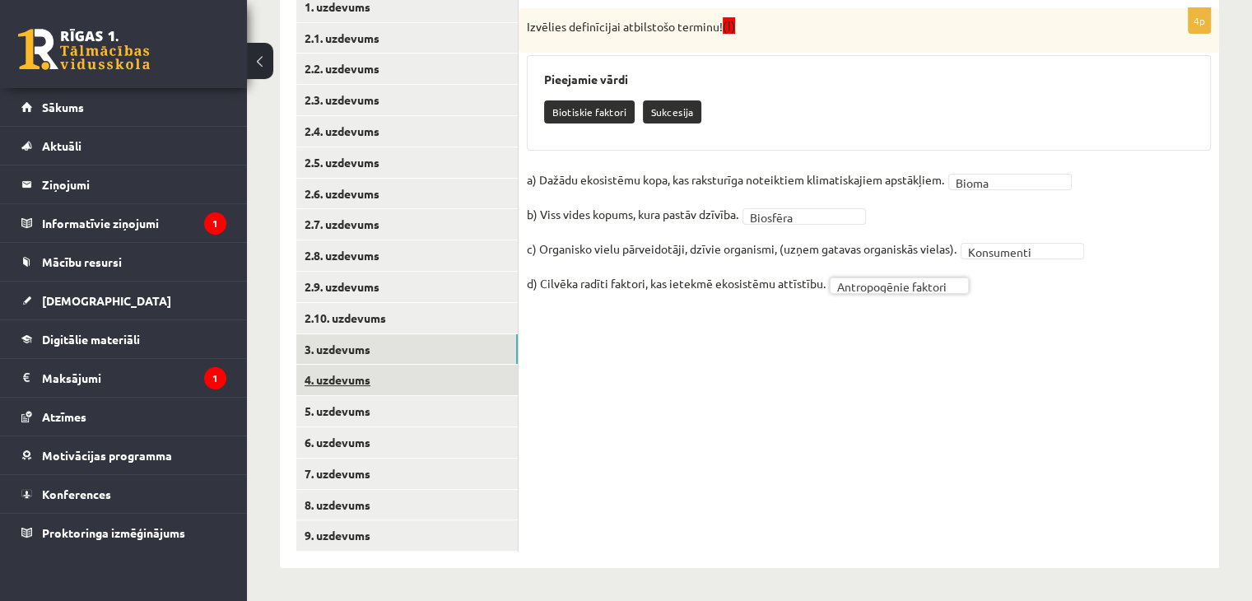
click at [461, 373] on link "4. uzdevums" at bounding box center [407, 380] width 222 height 30
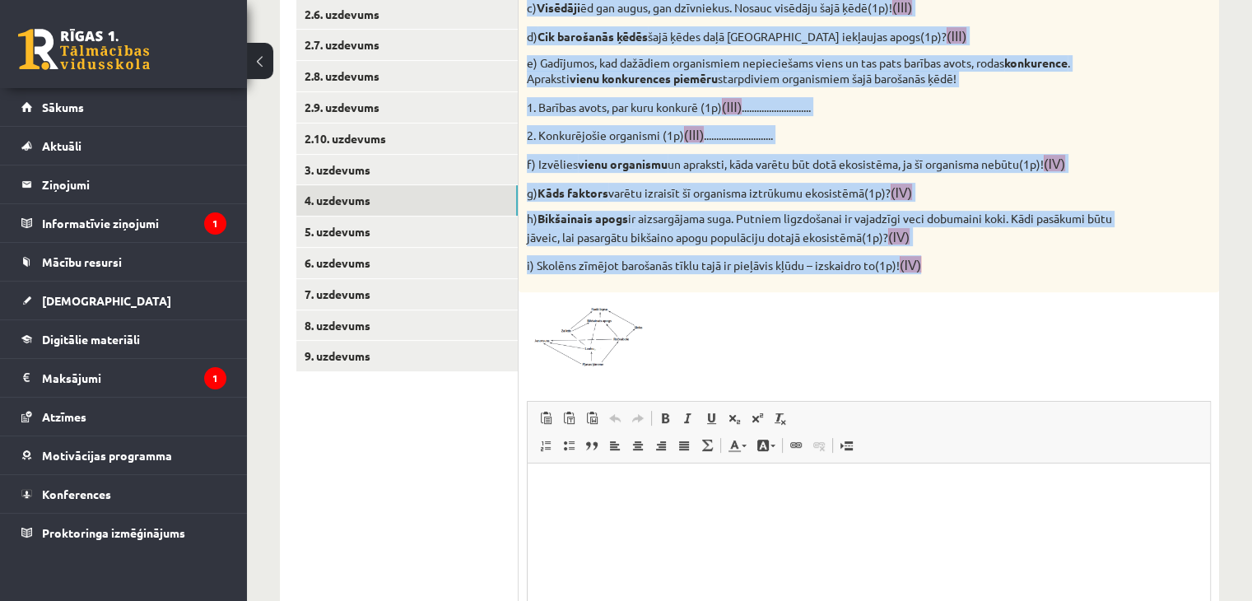
scroll to position [578, 0]
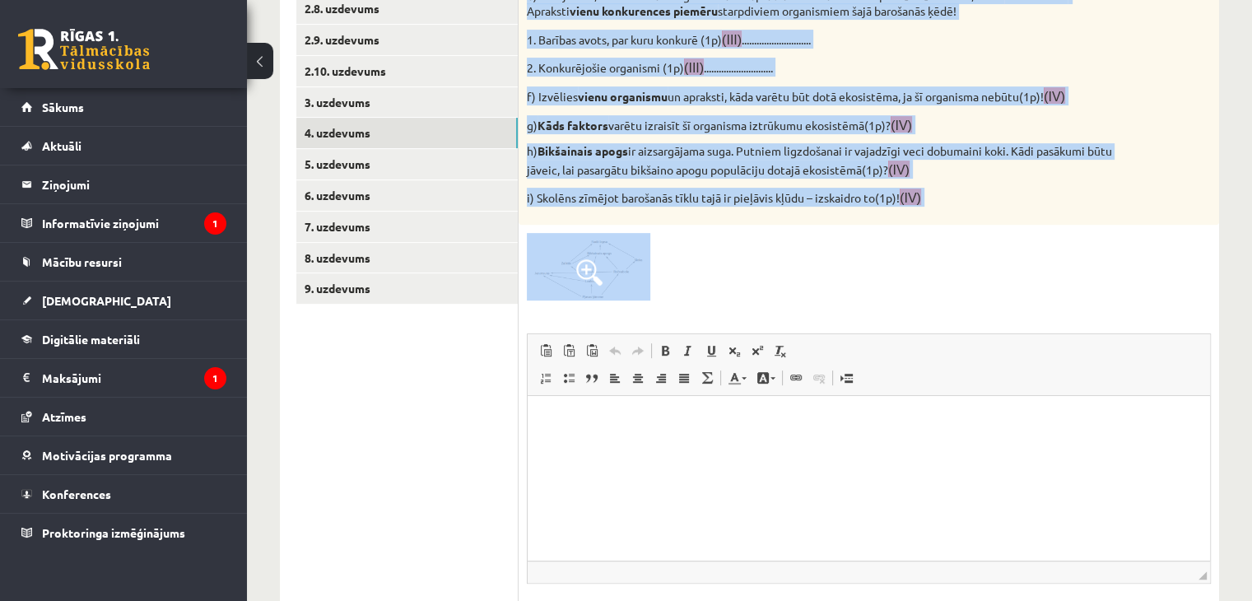
drag, startPoint x: 1055, startPoint y: 413, endPoint x: 833, endPoint y: 442, distance: 223.5
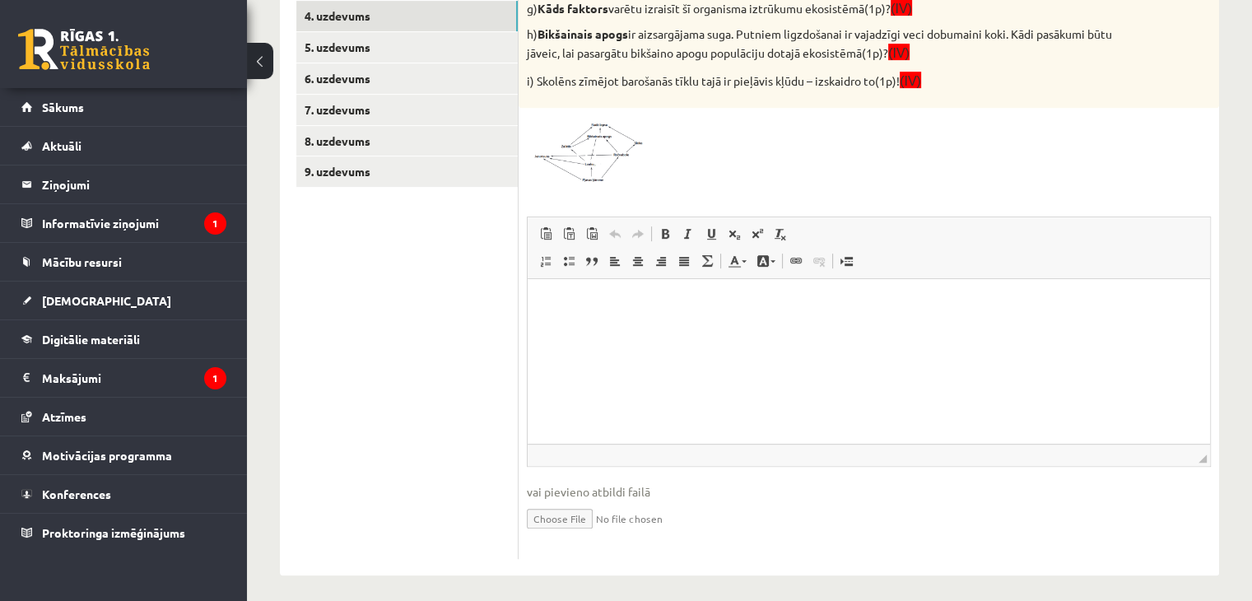
scroll to position [701, 0]
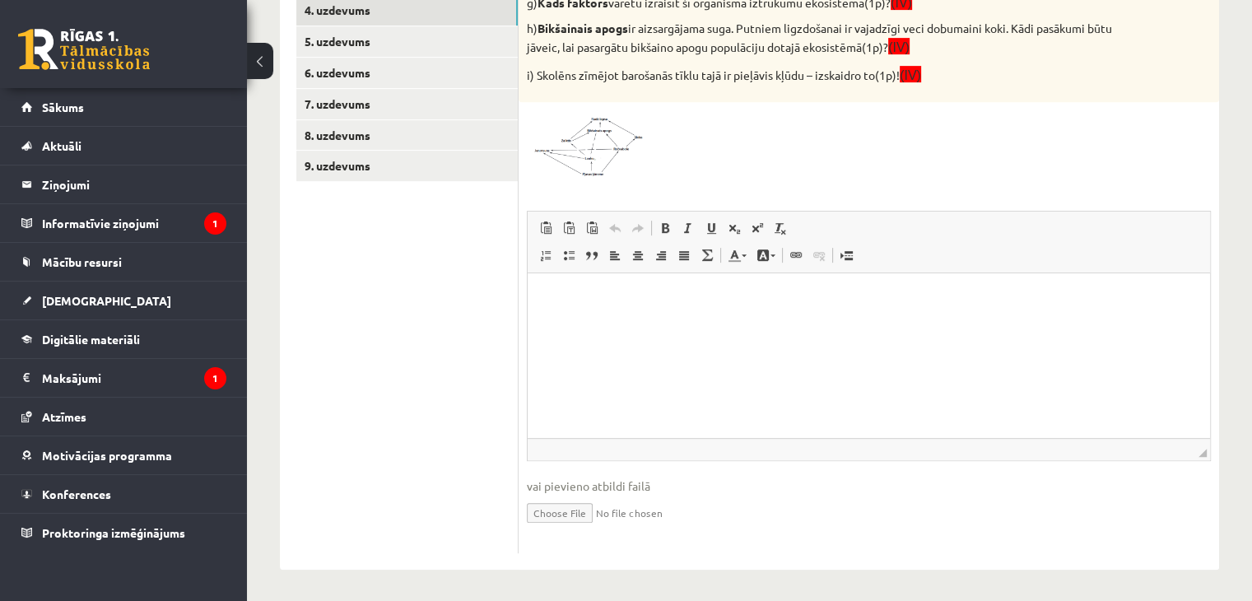
click at [758, 323] on html at bounding box center [869, 298] width 683 height 50
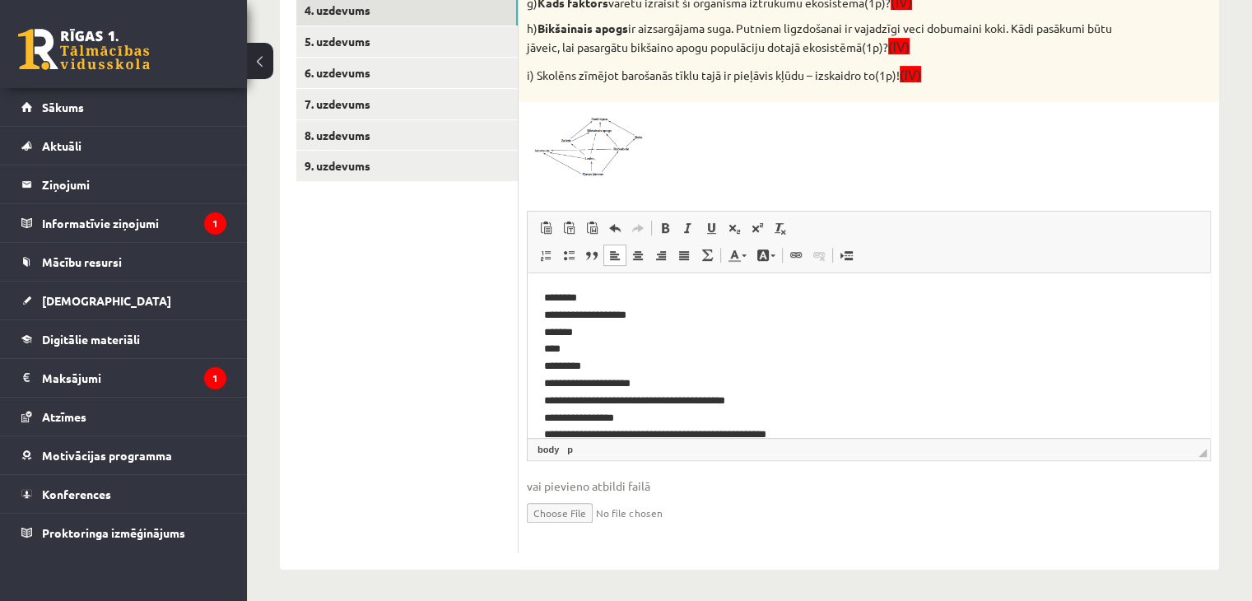
scroll to position [0, 0]
click at [735, 113] on div at bounding box center [869, 144] width 684 height 68
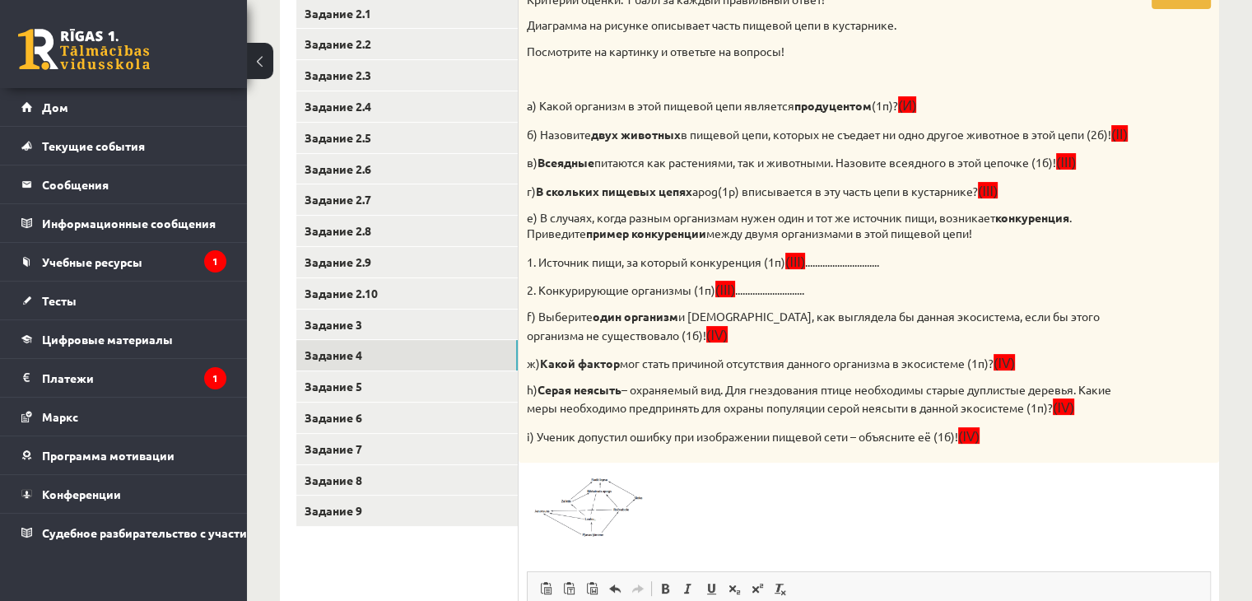
scroll to position [371, 0]
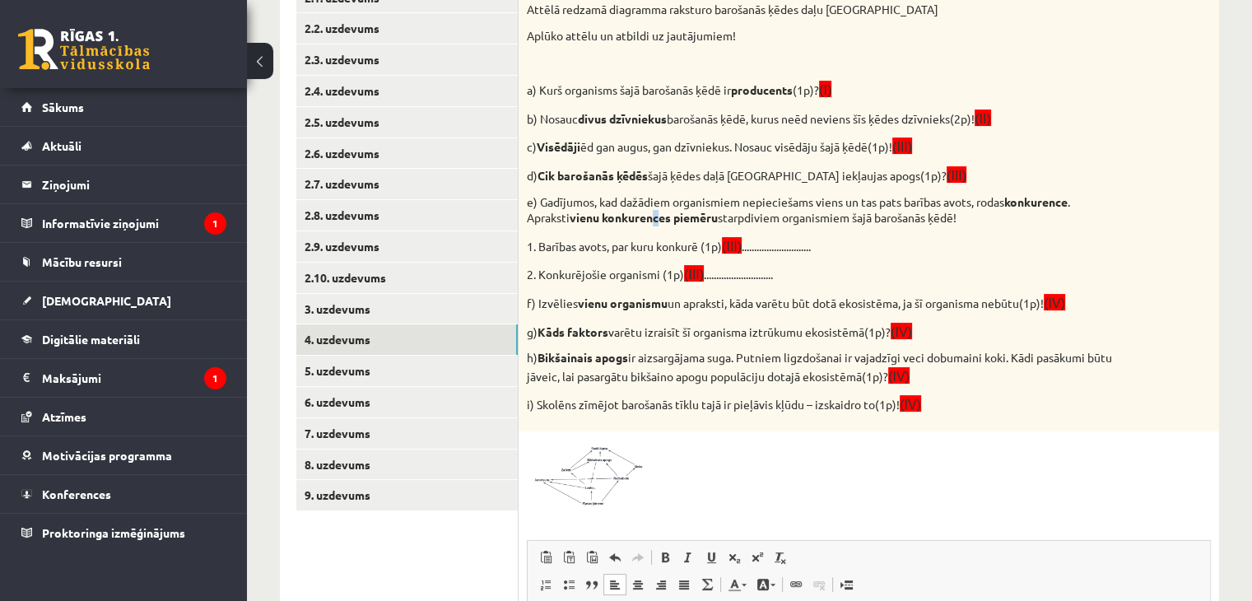
click at [610, 222] on strong "vienu konkurences piemēru" at bounding box center [644, 217] width 148 height 15
click at [333, 364] on link "5. uzdevums" at bounding box center [407, 371] width 222 height 30
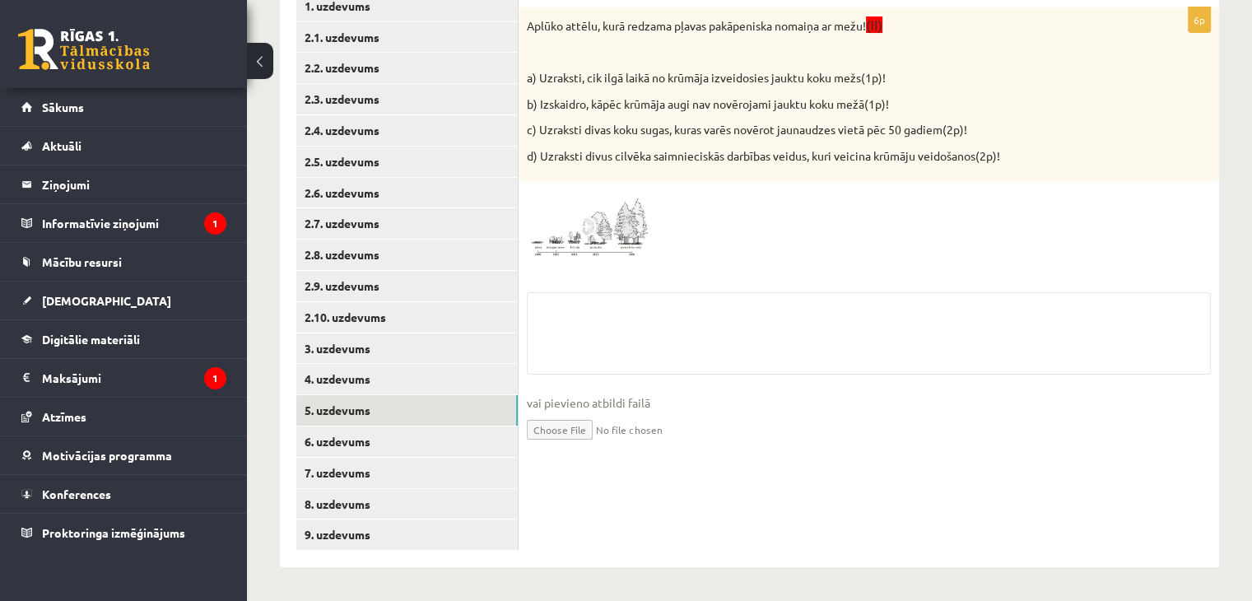
scroll to position [333, 0]
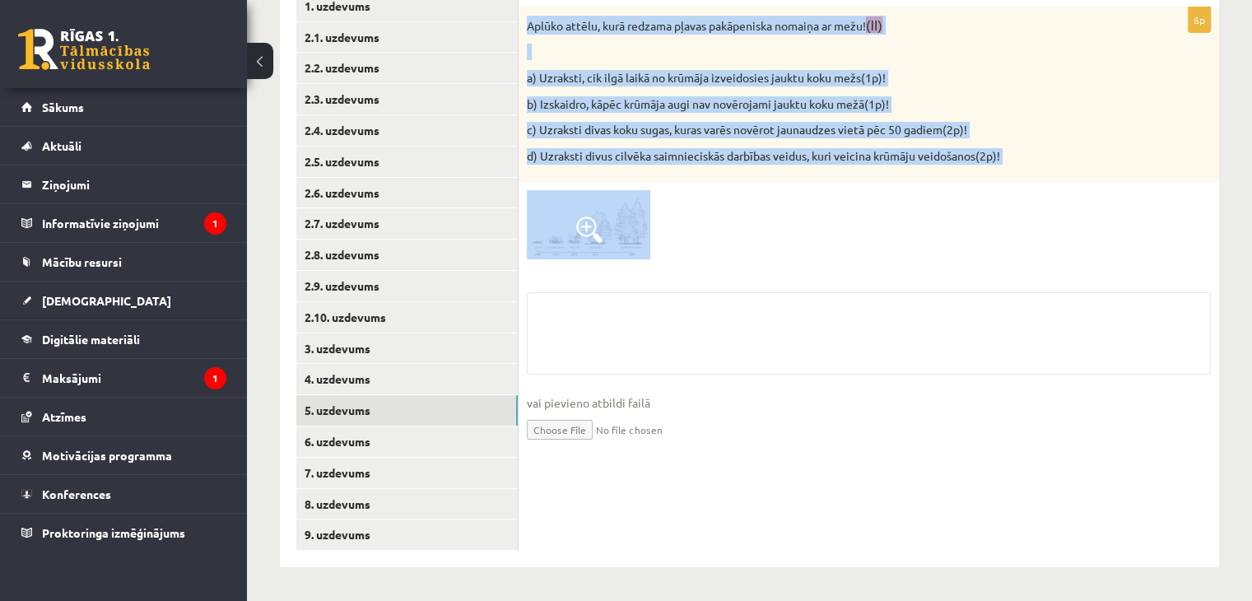
drag, startPoint x: 525, startPoint y: 11, endPoint x: 1021, endPoint y: 180, distance: 523.9
click at [1021, 180] on div "Aplūko attēlu, kurā redzama pļavas pakāpeniska nomaiņa ar mežu! (II) a) Uzrakst…" at bounding box center [869, 94] width 701 height 175
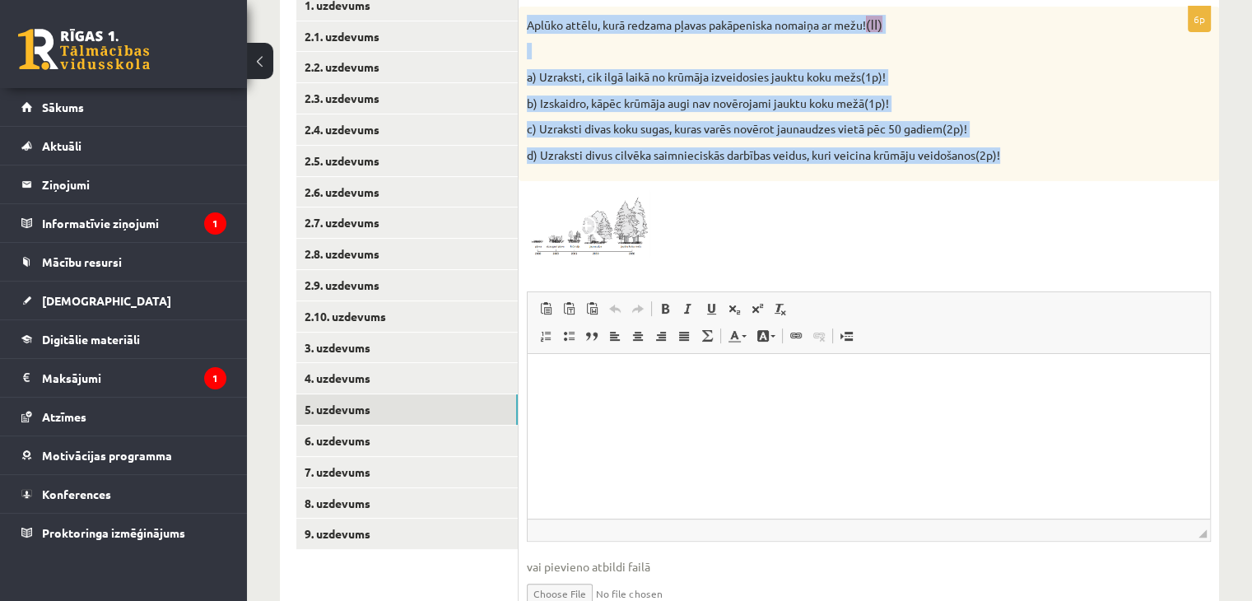
scroll to position [0, 0]
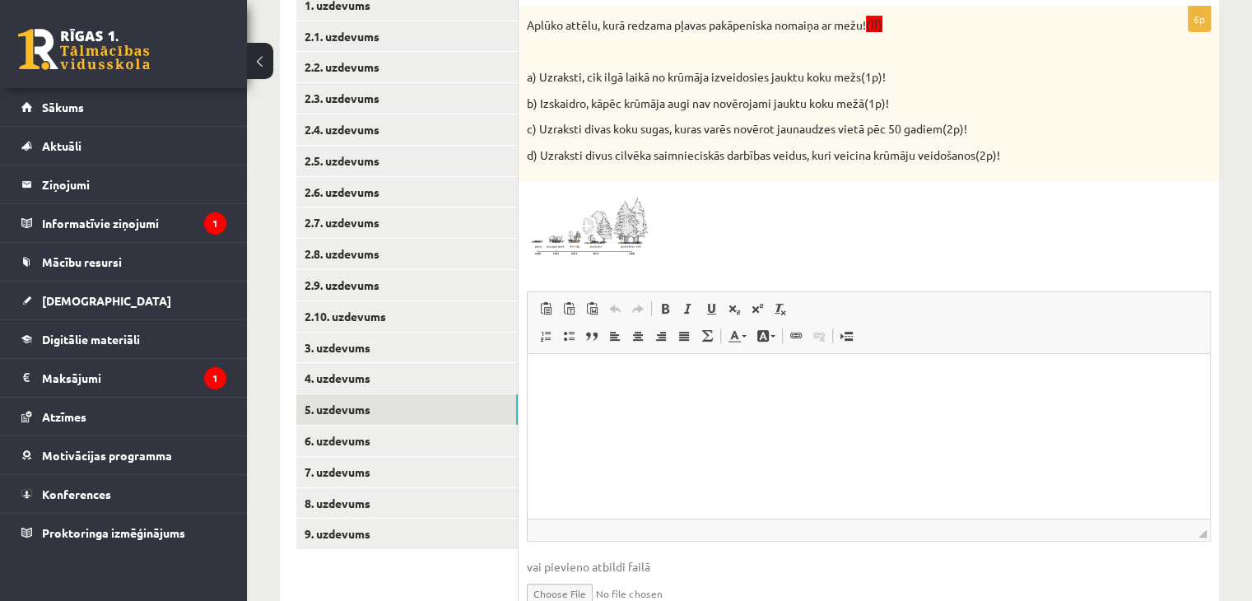
click at [972, 264] on div "6p Aplūko attēlu, kurā redzama pļavas pakāpeniska nomaiņa ar mežu! (II) a) Uzra…" at bounding box center [869, 321] width 701 height 628
click at [619, 233] on img at bounding box center [589, 223] width 124 height 69
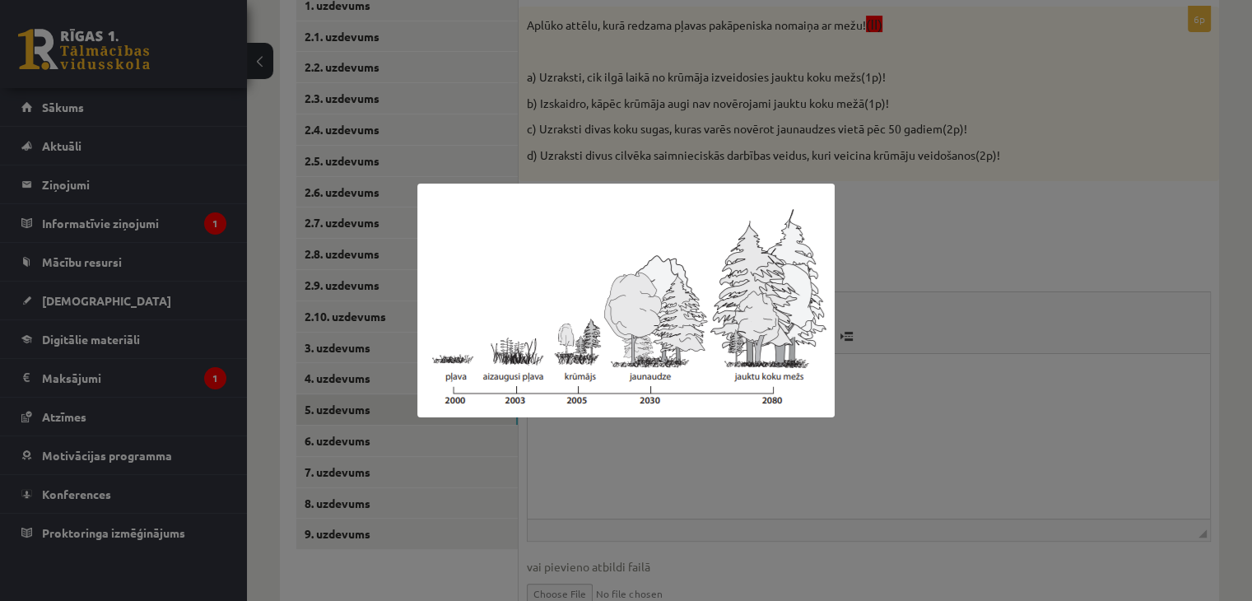
click at [945, 323] on div at bounding box center [626, 300] width 1252 height 601
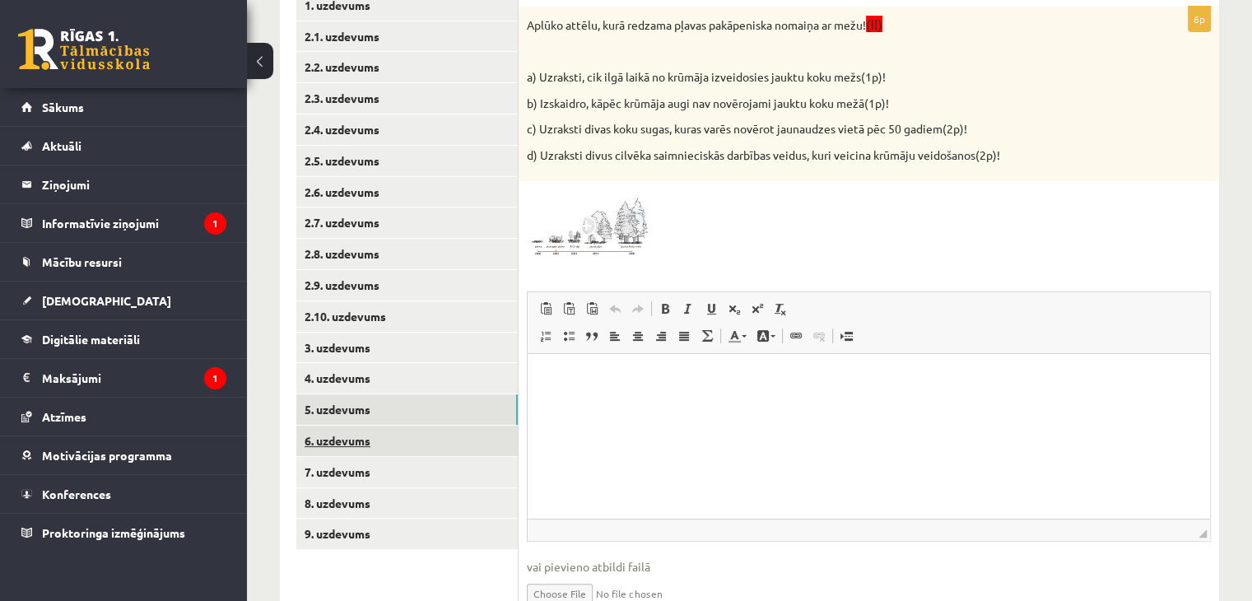
click at [458, 445] on link "6. uzdevums" at bounding box center [407, 441] width 222 height 30
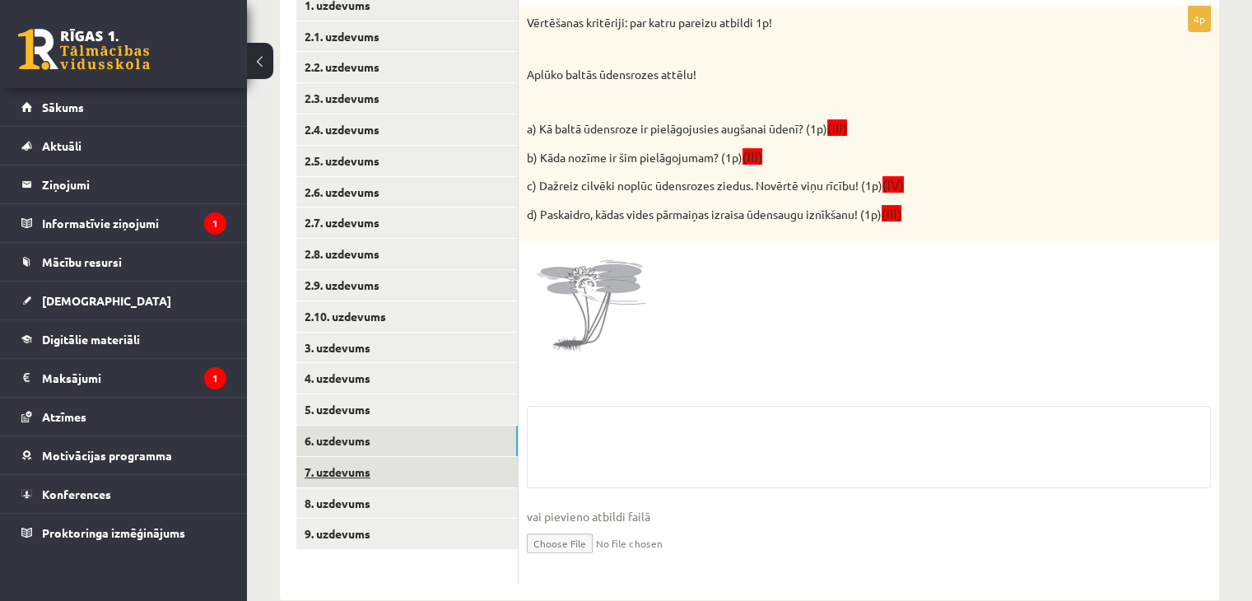
click at [370, 464] on link "7. uzdevums" at bounding box center [407, 472] width 222 height 30
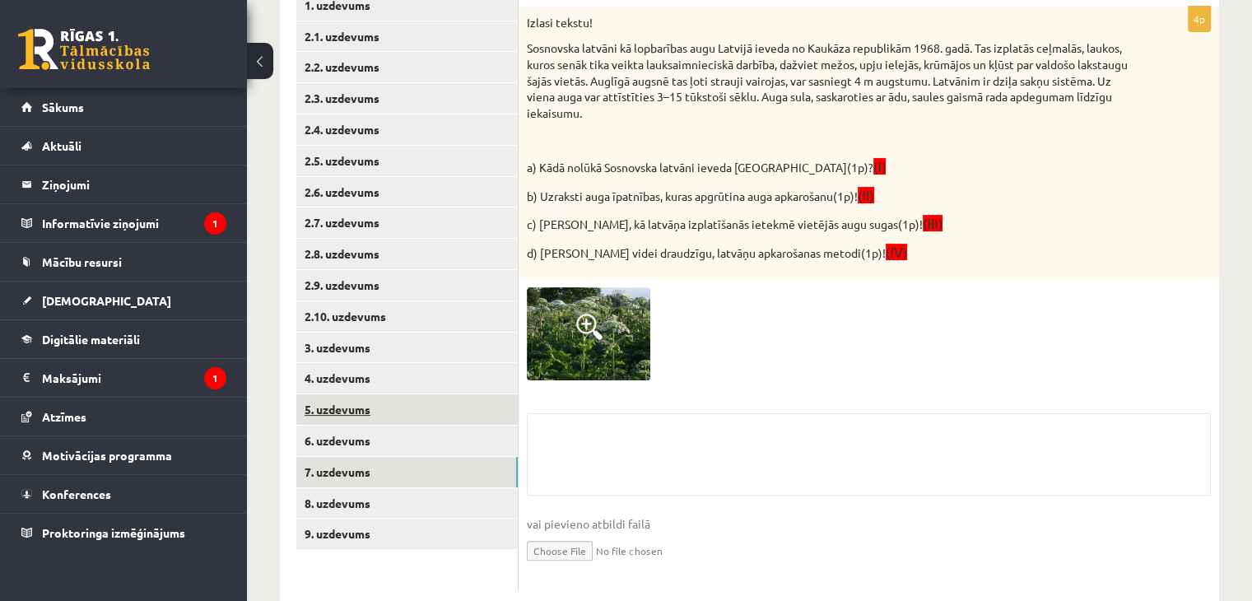
click at [364, 411] on link "5. uzdevums" at bounding box center [407, 409] width 222 height 30
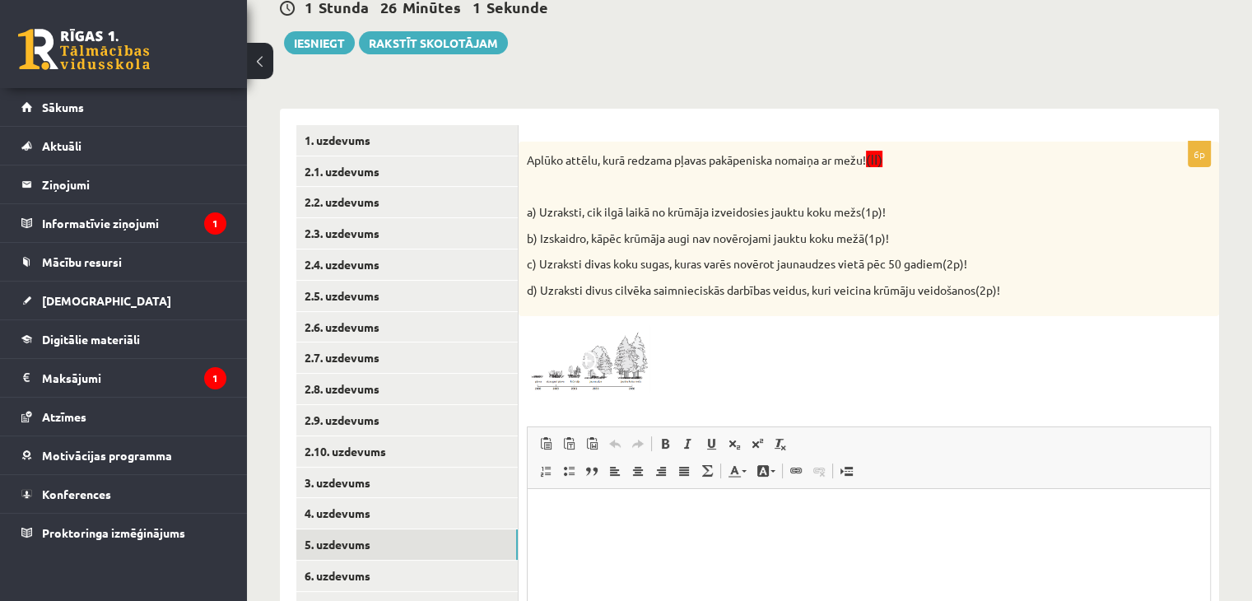
scroll to position [168, 0]
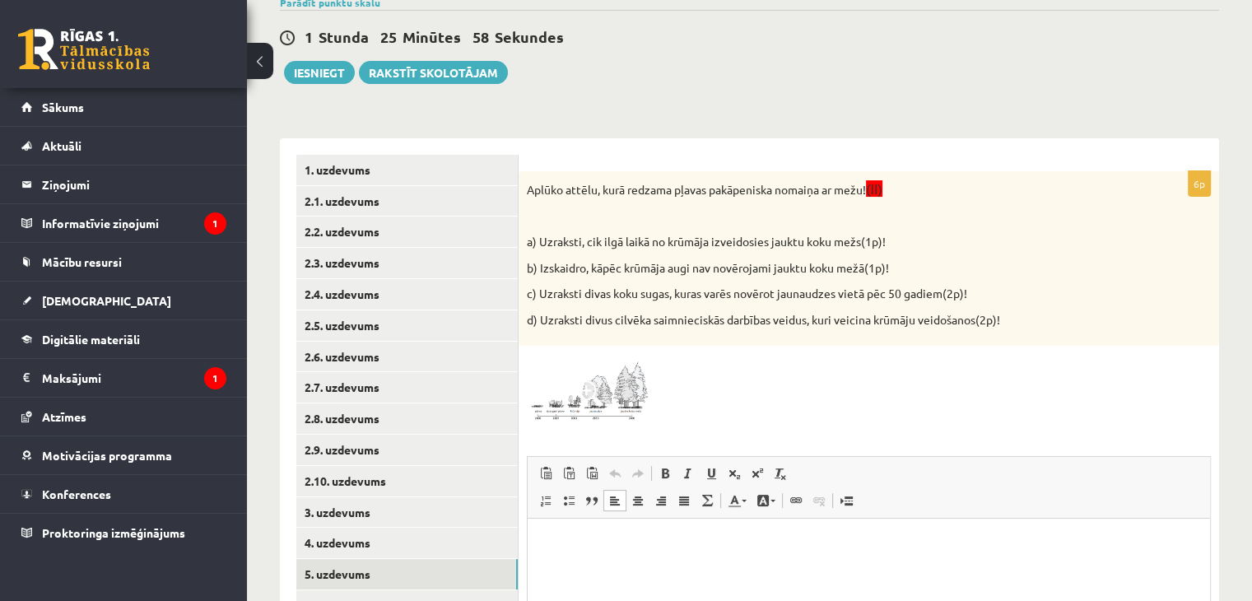
drag, startPoint x: 636, startPoint y: 571, endPoint x: 619, endPoint y: 542, distance: 33.2
click at [636, 569] on html at bounding box center [869, 544] width 683 height 50
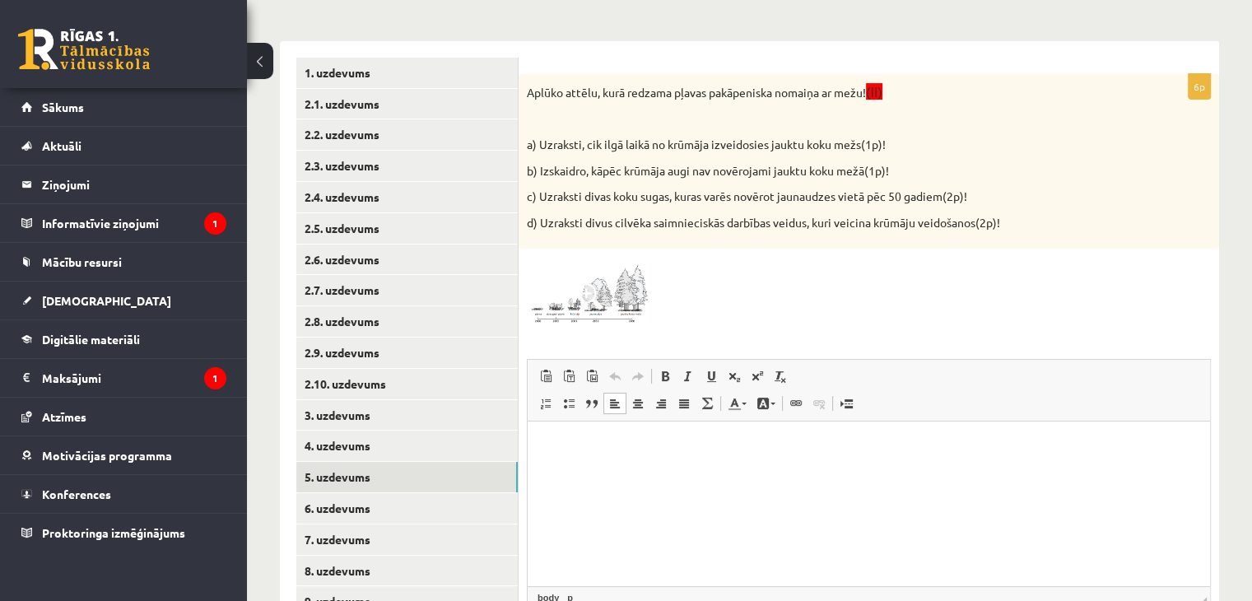
scroll to position [415, 0]
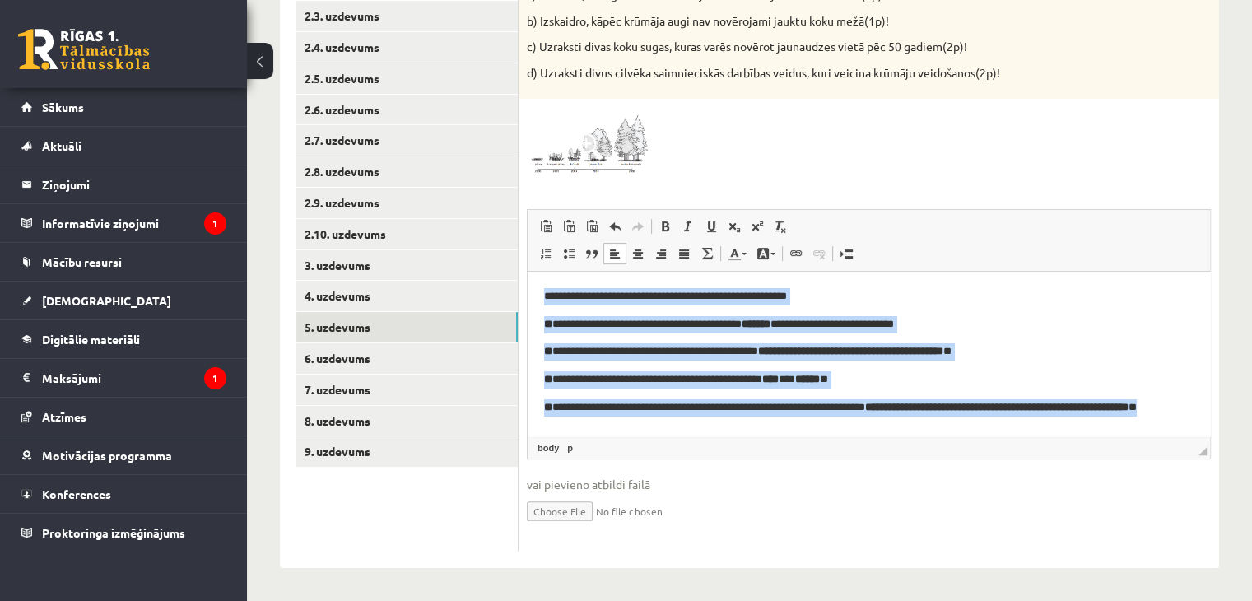
drag, startPoint x: 695, startPoint y: 422, endPoint x: 469, endPoint y: 253, distance: 281.8
click at [528, 272] on html "**********" at bounding box center [869, 361] width 683 height 178
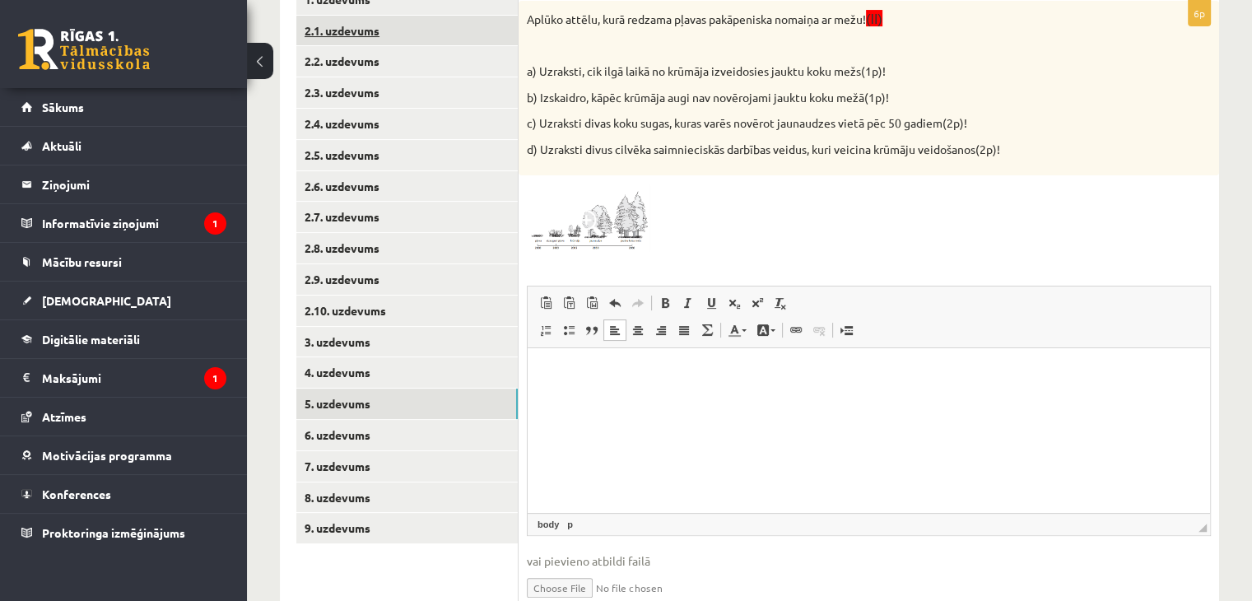
scroll to position [333, 0]
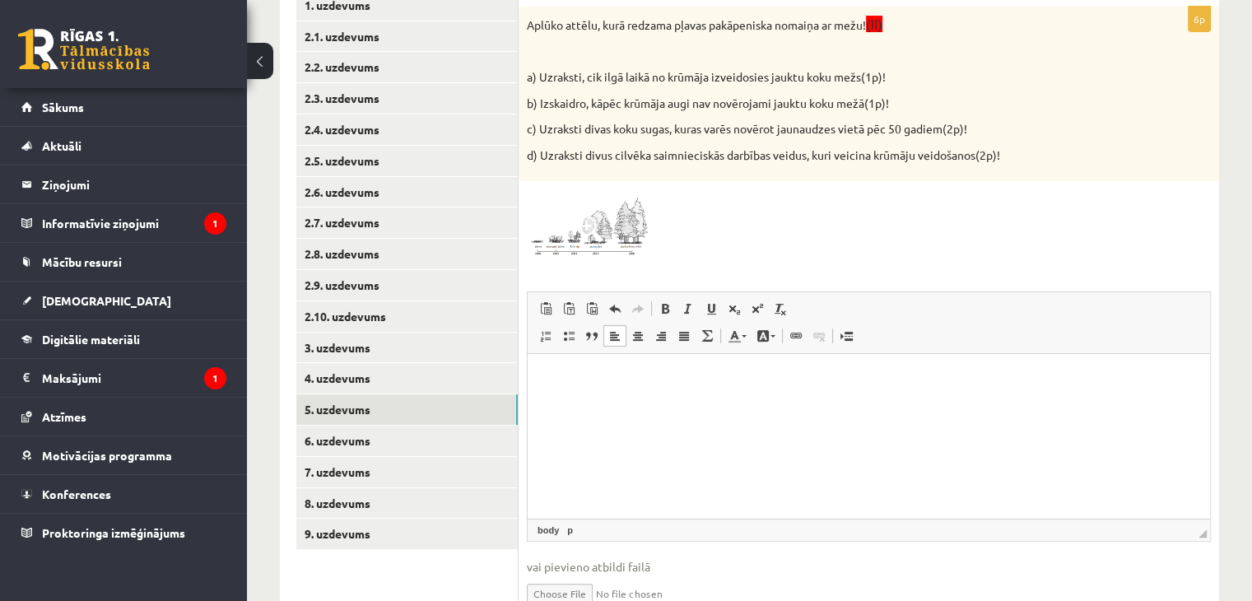
click at [561, 254] on img at bounding box center [589, 223] width 124 height 69
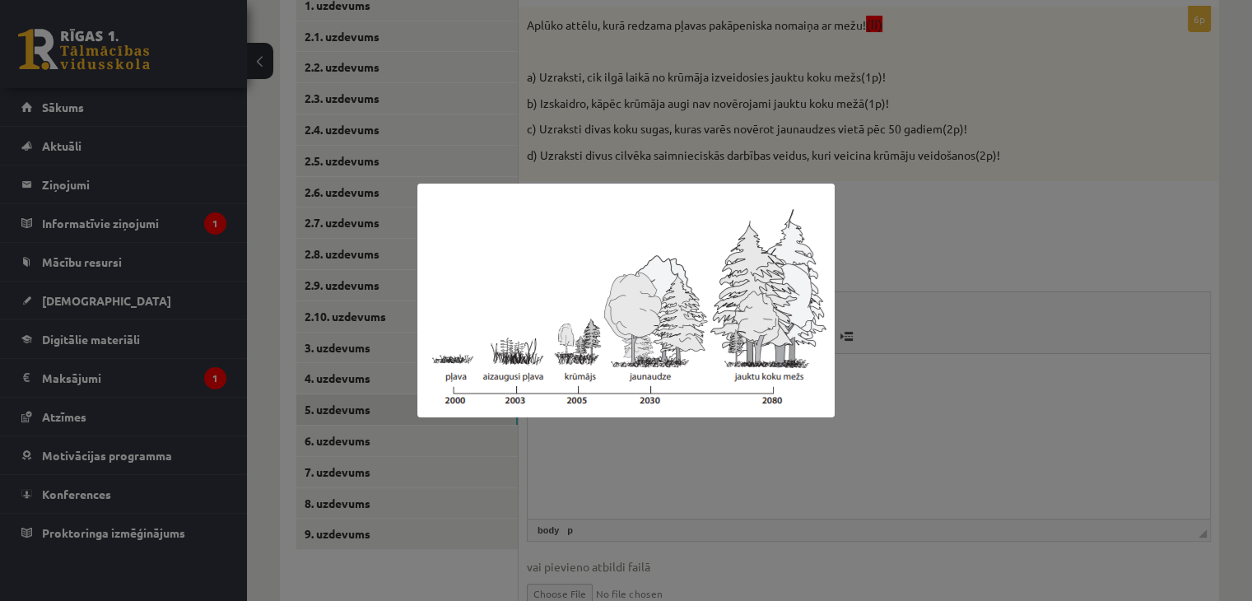
click at [968, 417] on div at bounding box center [626, 300] width 1252 height 601
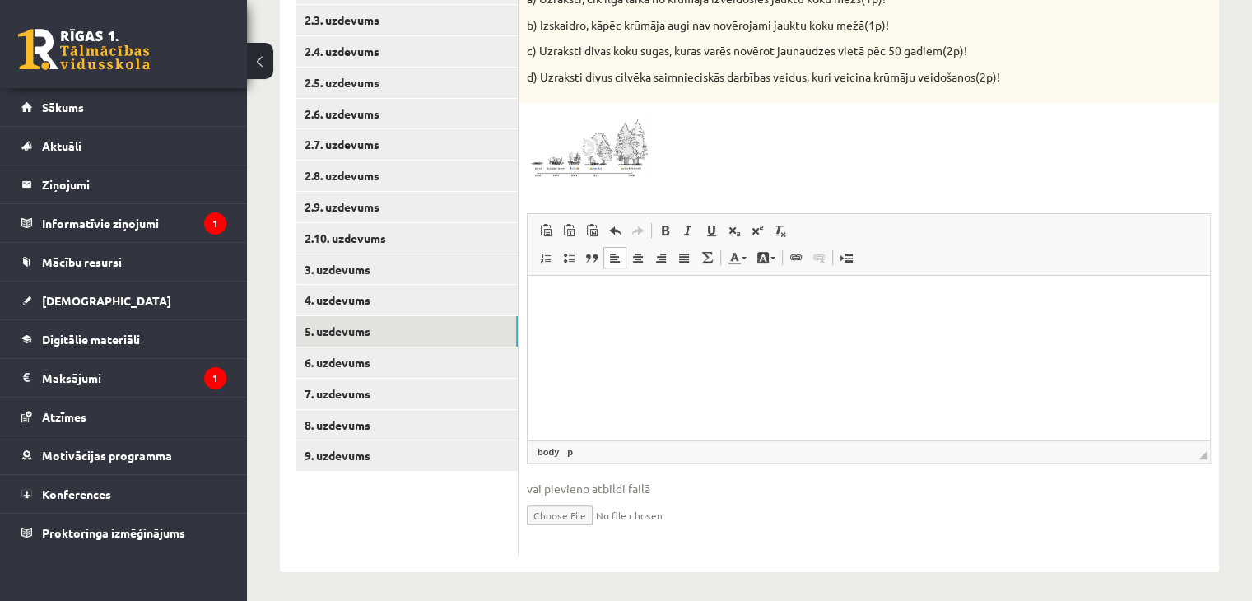
scroll to position [415, 0]
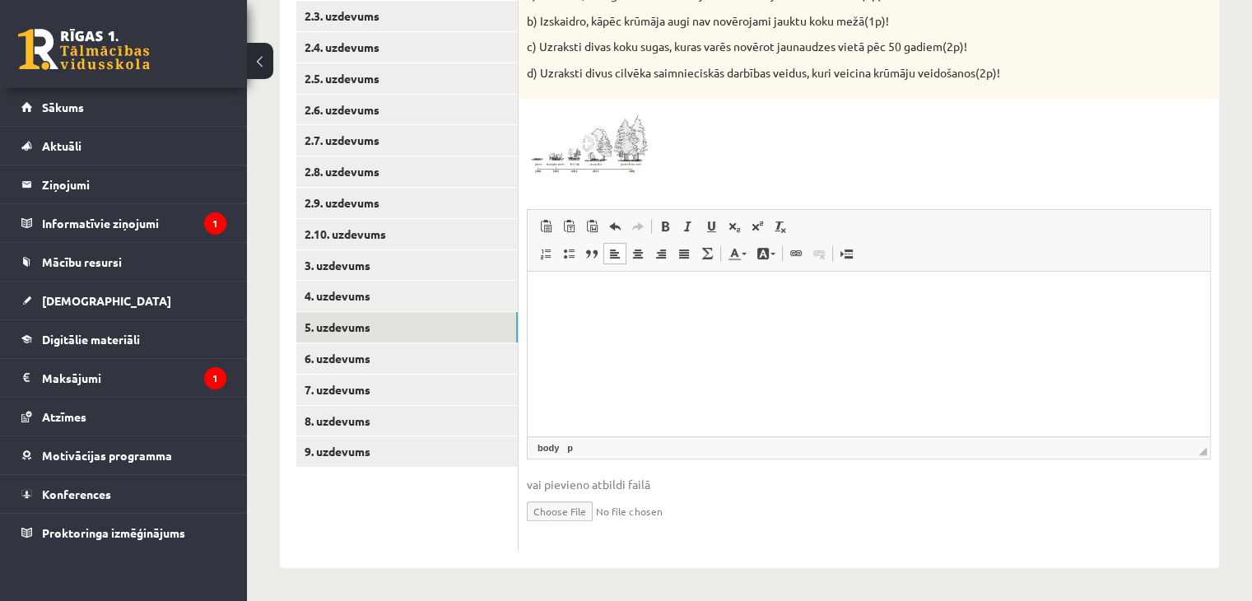
click at [673, 322] on html at bounding box center [869, 297] width 683 height 50
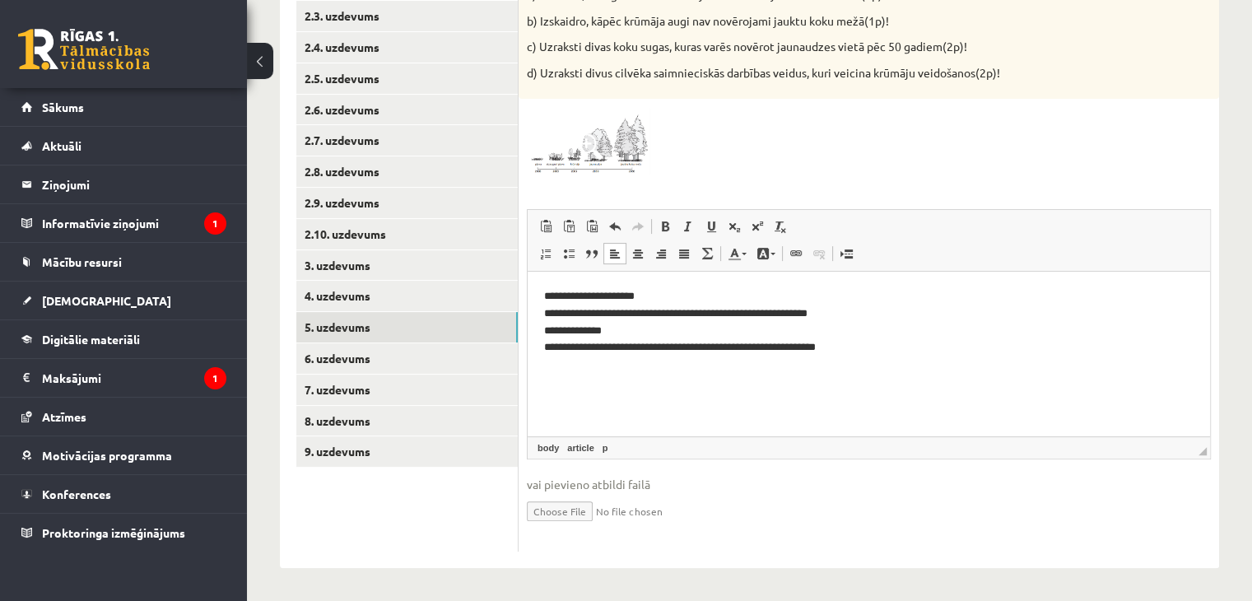
drag, startPoint x: 1075, startPoint y: 70, endPoint x: 1067, endPoint y: 2, distance: 68.7
click at [1072, 67] on p "d) Uzraksti divus cilvēka saimnieciskās darbības veidus, kuri veicina krūmāju v…" at bounding box center [828, 73] width 602 height 16
click at [1062, 93] on div "Aplūko attēlu, kurā redzama pļavas pakāpeniska nomaiņa ar mežu! (II) a) Uzrakst…" at bounding box center [869, 11] width 701 height 175
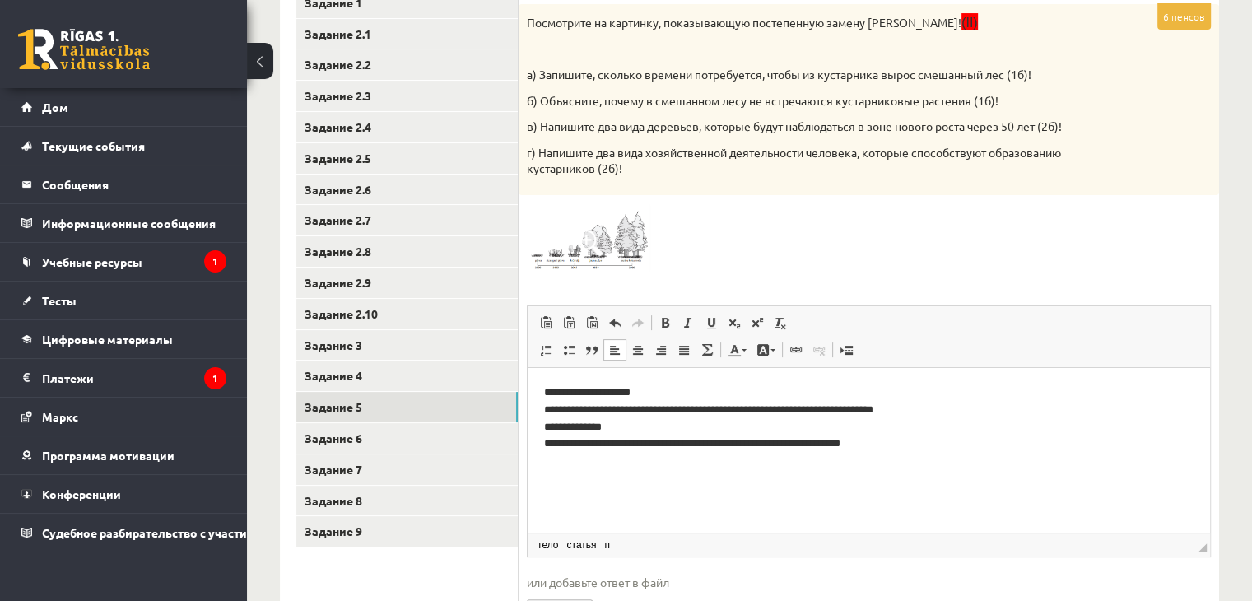
scroll to position [333, 0]
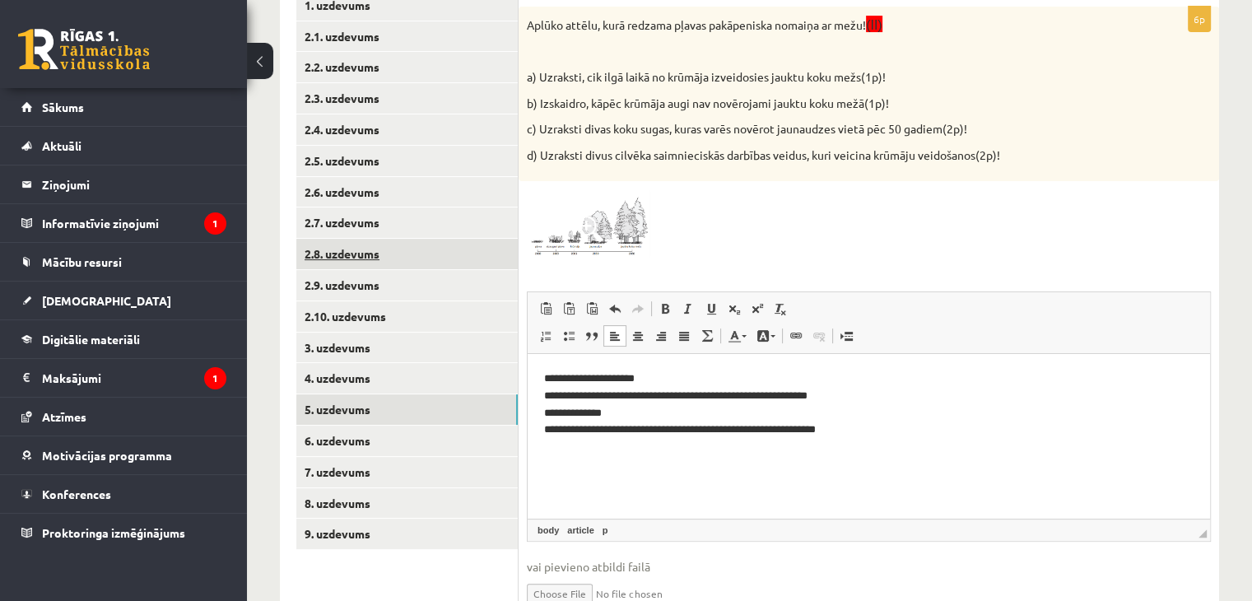
drag, startPoint x: 392, startPoint y: 444, endPoint x: 465, endPoint y: 242, distance: 214.6
click at [392, 444] on link "6. uzdevums" at bounding box center [407, 441] width 222 height 30
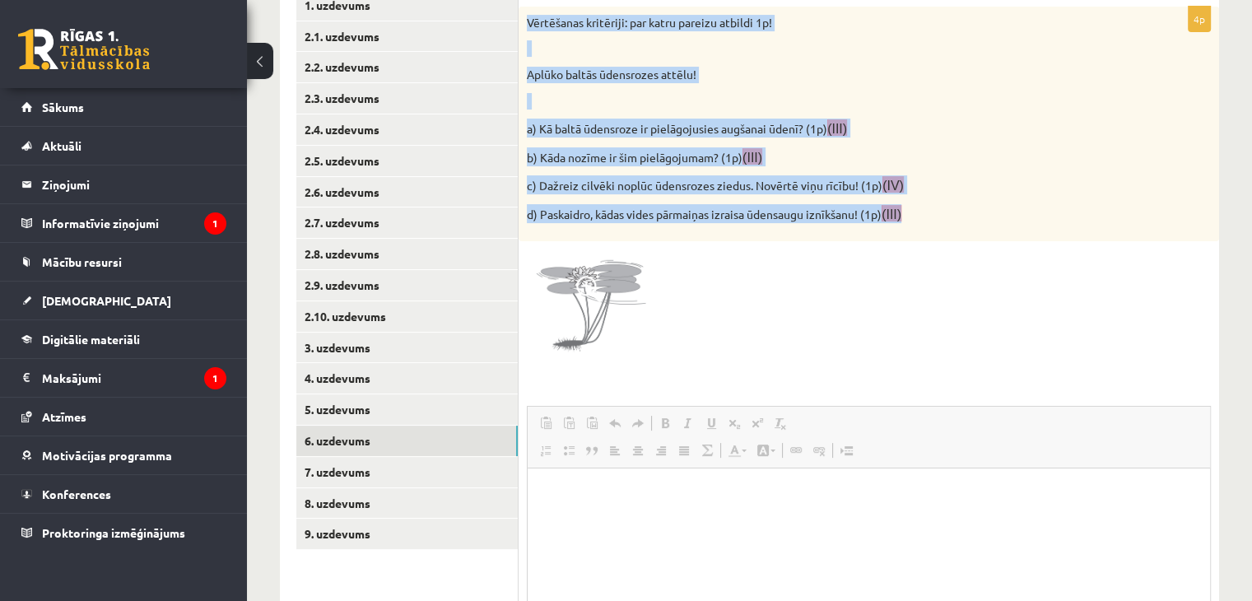
scroll to position [0, 0]
drag, startPoint x: 522, startPoint y: 10, endPoint x: 986, endPoint y: 220, distance: 508.9
click at [986, 220] on div "Vērtēšanas kritēriji: par katru pareizu atbildi 1p! Aplūko baltās ūdensrozes at…" at bounding box center [869, 124] width 701 height 235
click at [624, 291] on img at bounding box center [589, 312] width 124 height 124
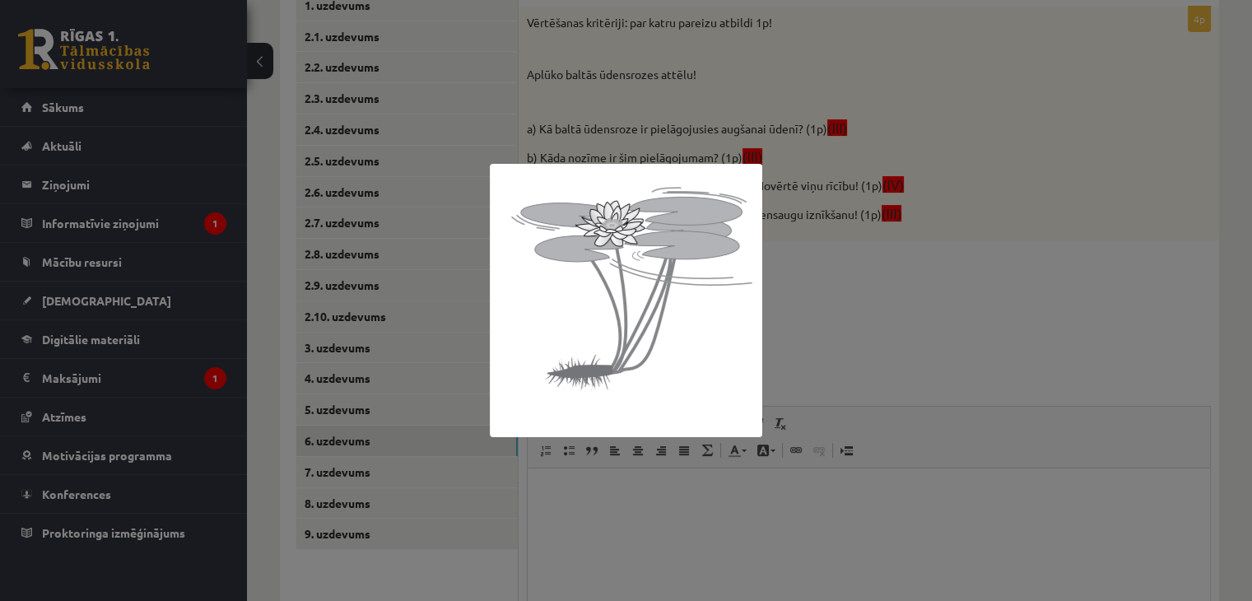
click at [807, 297] on div at bounding box center [626, 300] width 1252 height 601
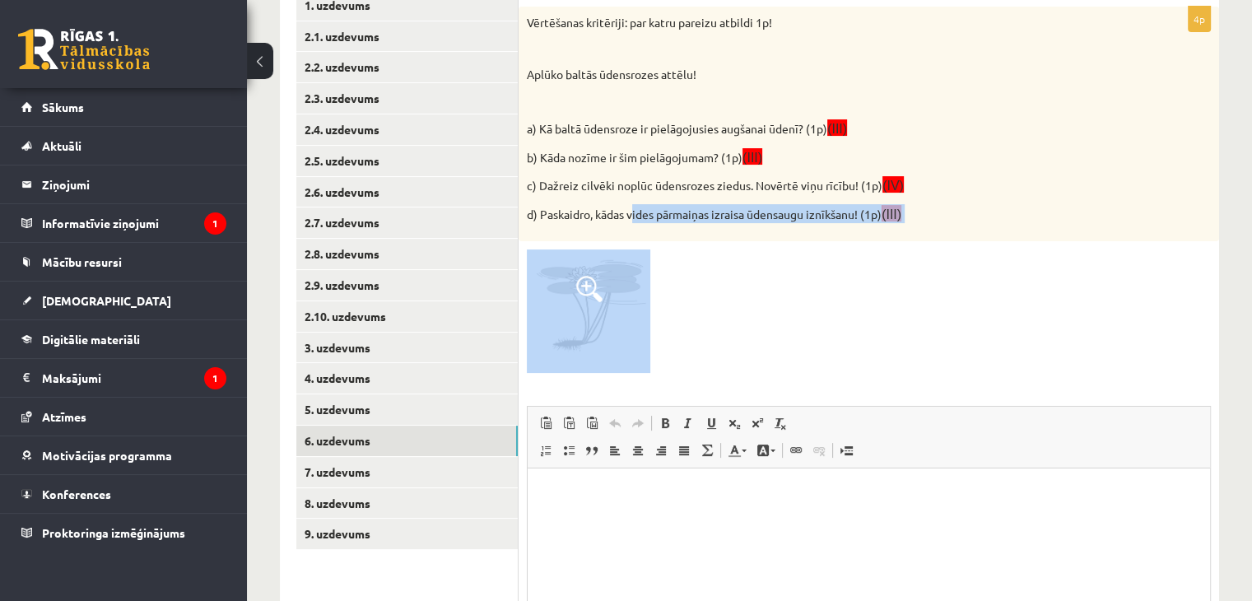
click at [588, 270] on div "4p Vērtēšanas kritēriji: par katru pareizu atbildi 1p! Aplūko baltās ūdensrozes…" at bounding box center [869, 378] width 701 height 742
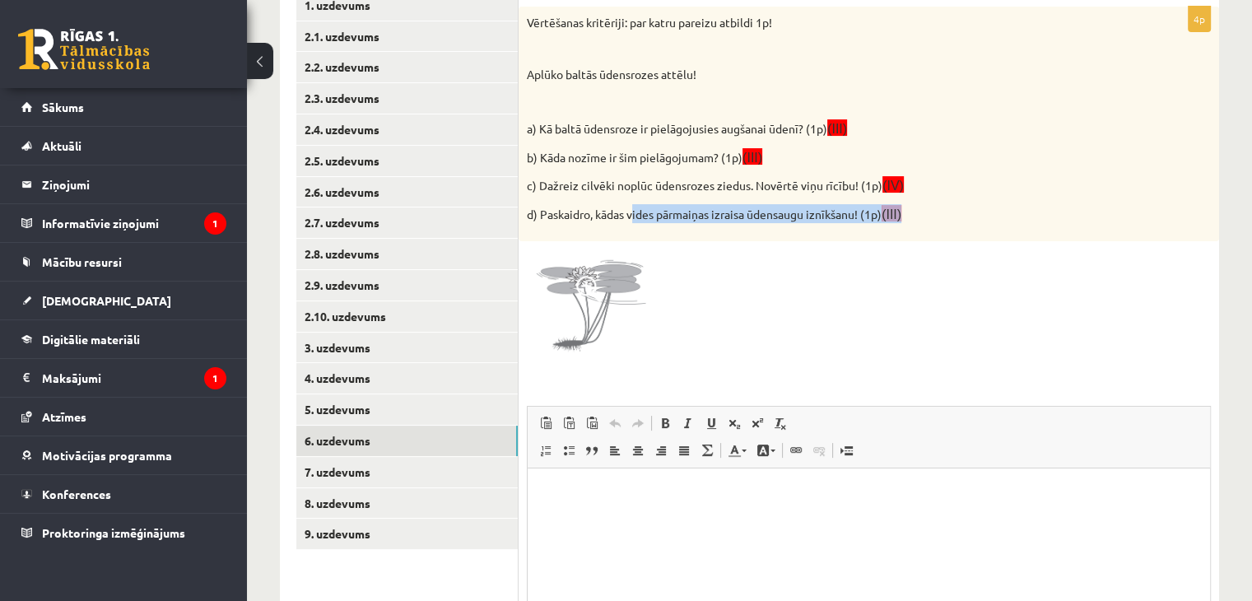
click at [583, 276] on span at bounding box center [589, 289] width 26 height 26
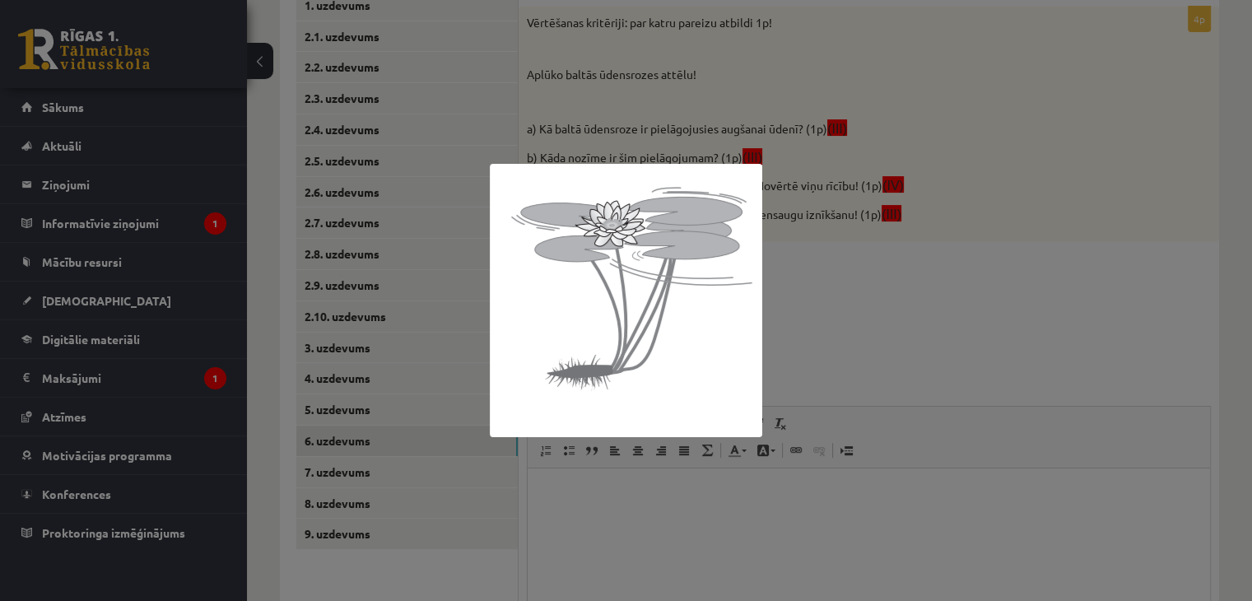
click at [856, 390] on div at bounding box center [626, 300] width 1252 height 601
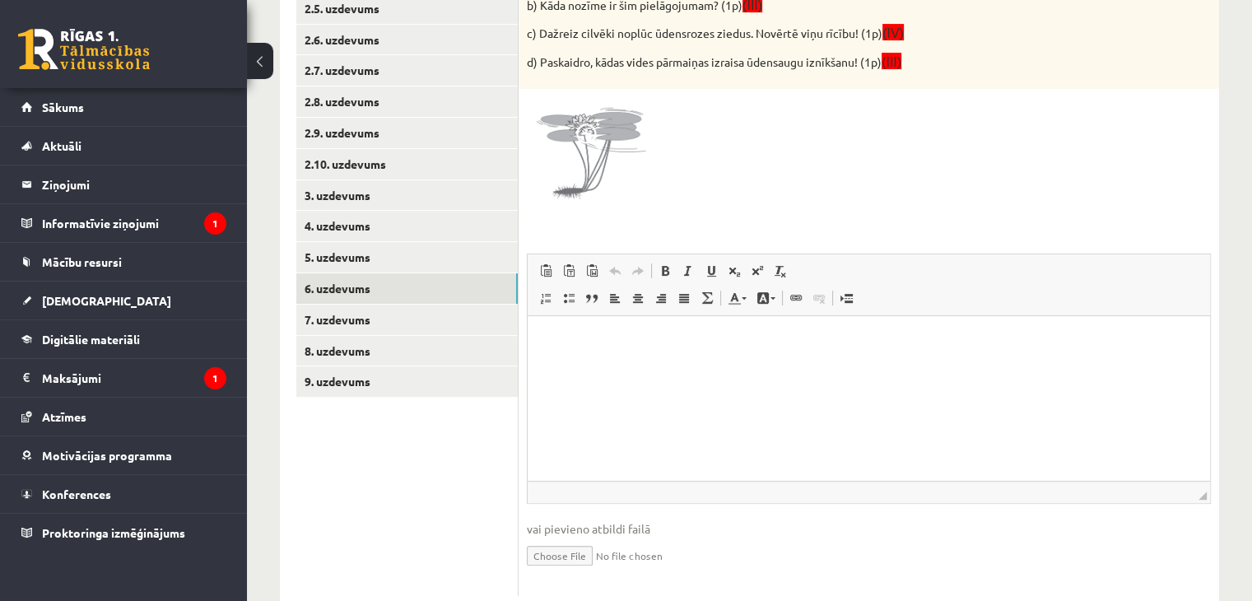
scroll to position [497, 0]
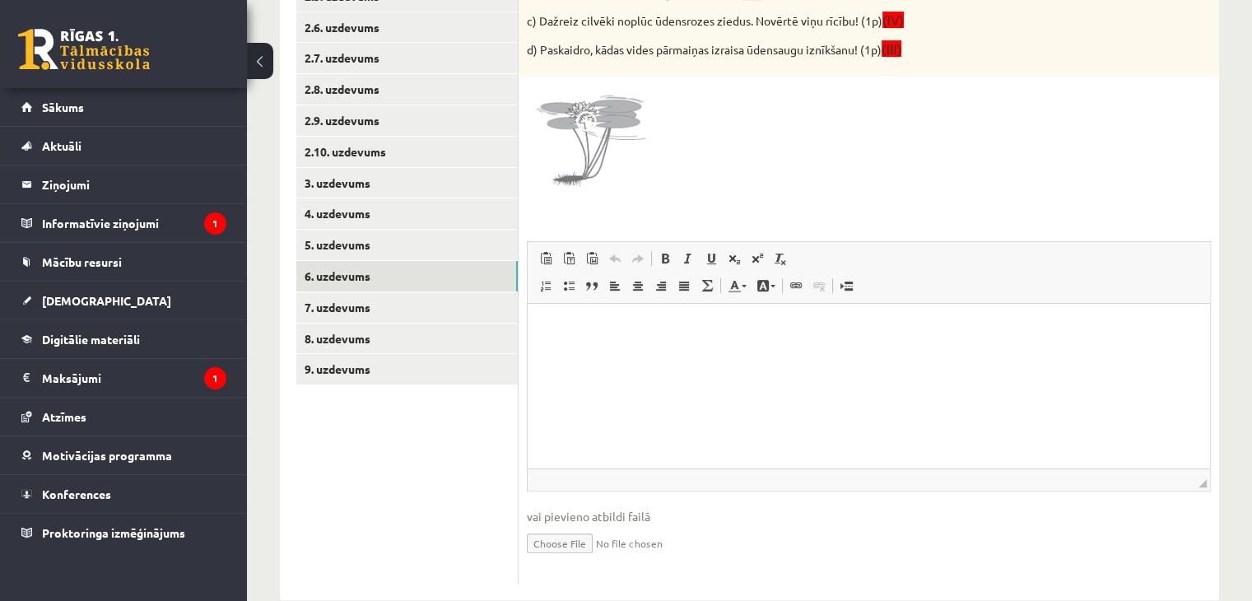
drag, startPoint x: 135, startPoint y: 144, endPoint x: 663, endPoint y: 471, distance: 620.9
click at [663, 471] on span "◢ Путь элементов" at bounding box center [869, 480] width 683 height 22
click at [633, 354] on html at bounding box center [869, 329] width 683 height 50
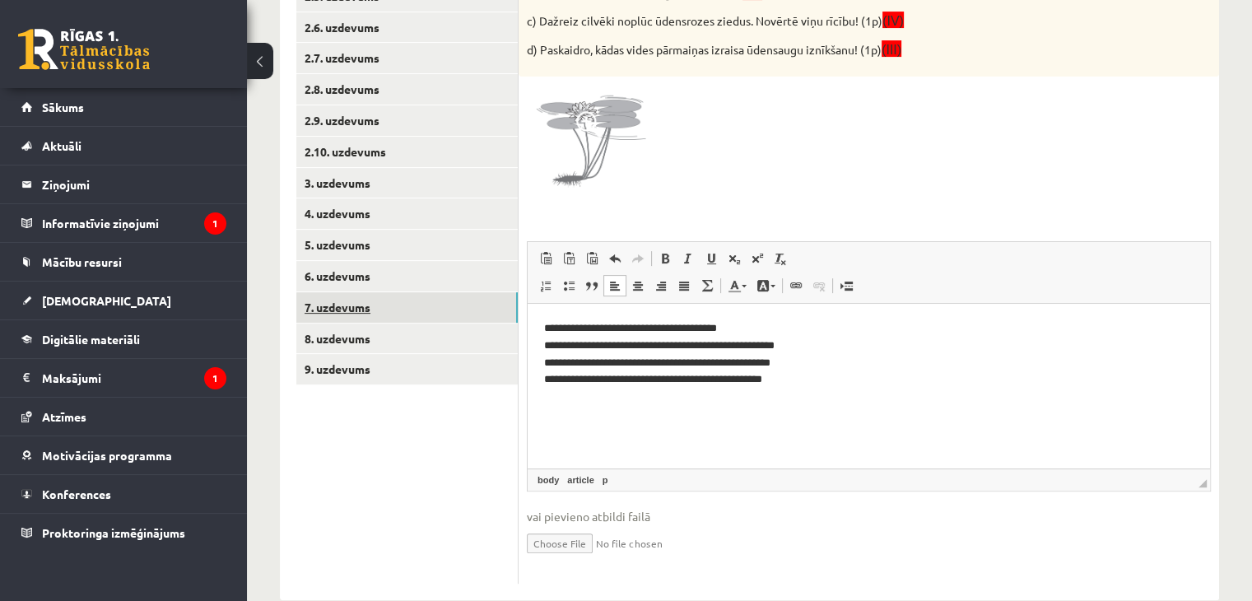
click at [412, 315] on link "7. uzdevums" at bounding box center [407, 307] width 222 height 30
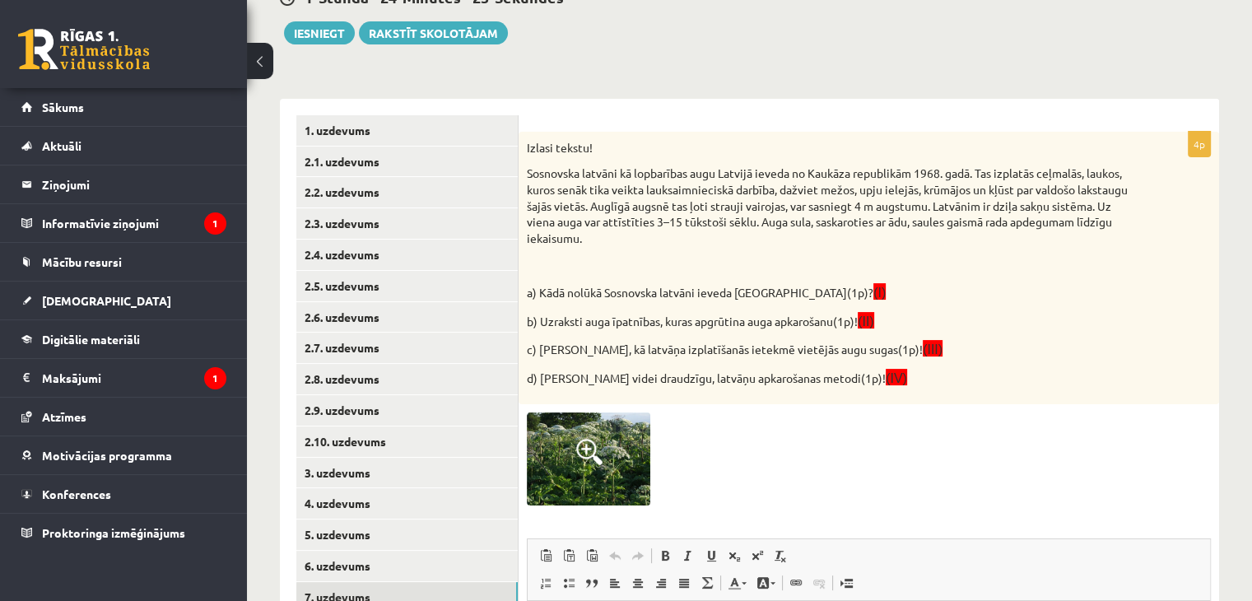
scroll to position [0, 0]
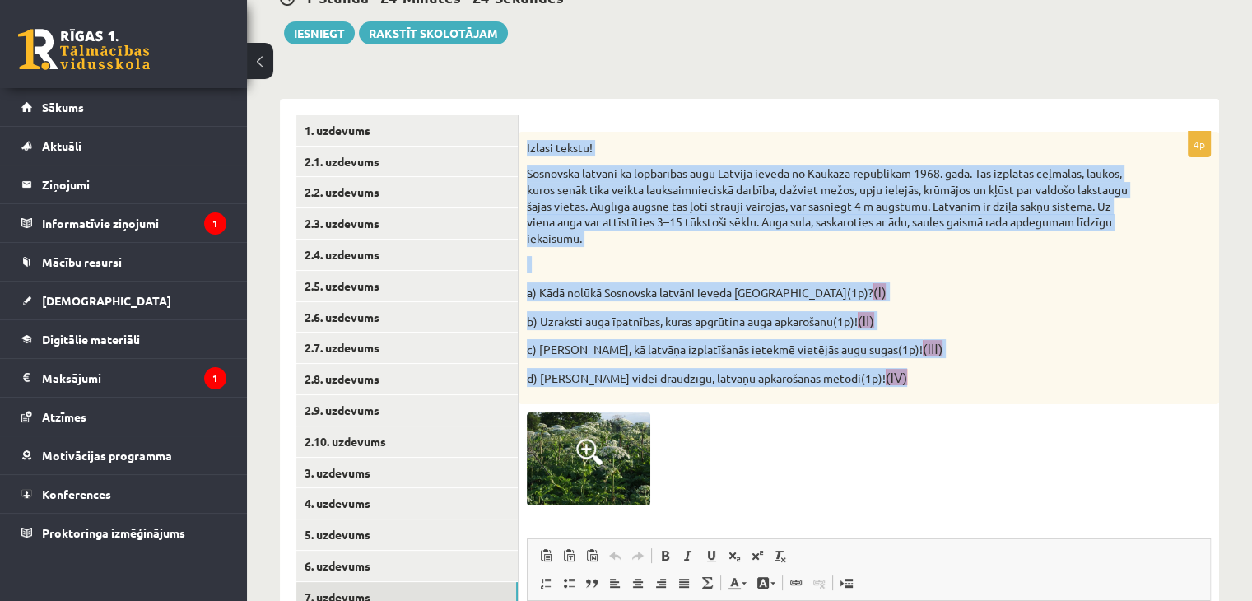
drag, startPoint x: 898, startPoint y: 396, endPoint x: 520, endPoint y: 142, distance: 455.2
click at [520, 142] on div "Izlasi tekstu! Sosnovska latvāni kā lopbarības augu Latvijā ieveda no Kaukāza r…" at bounding box center [869, 268] width 701 height 273
click at [570, 481] on img at bounding box center [589, 459] width 124 height 92
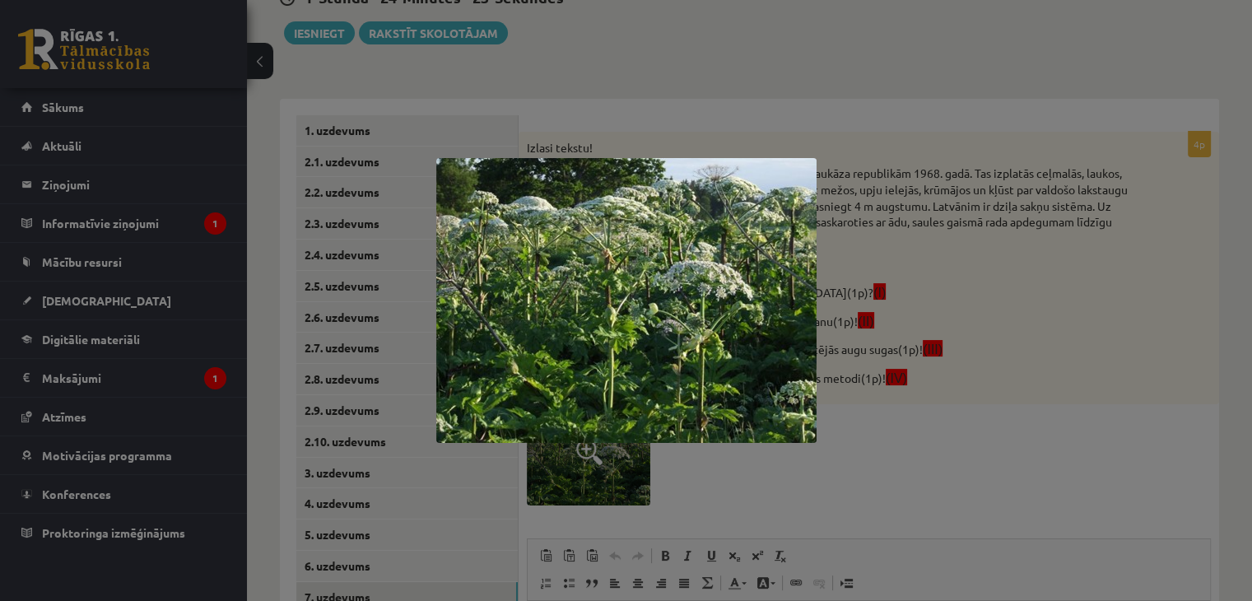
click at [947, 422] on div at bounding box center [626, 300] width 1252 height 601
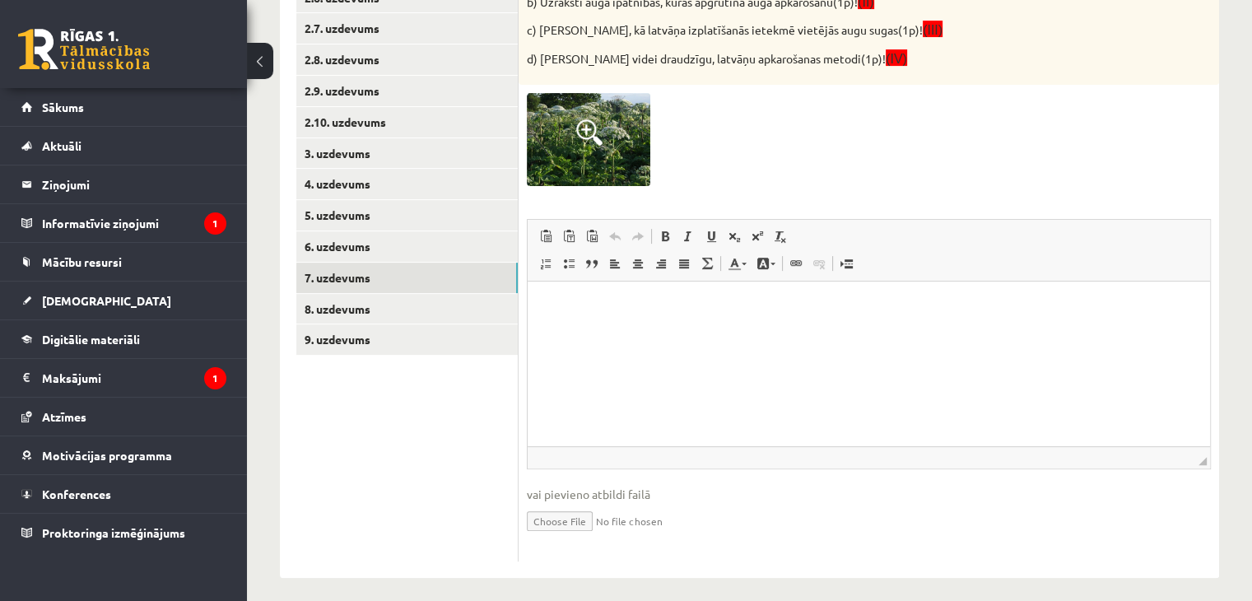
scroll to position [536, 0]
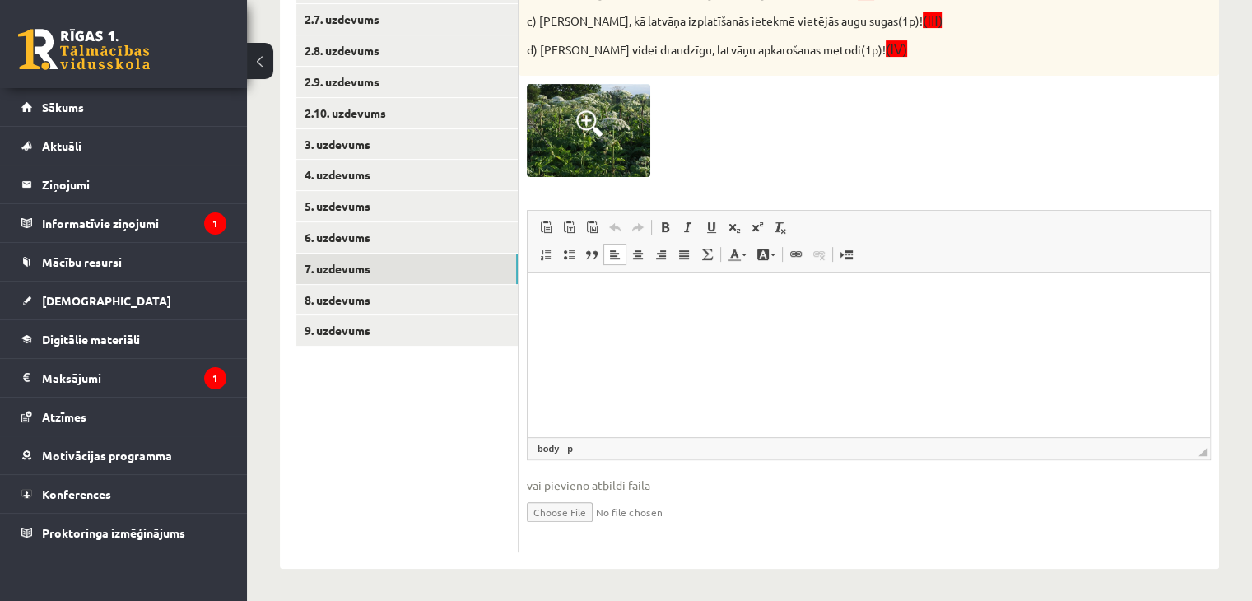
click at [623, 322] on html at bounding box center [869, 297] width 683 height 50
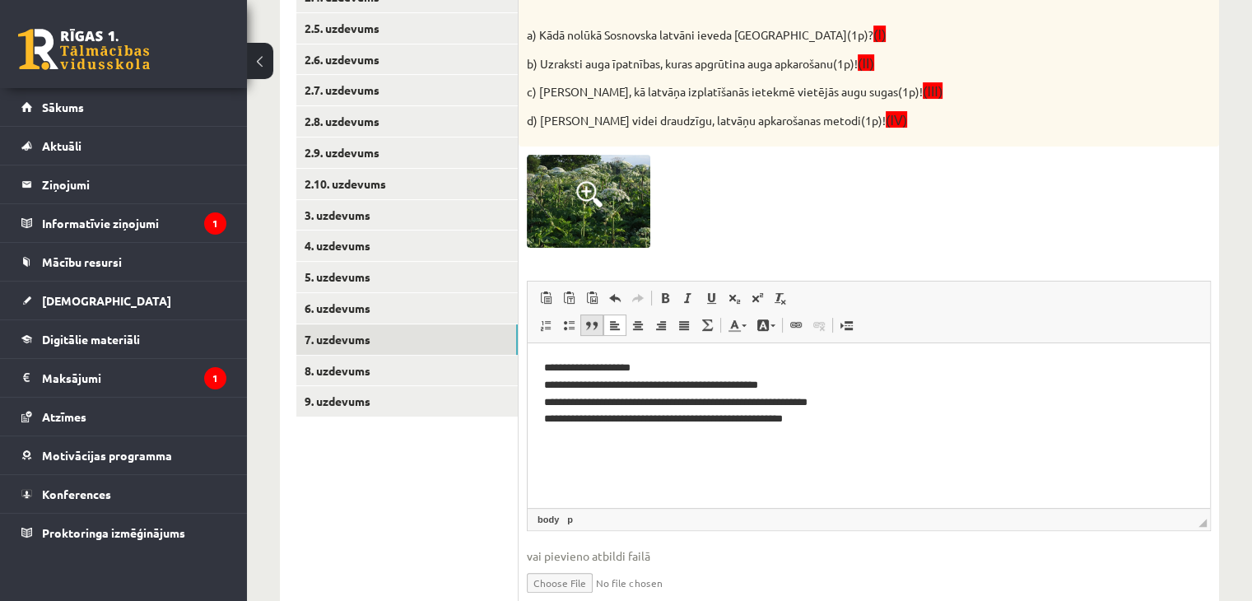
scroll to position [454, 0]
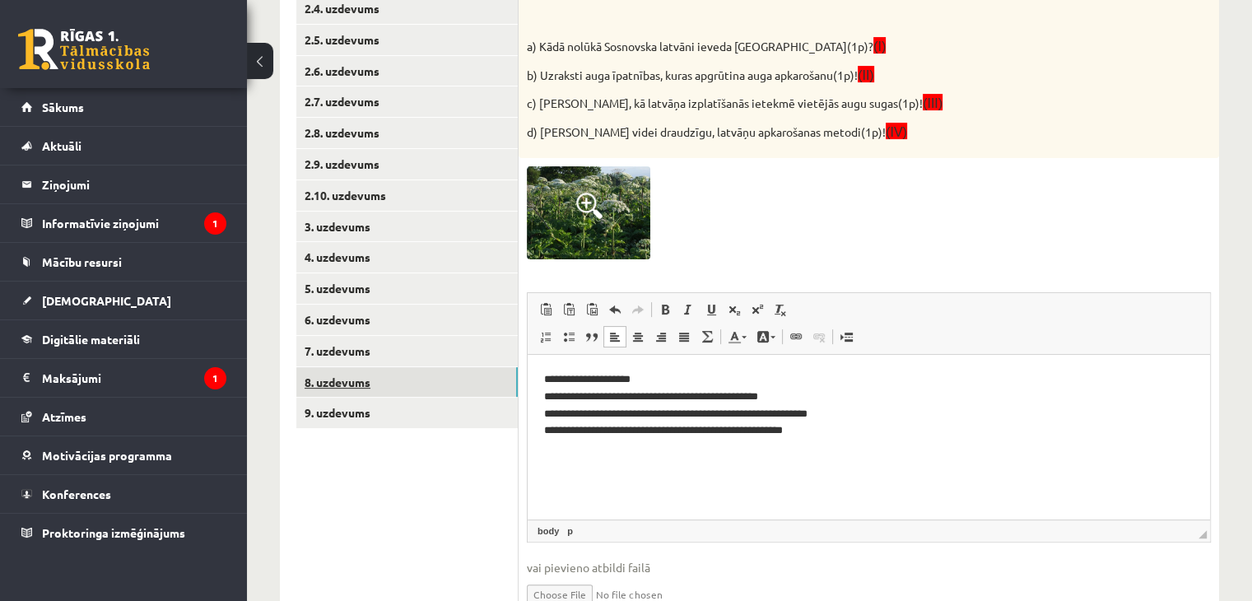
click at [313, 382] on link "8. uzdevums" at bounding box center [407, 382] width 222 height 30
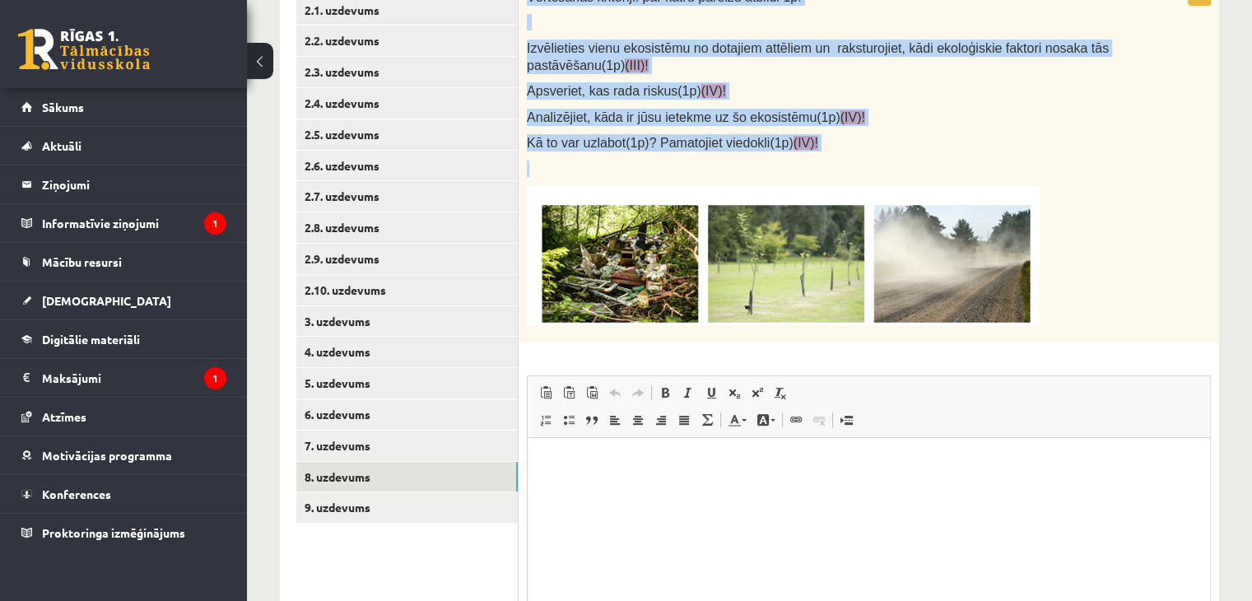
scroll to position [361, 0]
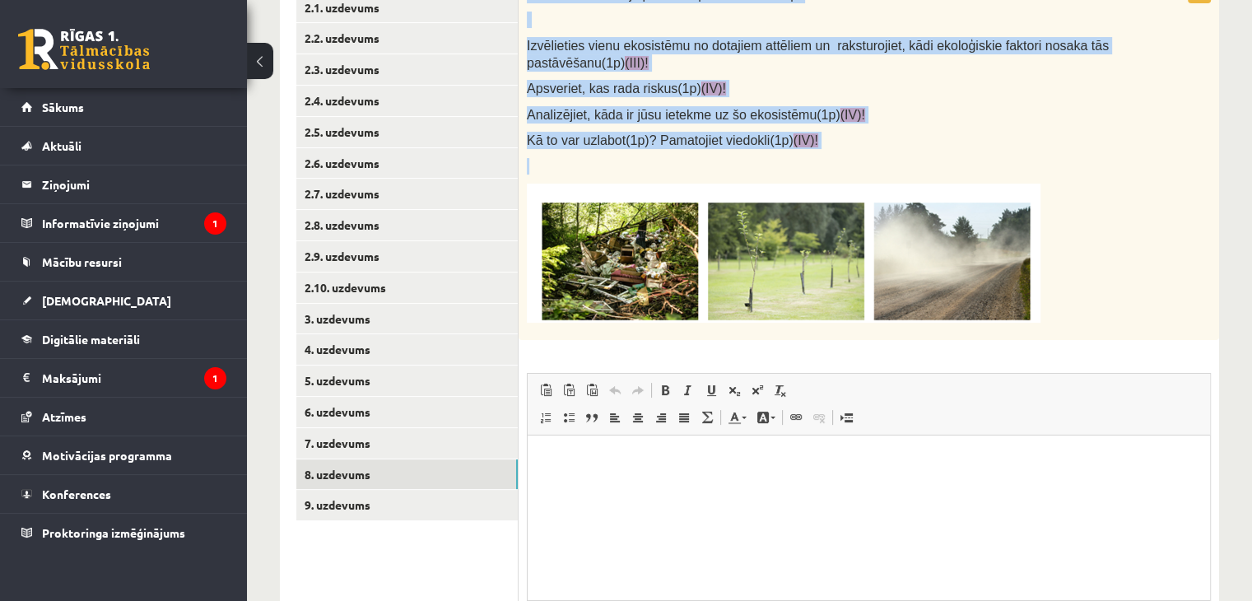
drag, startPoint x: 525, startPoint y: 147, endPoint x: 882, endPoint y: 154, distance: 357.4
click at [882, 154] on div "Vērtēšanas kritēriji: par katru pareizu atbildi 1p! Izvēlieties vienu ekosistēm…" at bounding box center [869, 159] width 701 height 362
click at [604, 282] on img at bounding box center [784, 253] width 514 height 139
click at [645, 258] on img at bounding box center [784, 253] width 514 height 139
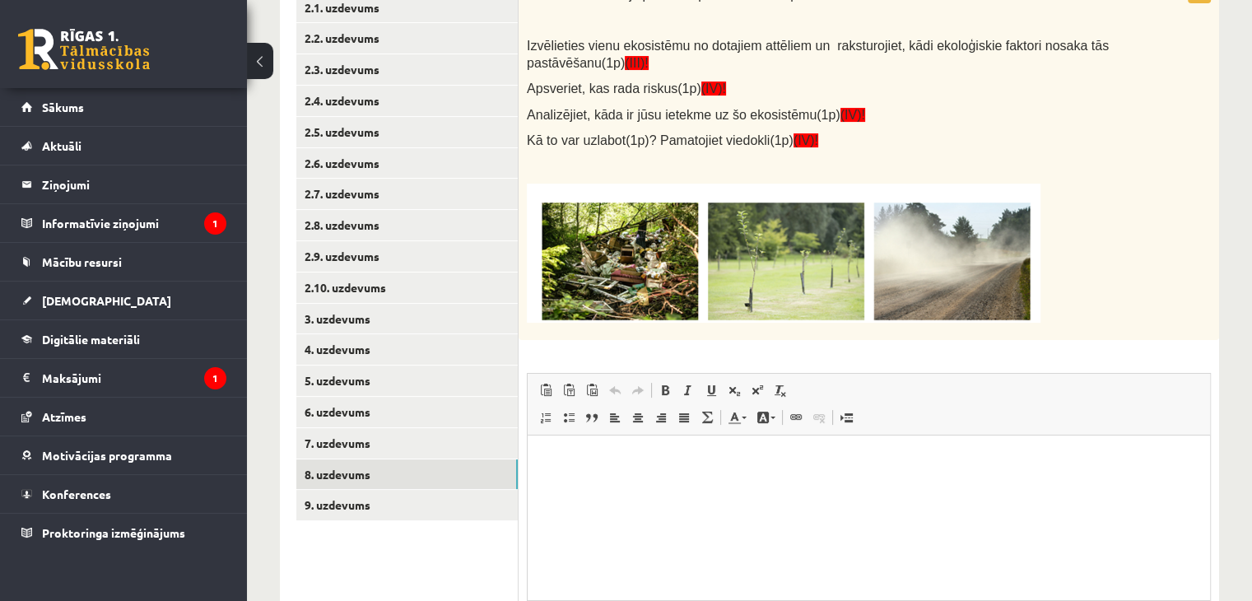
click at [646, 356] on div "5p Vērtēšanas kritēriji: par katru pareizu atbildi 1p! Izvēlieties vienu ekosis…" at bounding box center [869, 347] width 701 height 738
click at [786, 294] on img at bounding box center [784, 253] width 514 height 139
click at [909, 250] on img at bounding box center [784, 253] width 514 height 139
click at [774, 251] on img at bounding box center [784, 253] width 514 height 139
click at [697, 258] on img at bounding box center [784, 253] width 514 height 139
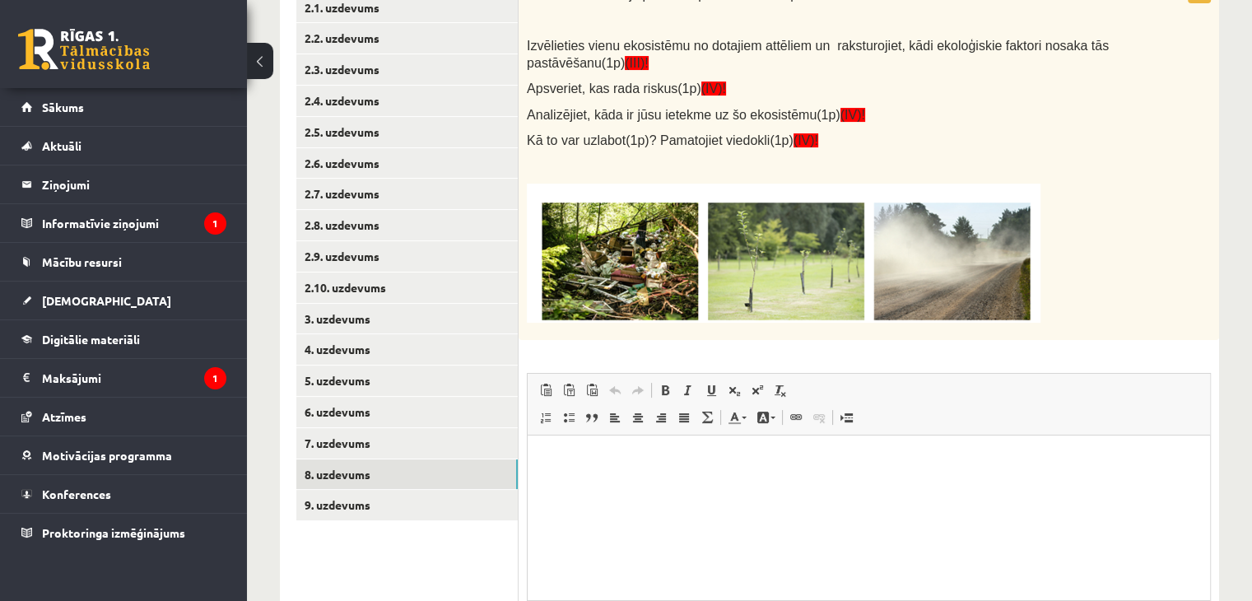
click at [618, 485] on html at bounding box center [869, 460] width 683 height 50
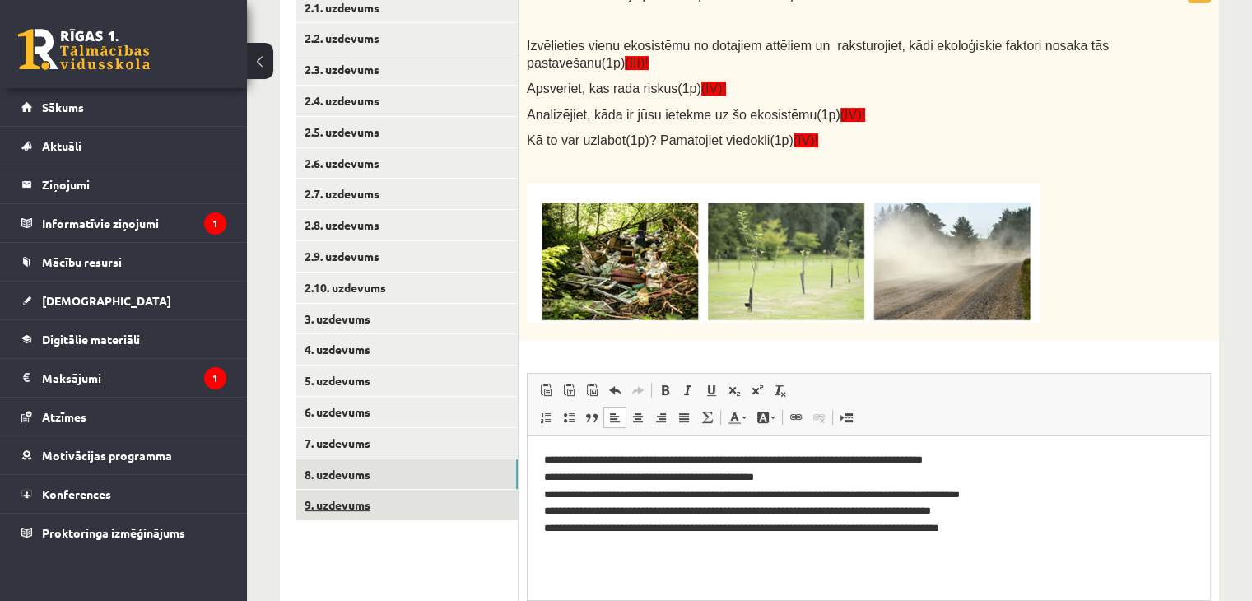
click at [428, 507] on link "9. uzdevums" at bounding box center [407, 505] width 222 height 30
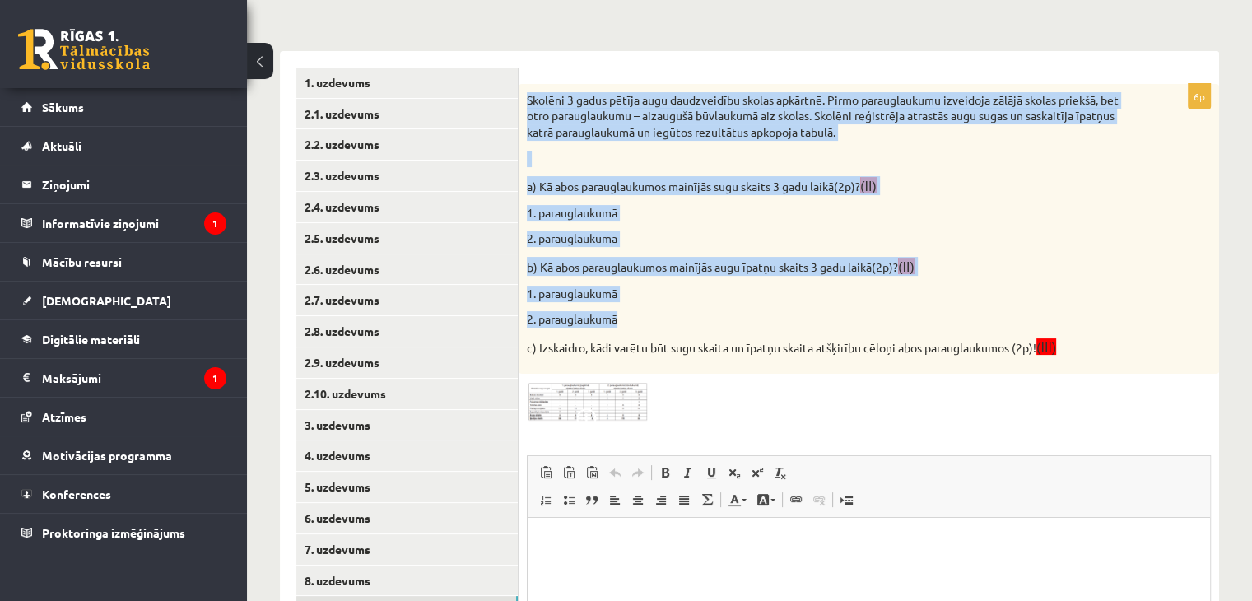
scroll to position [0, 0]
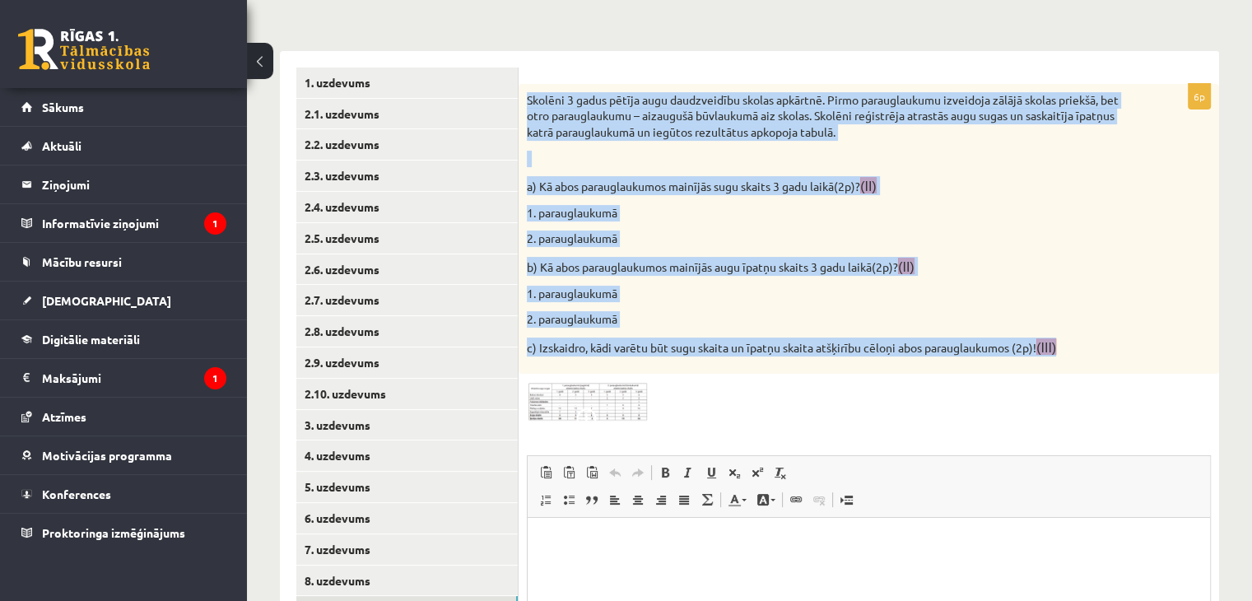
drag, startPoint x: 524, startPoint y: 91, endPoint x: 1126, endPoint y: 352, distance: 656.8
click at [1126, 352] on div "Skolēni 3 gadus pētīja augu daudzveidību skolas apkārtnē. Pirmo parauglaukumu i…" at bounding box center [869, 229] width 701 height 291
drag, startPoint x: 650, startPoint y: 371, endPoint x: 603, endPoint y: 404, distance: 57.3
click at [649, 372] on div "Skolēni 3 gadus pētīja augu daudzveidību skolas apkārtnē. Pirmo parauglaukumu i…" at bounding box center [869, 229] width 701 height 291
click at [603, 404] on img at bounding box center [589, 402] width 124 height 40
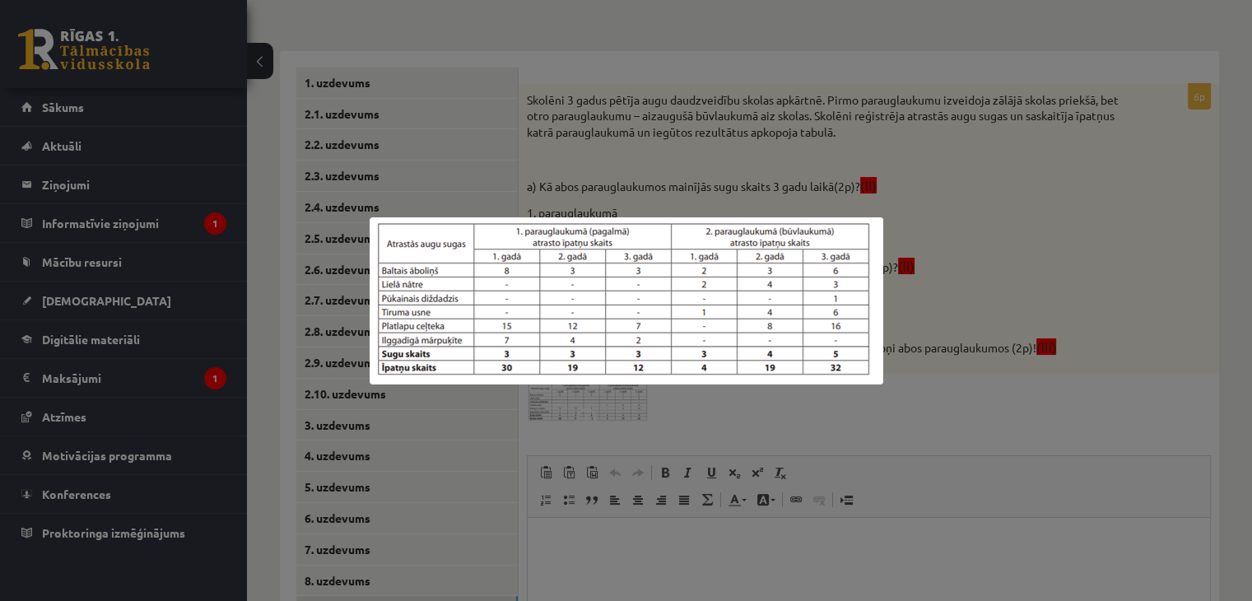
click at [639, 454] on div at bounding box center [626, 300] width 1252 height 601
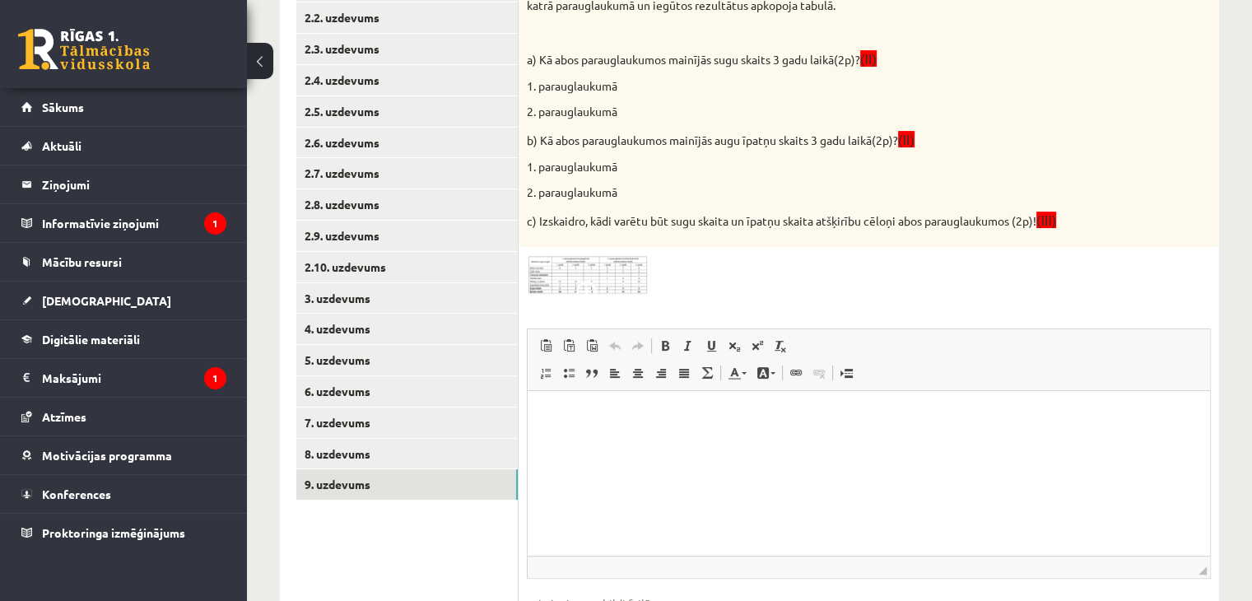
scroll to position [420, 0]
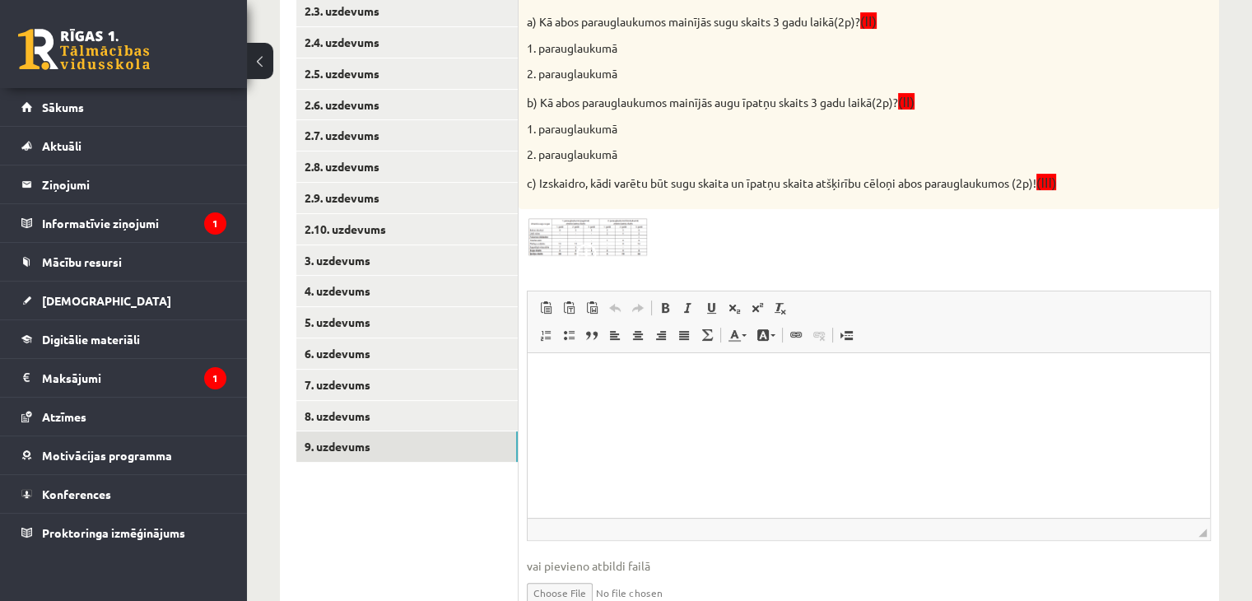
click at [619, 403] on html at bounding box center [869, 378] width 683 height 50
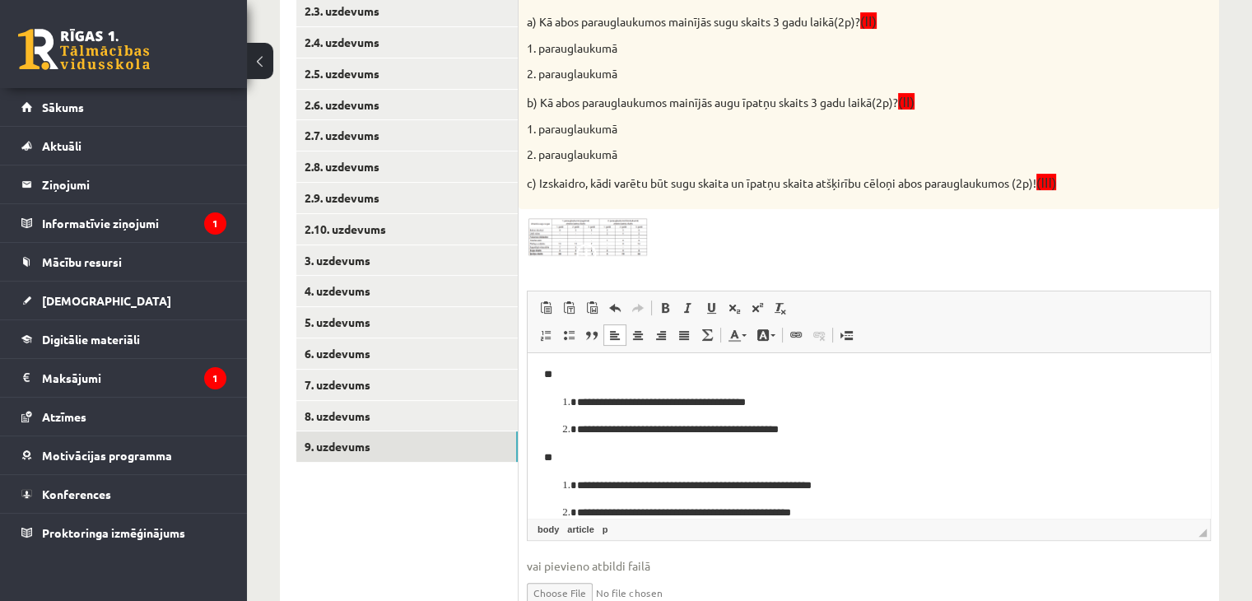
scroll to position [0, 0]
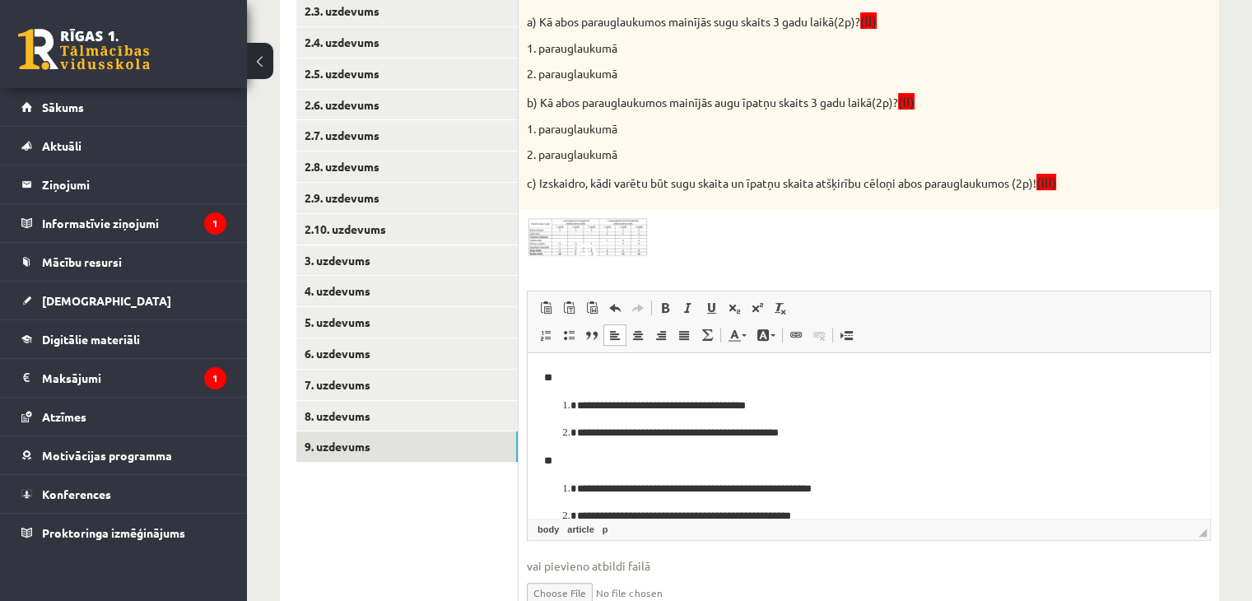
click at [577, 408] on li "**********" at bounding box center [869, 406] width 584 height 17
click at [577, 431] on li "**********" at bounding box center [869, 433] width 584 height 17
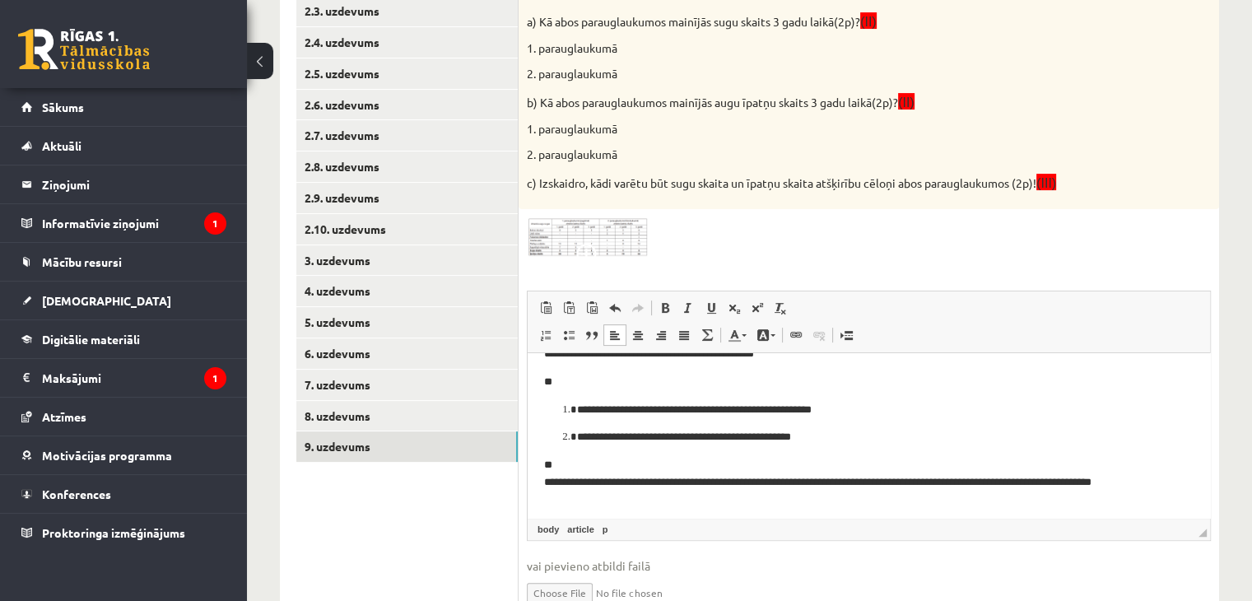
scroll to position [82, 0]
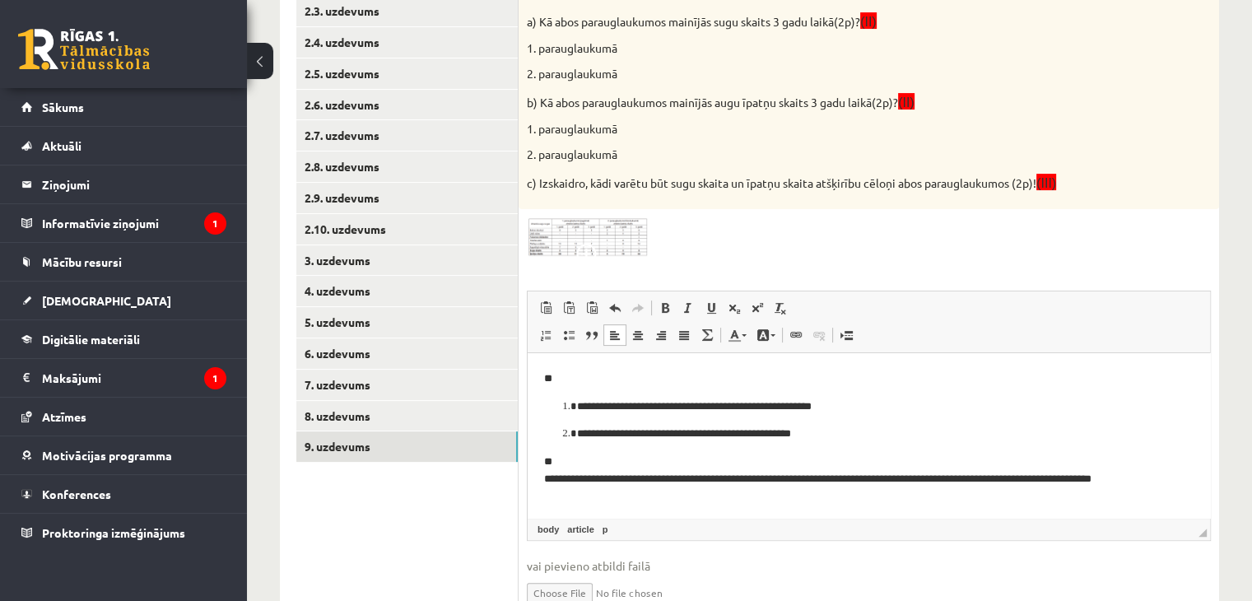
click at [577, 413] on p "**********" at bounding box center [862, 407] width 571 height 17
click at [577, 434] on li "**********" at bounding box center [869, 434] width 584 height 17
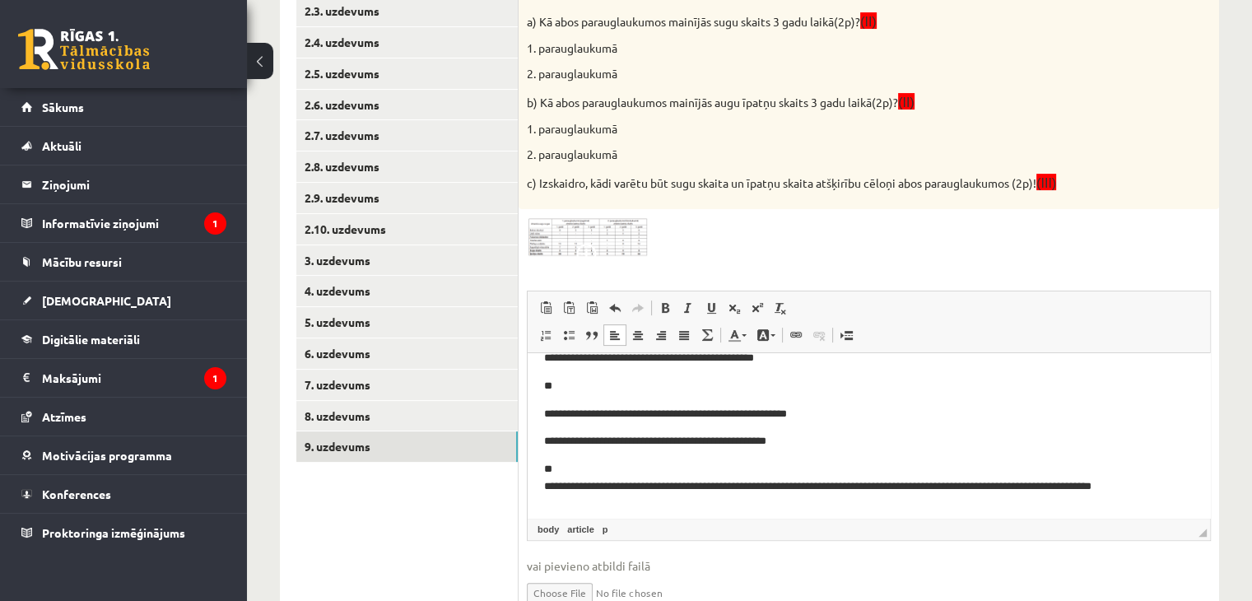
scroll to position [86, 0]
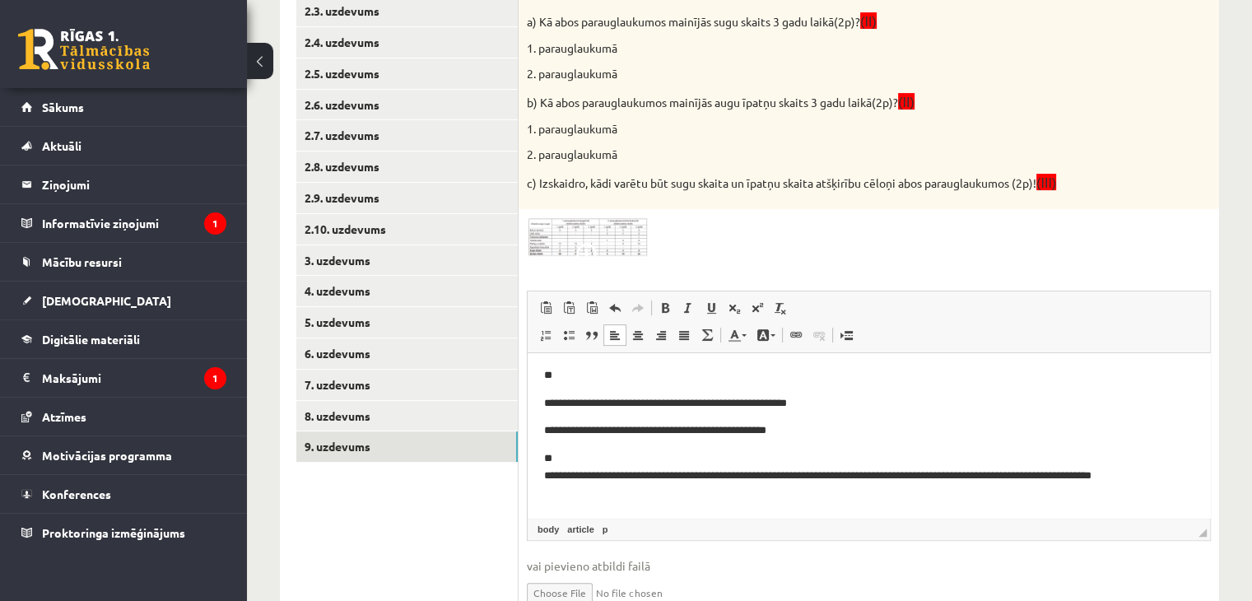
click at [578, 459] on p "**********" at bounding box center [862, 475] width 637 height 51
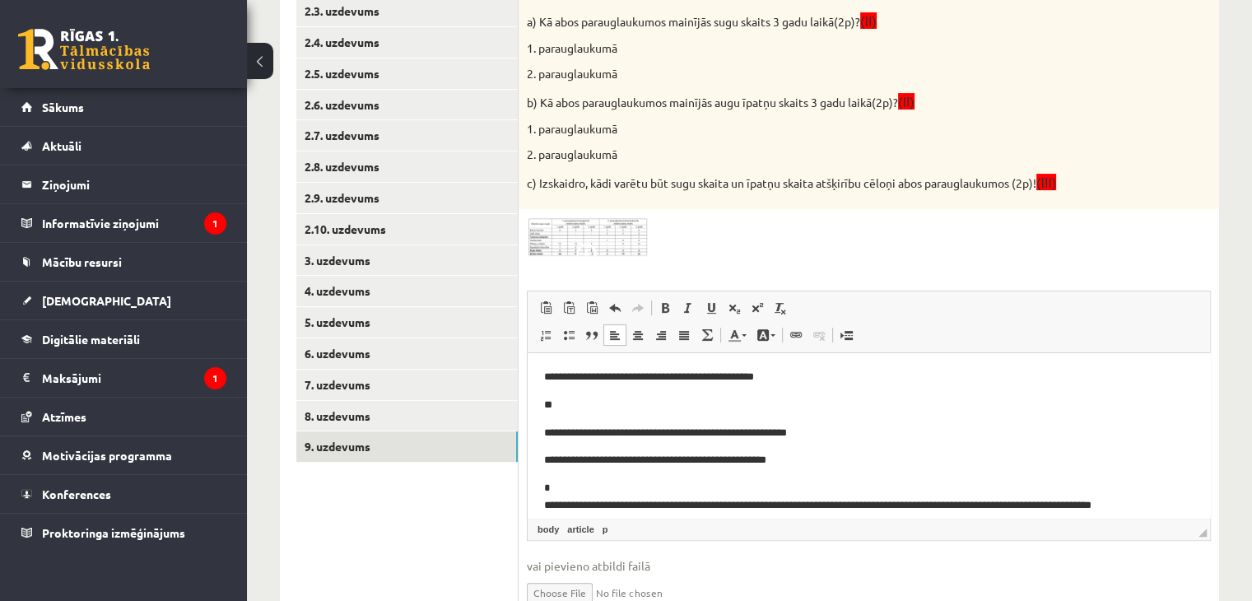
scroll to position [4, 0]
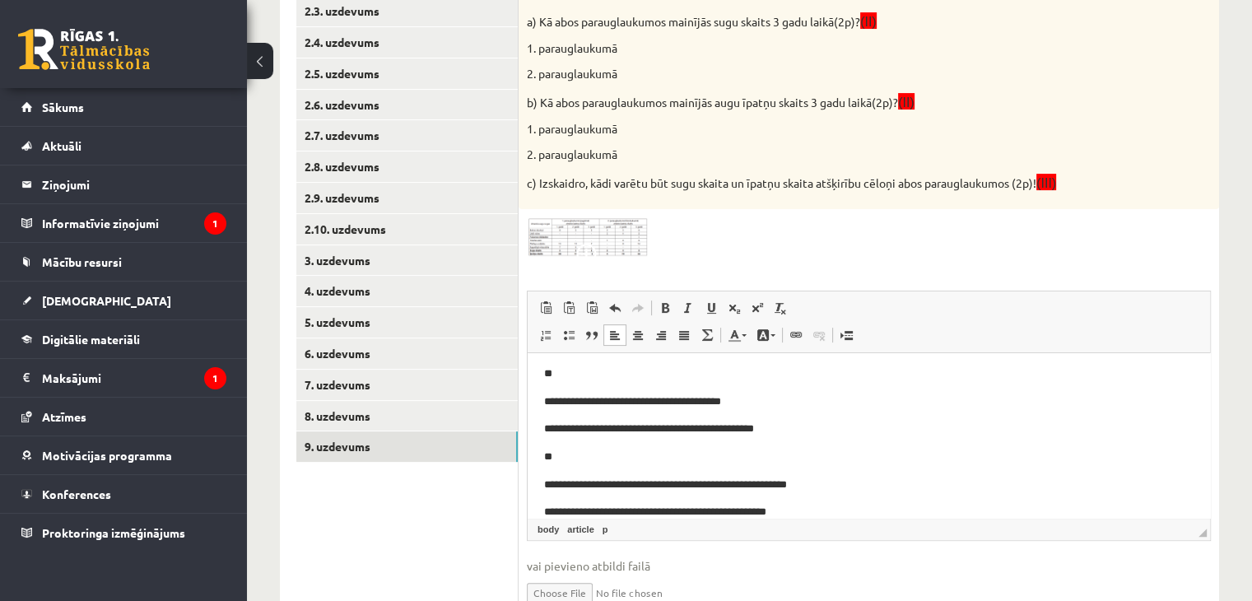
click at [576, 459] on p "**" at bounding box center [862, 457] width 637 height 17
click at [567, 374] on p "*" at bounding box center [862, 374] width 637 height 17
click at [543, 403] on html "**********" at bounding box center [869, 474] width 683 height 250
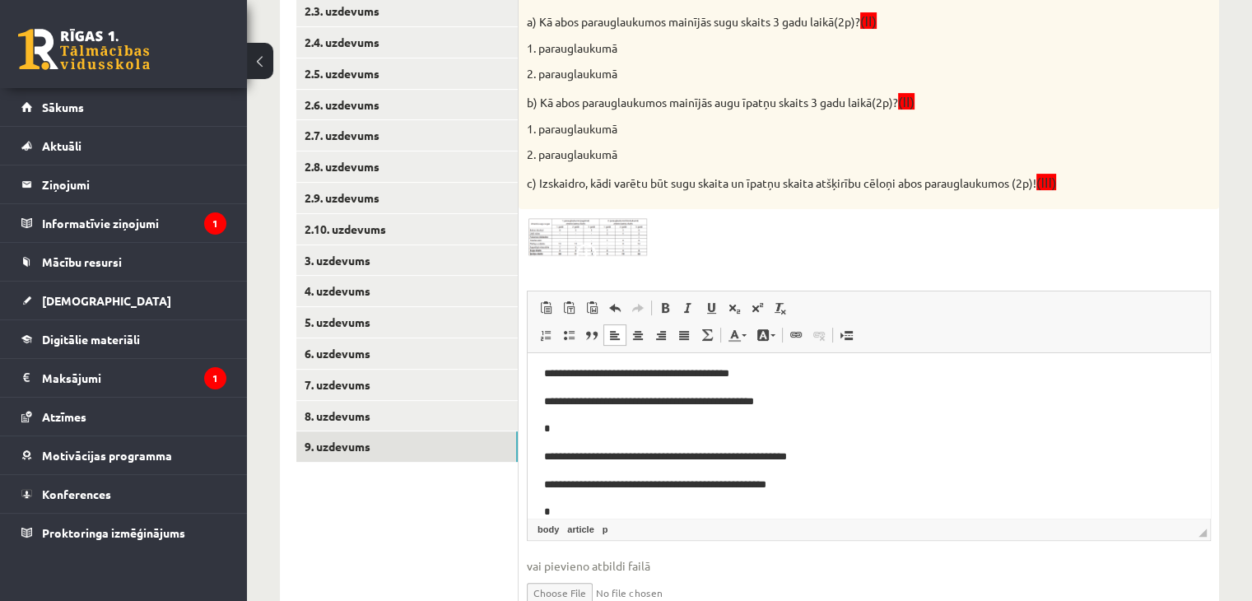
click at [543, 403] on html "**********" at bounding box center [869, 460] width 683 height 223
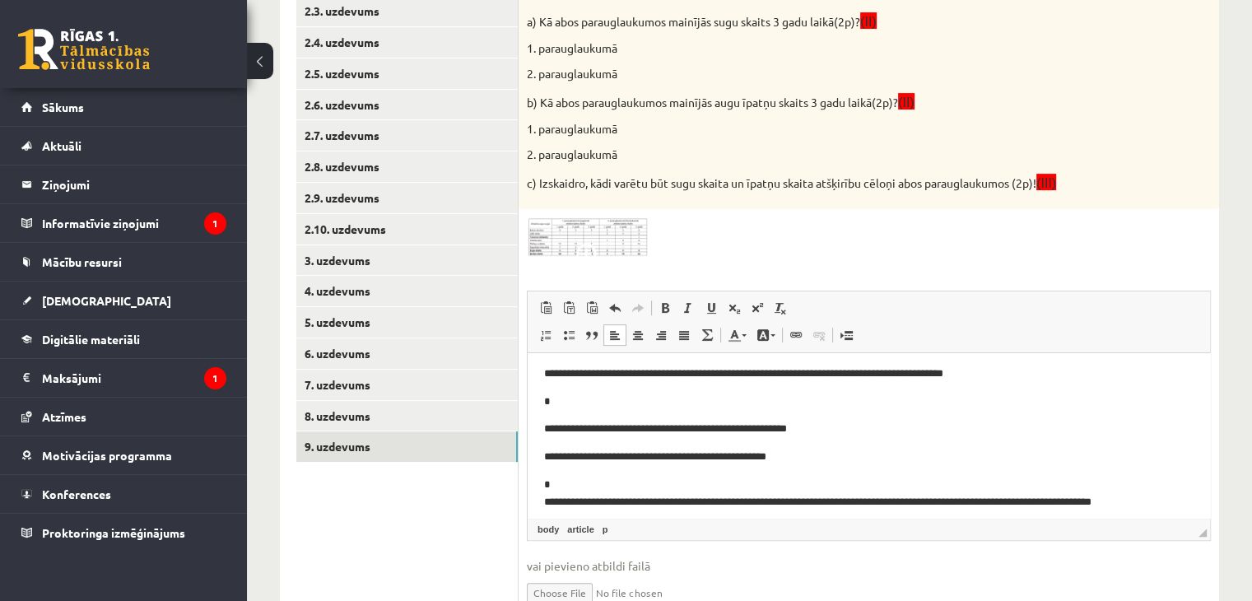
click at [543, 433] on html "**********" at bounding box center [869, 446] width 683 height 195
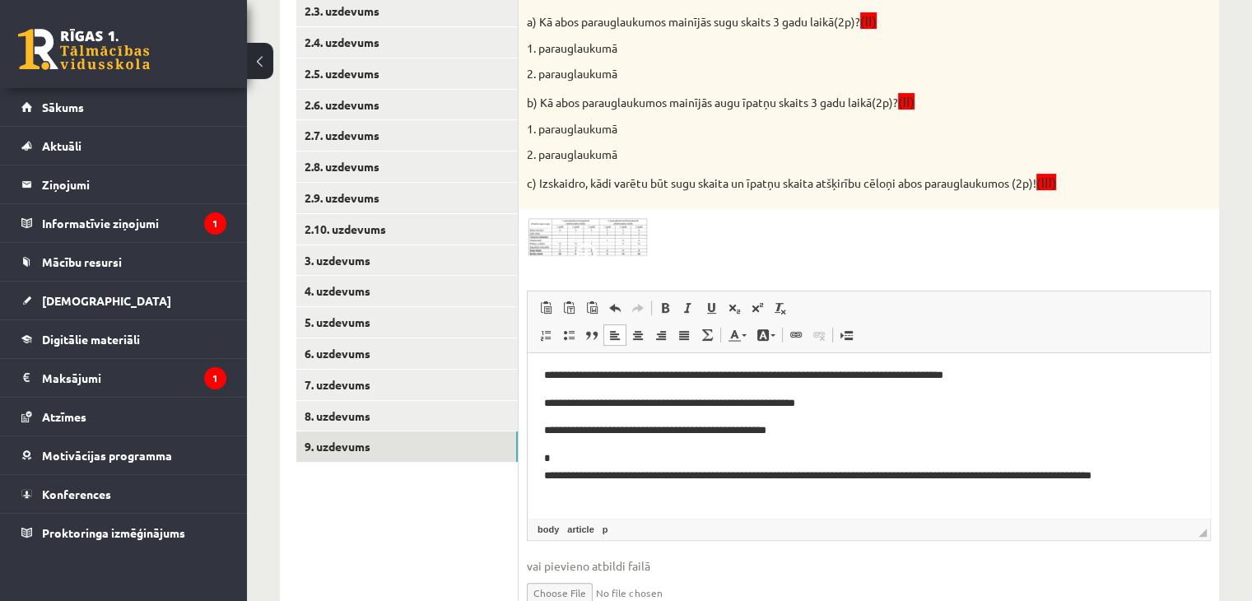
click at [543, 433] on html "**********" at bounding box center [869, 434] width 683 height 167
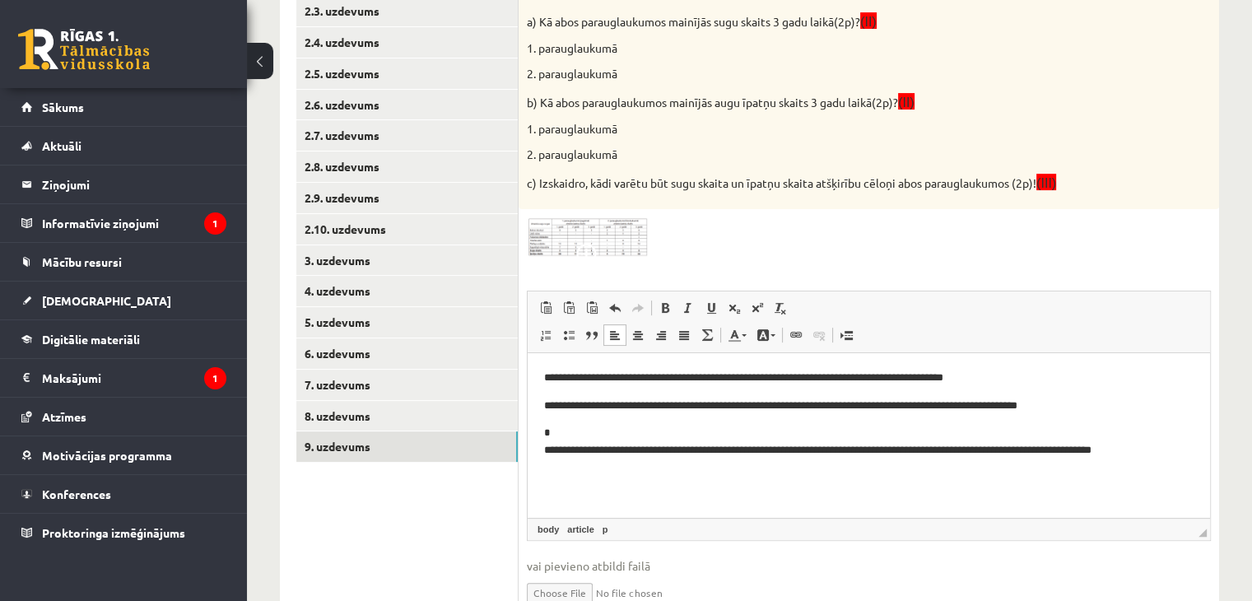
scroll to position [0, 0]
click at [544, 453] on p "**********" at bounding box center [869, 450] width 651 height 51
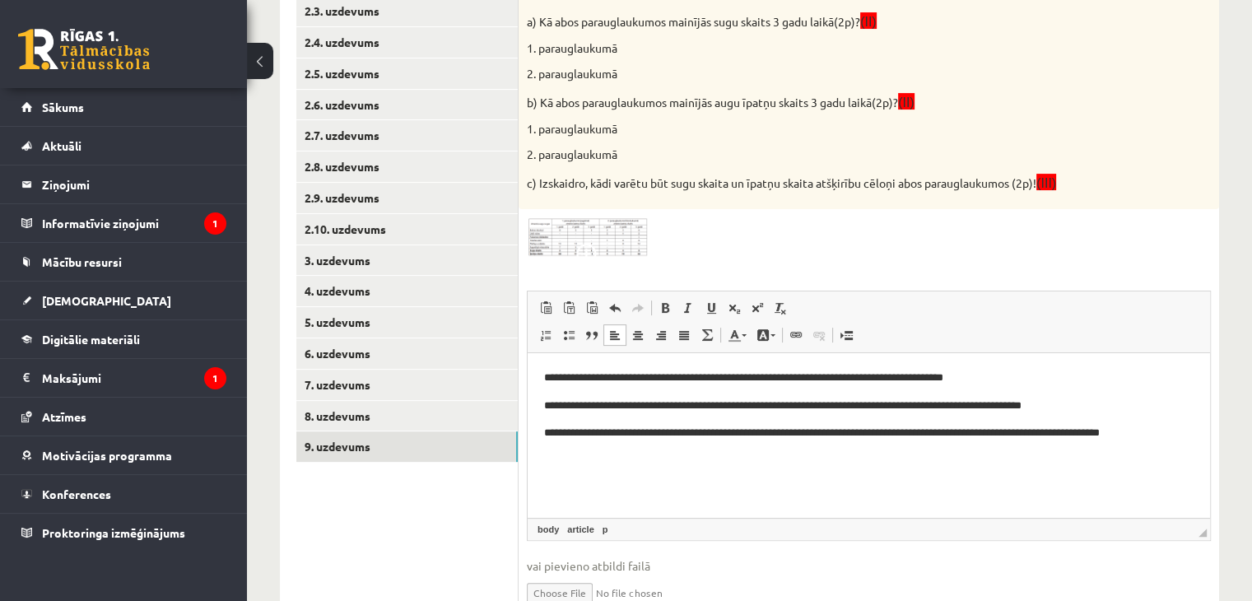
click at [544, 453] on p "**********" at bounding box center [869, 442] width 651 height 35
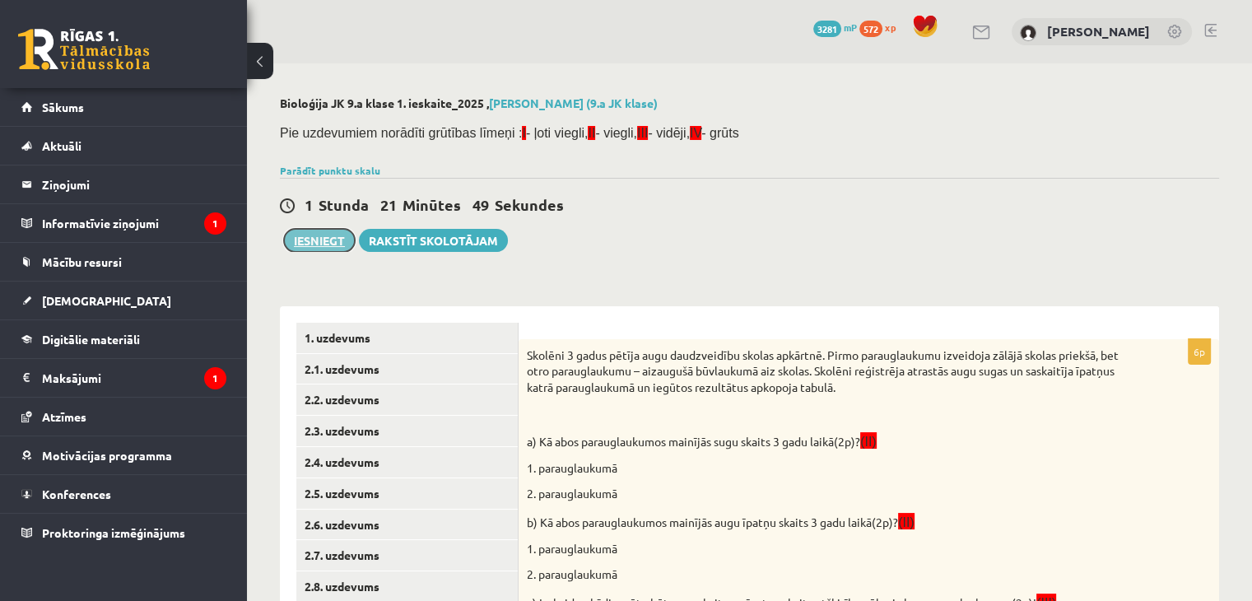
click at [335, 248] on button "Iesniegt" at bounding box center [319, 240] width 71 height 23
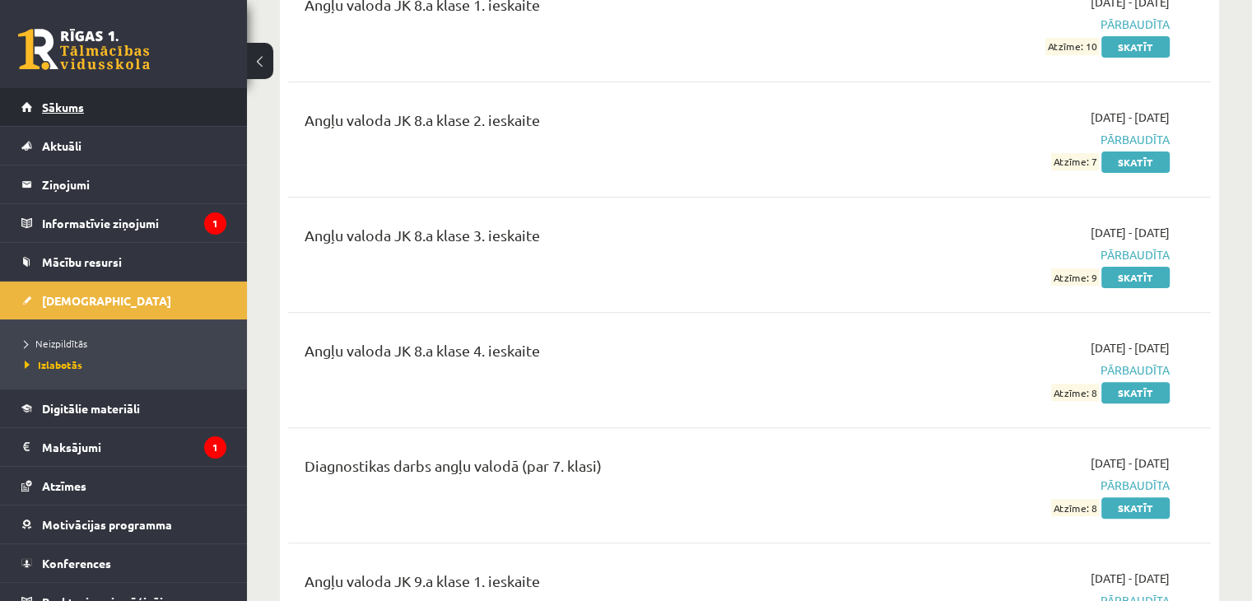
scroll to position [494, 0]
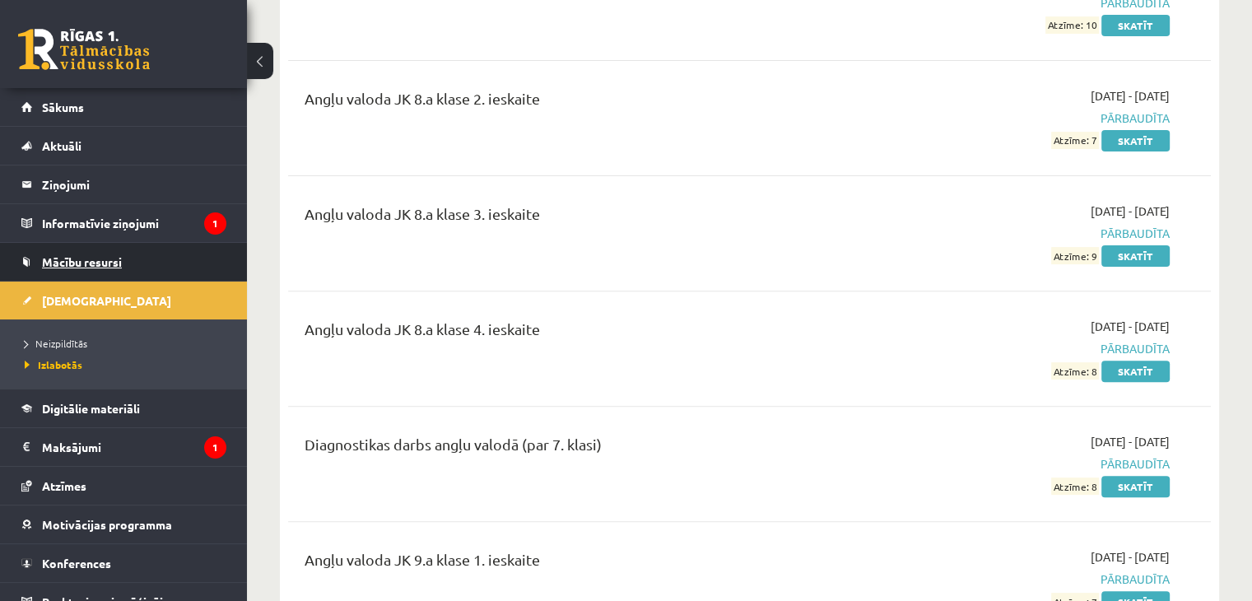
click at [147, 277] on link "Mācību resursi" at bounding box center [123, 262] width 205 height 38
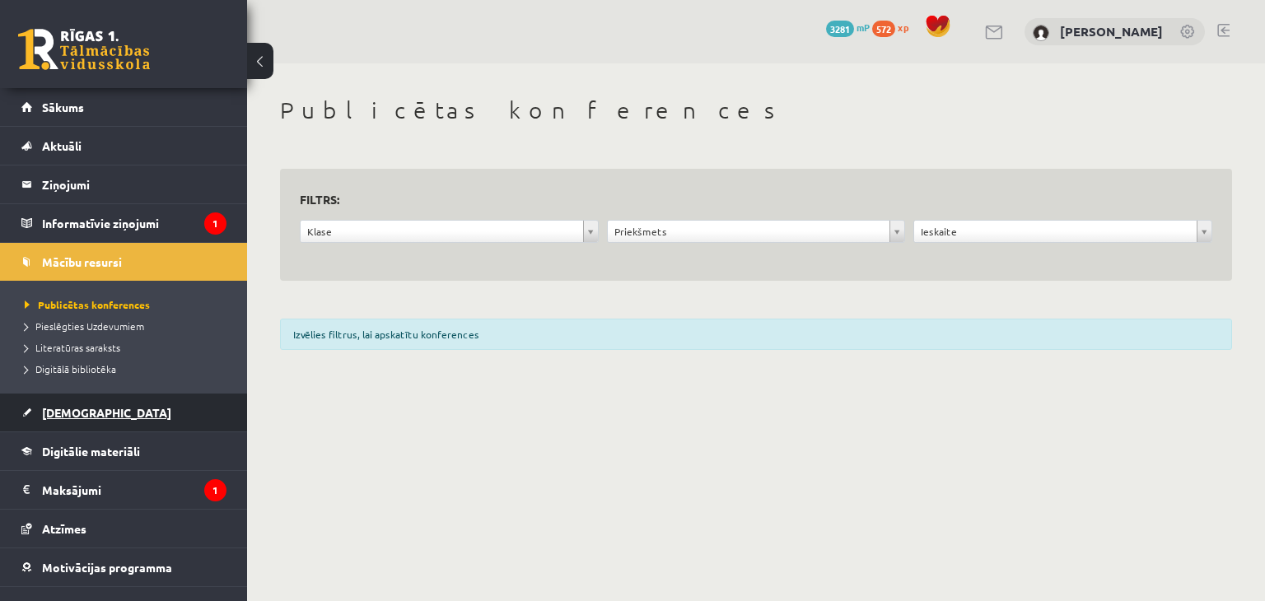
click at [105, 419] on link "[DEMOGRAPHIC_DATA]" at bounding box center [123, 413] width 205 height 38
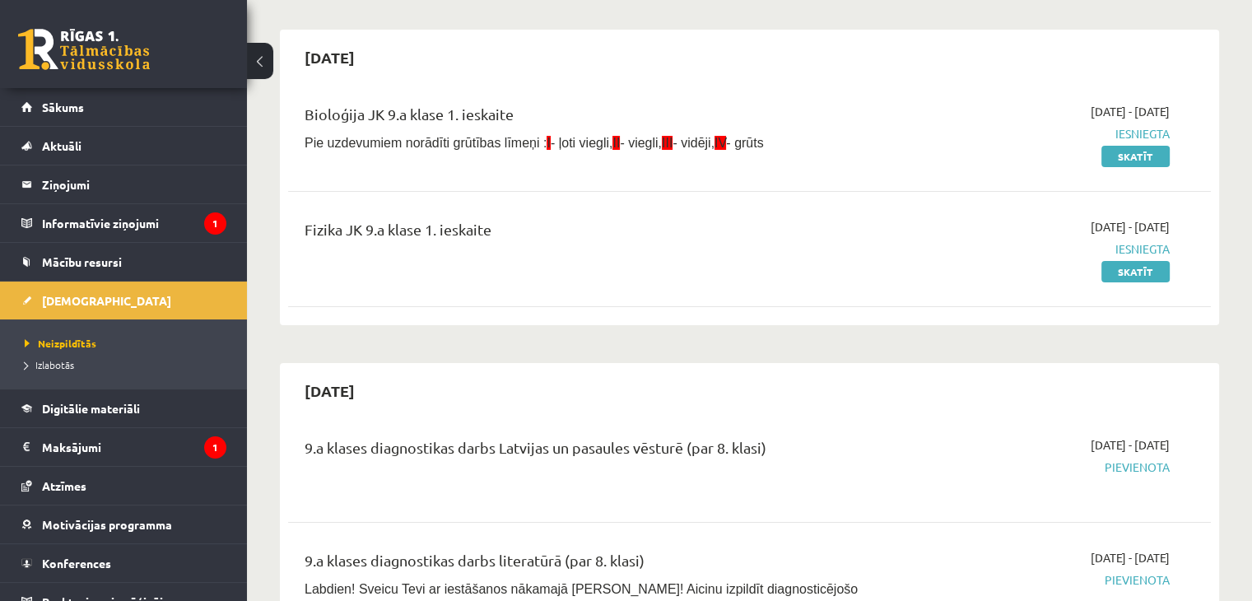
scroll to position [165, 0]
